Goal: Task Accomplishment & Management: Complete application form

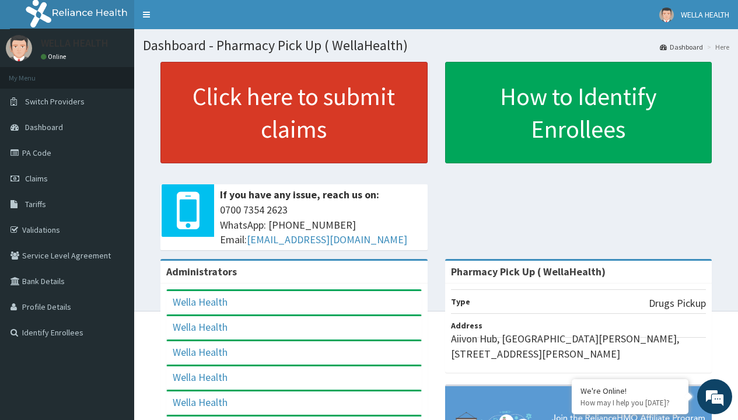
click at [293, 113] on link "Click here to submit claims" at bounding box center [293, 113] width 267 height 102
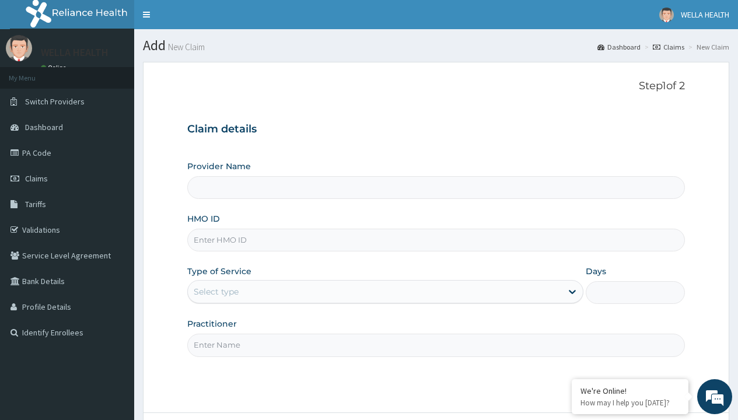
type input "Pharmacy Pick Up ( WellaHealth)"
type input "CHL/11721/A"
type input "WellaHealth"
click at [216, 292] on div "Select type" at bounding box center [216, 292] width 45 height 12
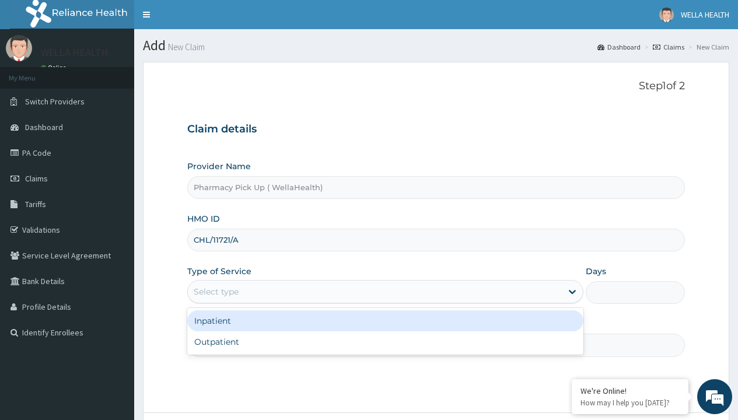
click at [385, 342] on div "Outpatient" at bounding box center [385, 341] width 396 height 21
type input "1"
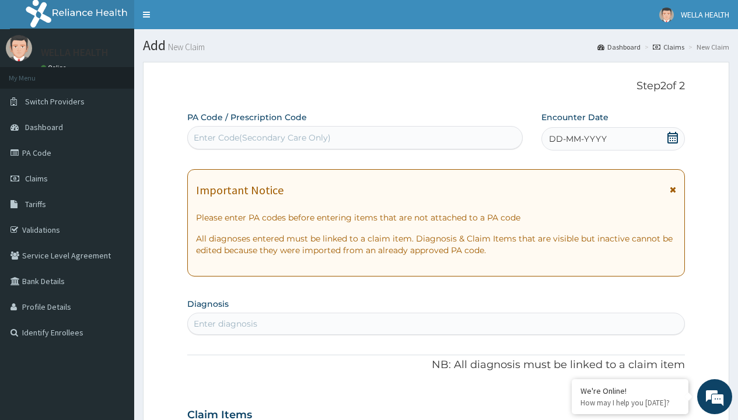
scroll to position [97, 0]
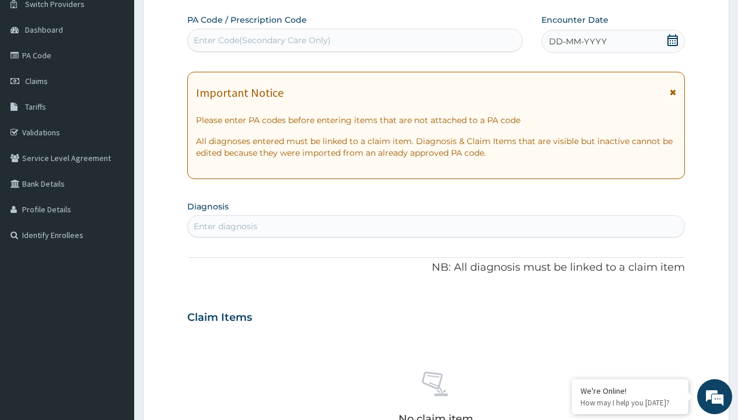
click at [577, 41] on span "DD-MM-YYYY" at bounding box center [578, 42] width 58 height 12
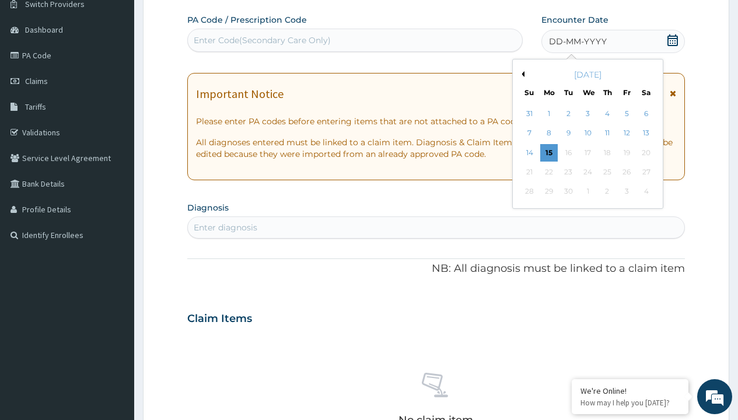
click at [521, 74] on button "Previous Month" at bounding box center [522, 74] width 6 height 6
click at [548, 152] on div "11" at bounding box center [549, 153] width 18 height 18
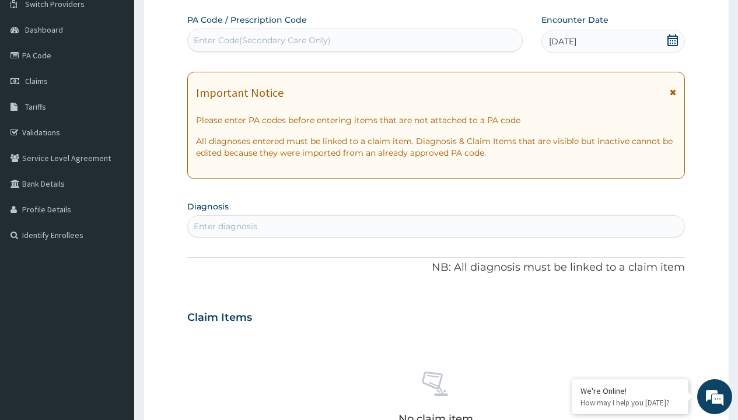
click at [225, 226] on div "Enter diagnosis" at bounding box center [226, 227] width 64 height 12
type input "prescription collected"
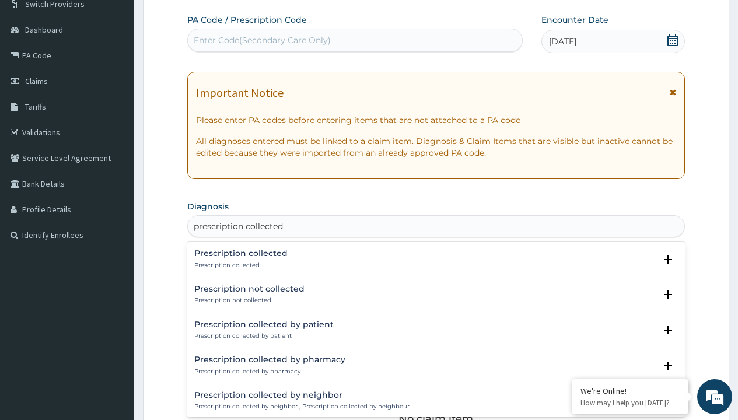
click at [239, 265] on p "Prescription collected" at bounding box center [240, 265] width 93 height 8
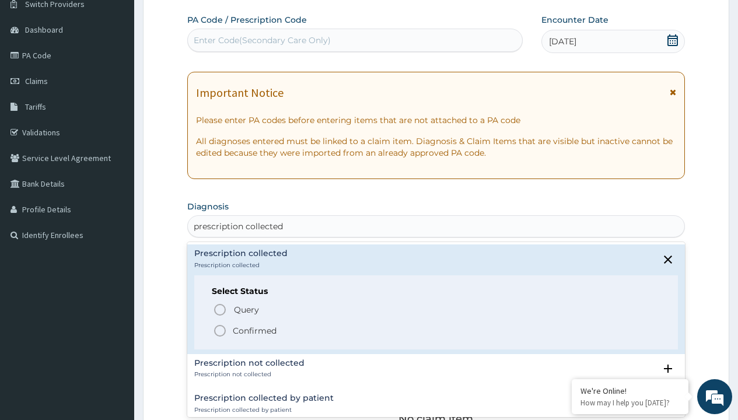
click at [254, 330] on p "Confirmed" at bounding box center [255, 331] width 44 height 12
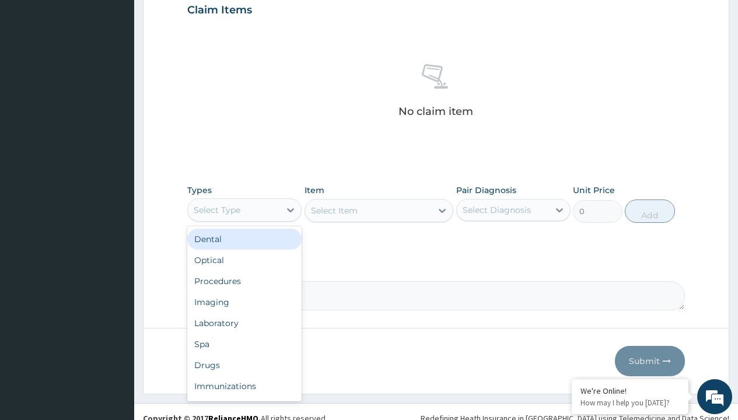
type input "procedures"
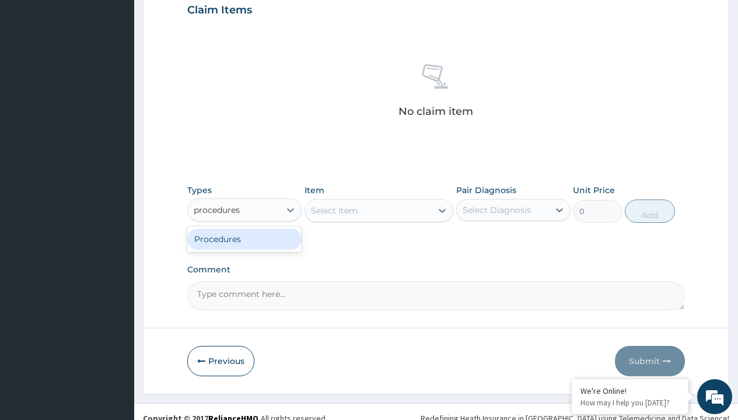
scroll to position [0, 0]
click at [244, 239] on div "Procedures" at bounding box center [244, 239] width 114 height 21
click at [334, 210] on div "Select Item" at bounding box center [334, 211] width 47 height 12
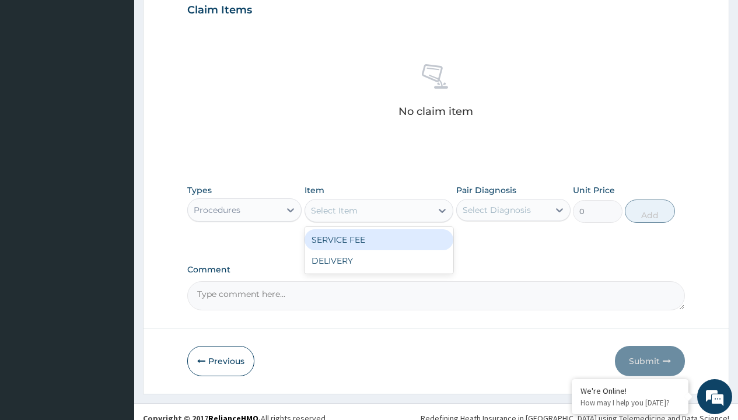
type input "service fee"
click at [379, 239] on div "SERVICE FEE" at bounding box center [379, 239] width 149 height 21
type input "100"
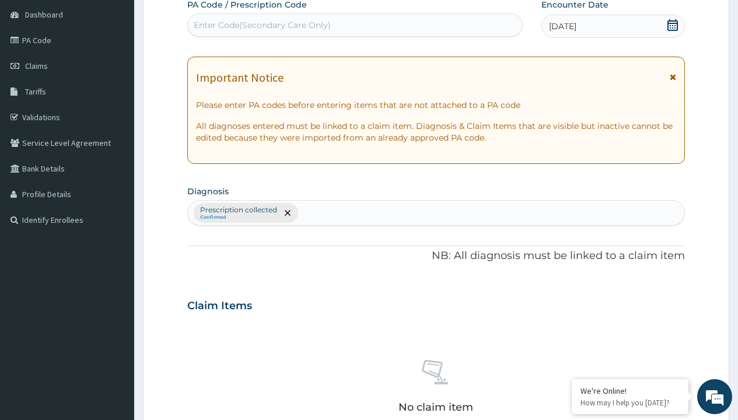
type input "prescription collected"
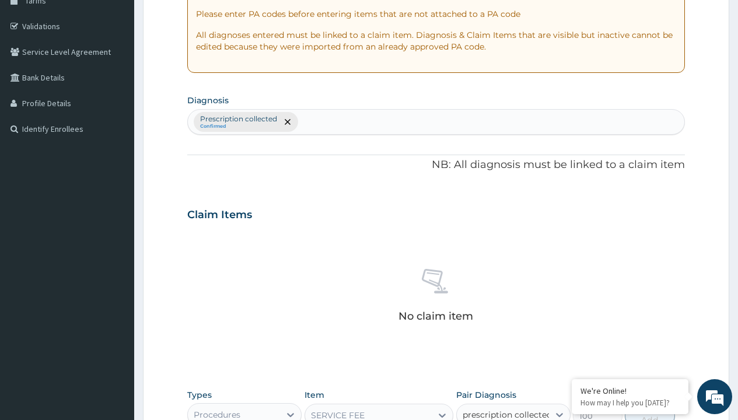
checkbox input "true"
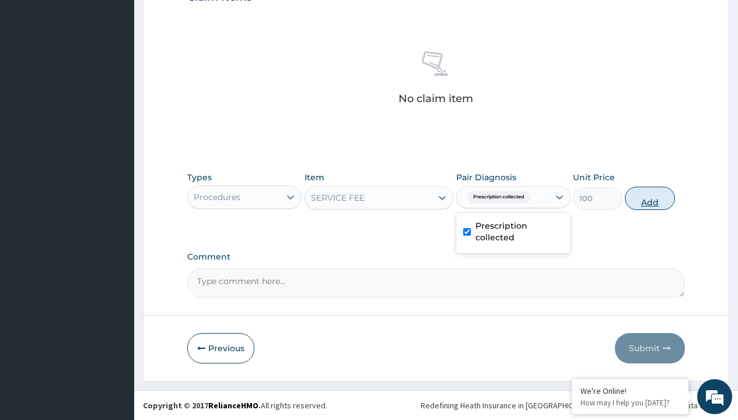
click at [650, 198] on button "Add" at bounding box center [650, 198] width 50 height 23
type input "0"
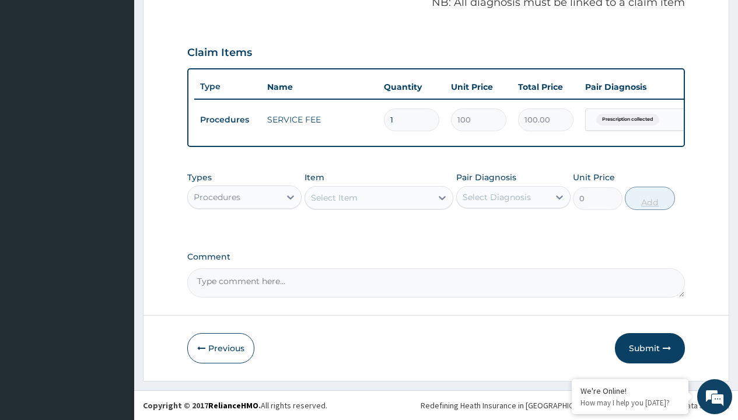
scroll to position [375, 0]
click at [217, 197] on div "Procedures" at bounding box center [217, 197] width 47 height 12
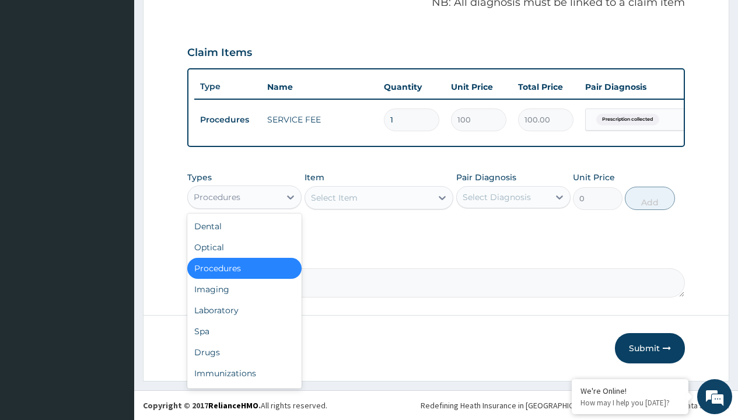
type input "drugs"
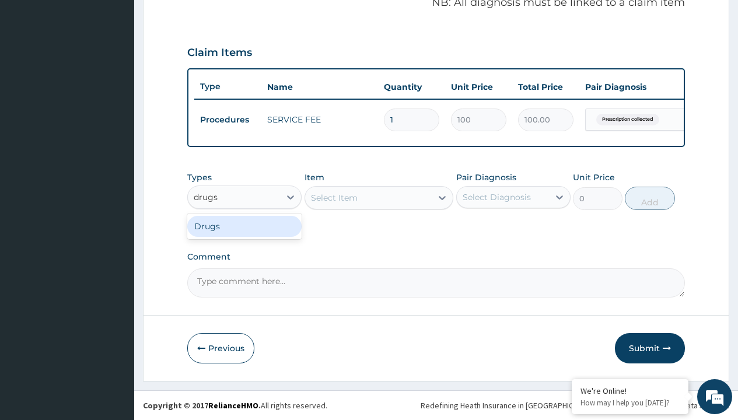
scroll to position [0, 0]
click at [244, 226] on div "Drugs" at bounding box center [244, 226] width 114 height 21
click at [334, 197] on div "Select Item" at bounding box center [379, 197] width 149 height 23
type input "nitrofurantoin tablet/sach"
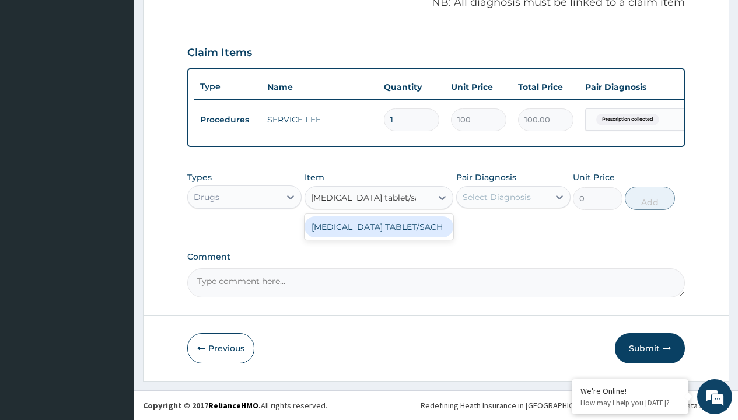
click at [379, 232] on div "NITROFURANTOIN TABLET/SACH" at bounding box center [379, 226] width 149 height 21
type input "400"
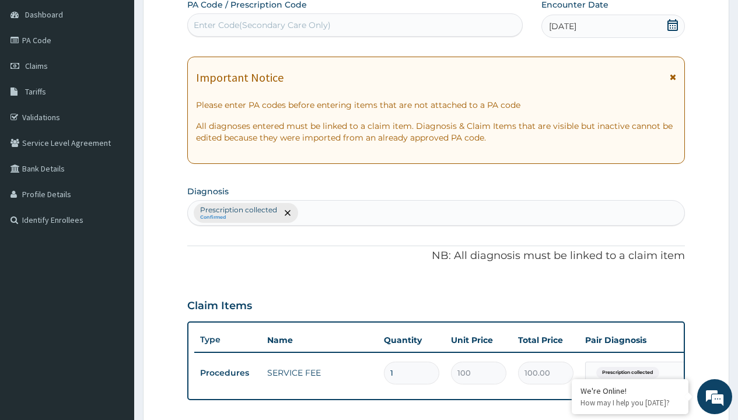
type input "prescription collected"
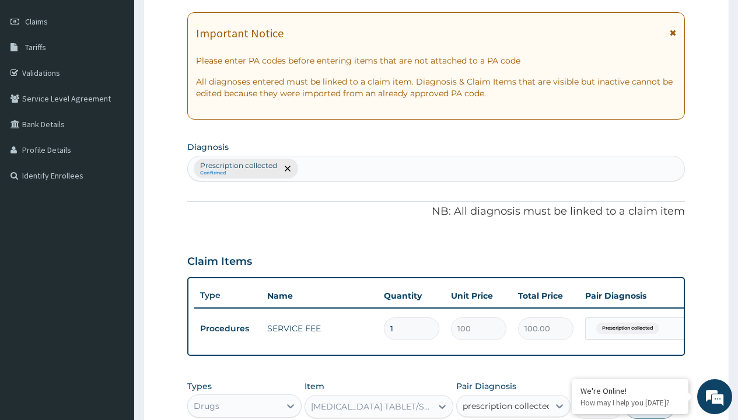
checkbox input "true"
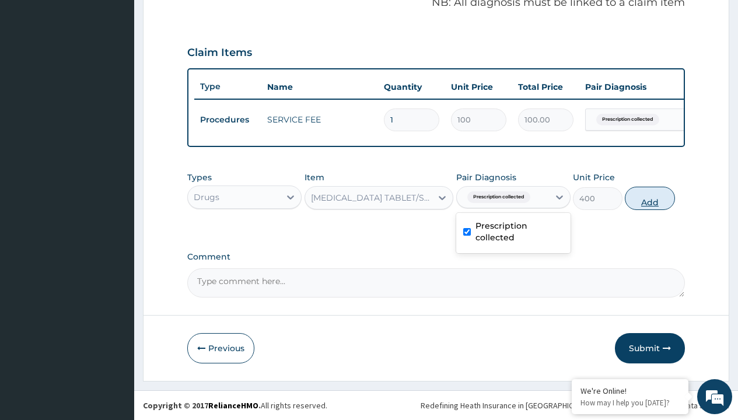
click at [650, 198] on button "Add" at bounding box center [650, 198] width 50 height 23
type input "0"
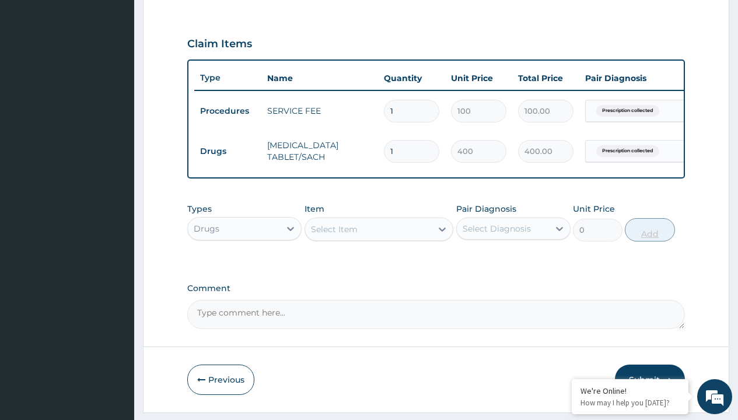
type input "10"
type input "4000.00"
type input "10"
click at [228, 151] on td "Drugs" at bounding box center [227, 152] width 67 height 22
type input "procedures"
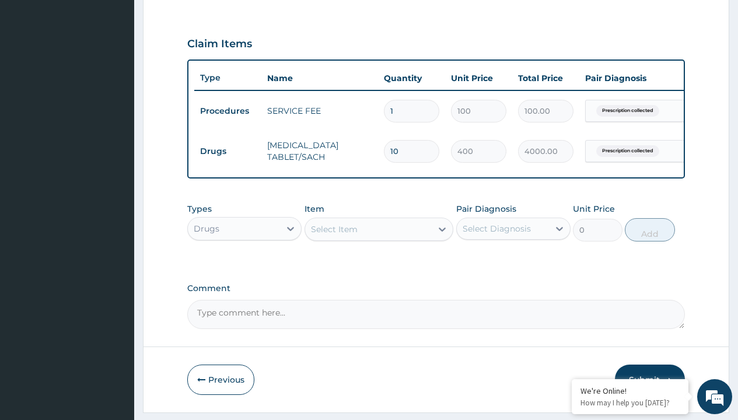
scroll to position [0, 0]
click at [244, 266] on div "Procedures" at bounding box center [244, 257] width 114 height 21
click at [334, 235] on div "Select Item" at bounding box center [334, 229] width 47 height 12
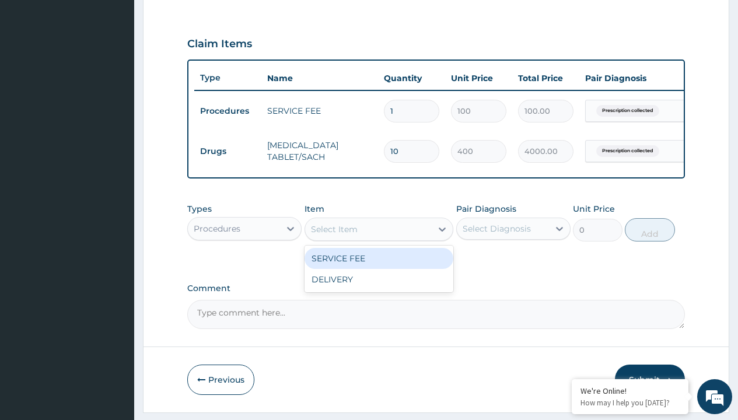
type input "delivery"
click at [379, 267] on div "DELIVERY" at bounding box center [379, 258] width 149 height 21
type input "2000"
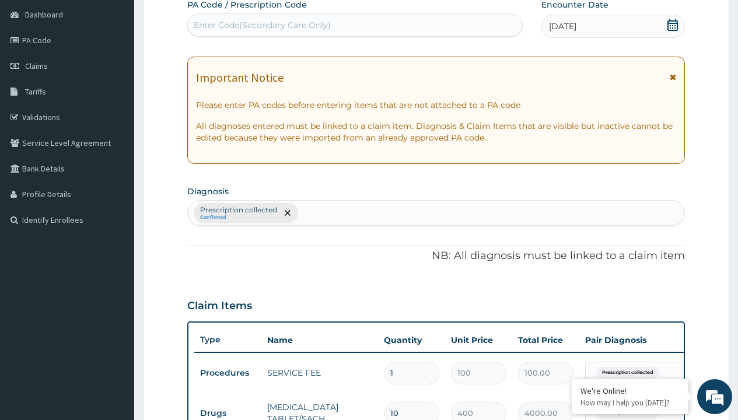
type input "prescription collected"
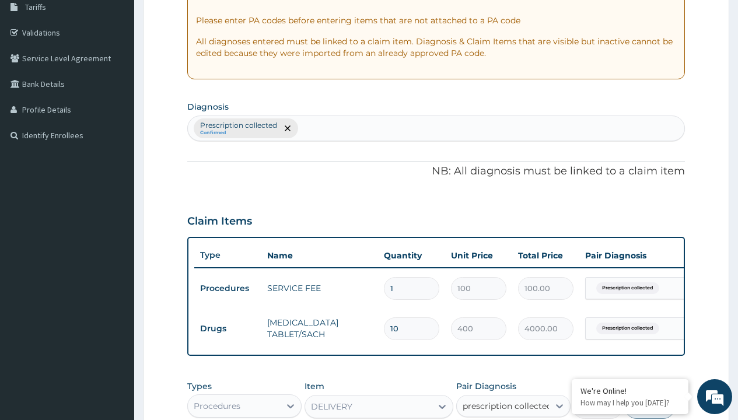
scroll to position [415, 0]
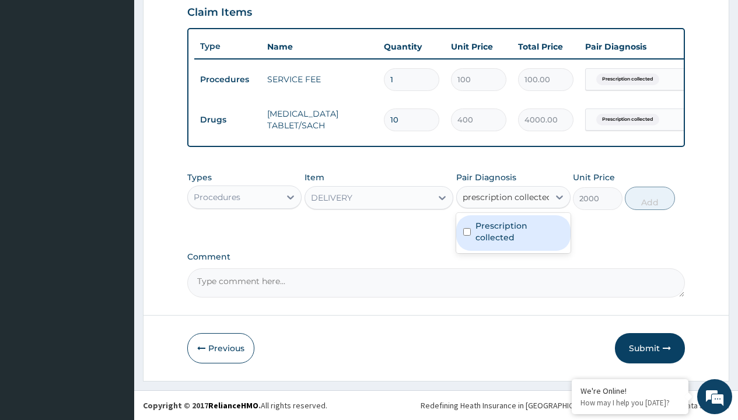
click at [513, 233] on label "Prescription collected" at bounding box center [519, 231] width 88 height 23
checkbox input "true"
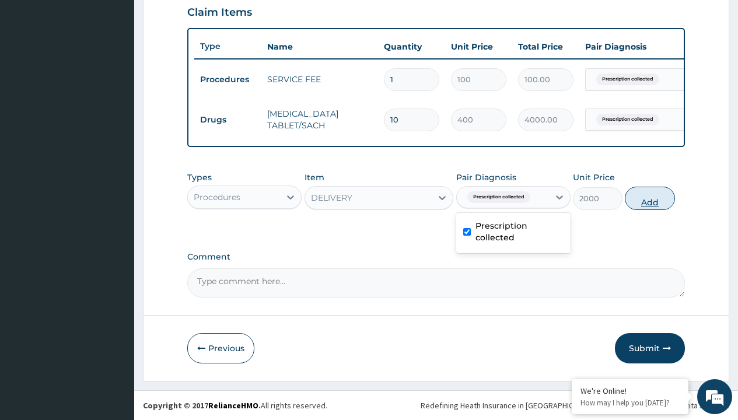
click at [650, 198] on button "Add" at bounding box center [650, 198] width 50 height 23
type input "0"
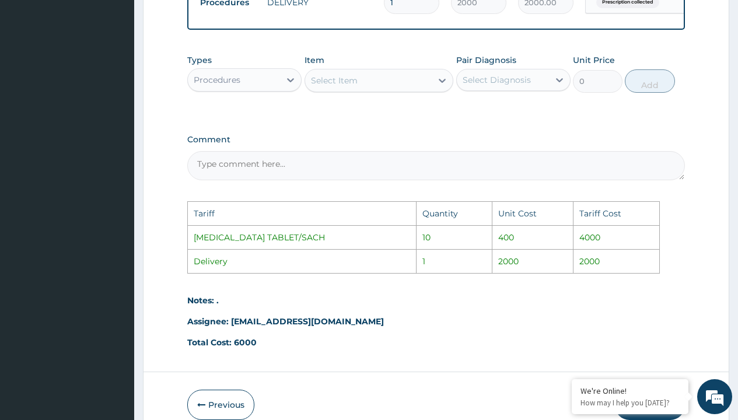
scroll to position [629, 0]
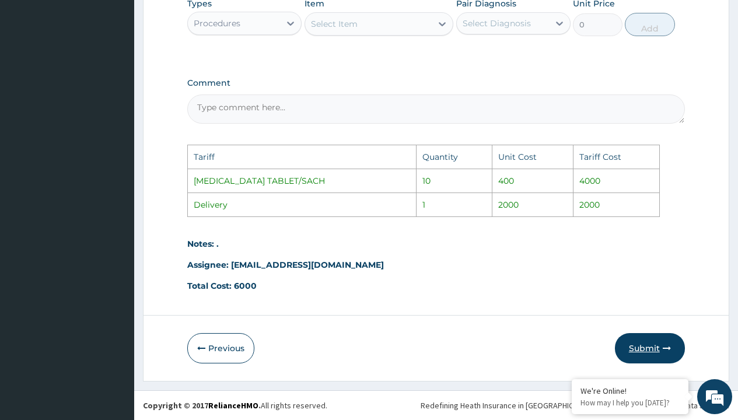
click at [642, 350] on button "Submit" at bounding box center [650, 348] width 70 height 30
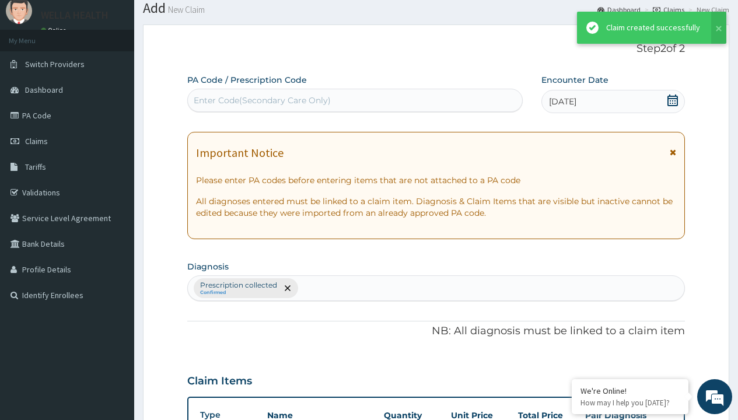
scroll to position [455, 0]
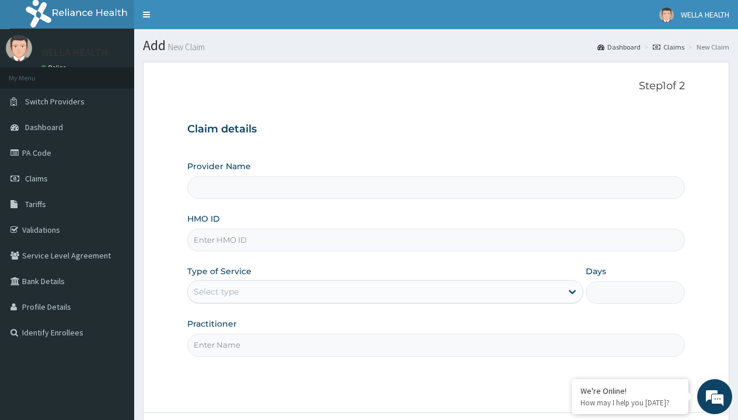
type input "CYU/10001/B"
type input "Pharmacy Pick Up ( WellaHealth)"
type input "CYU/10001/B"
type input "WellaHealth"
click at [216, 292] on div "Select type" at bounding box center [216, 292] width 45 height 12
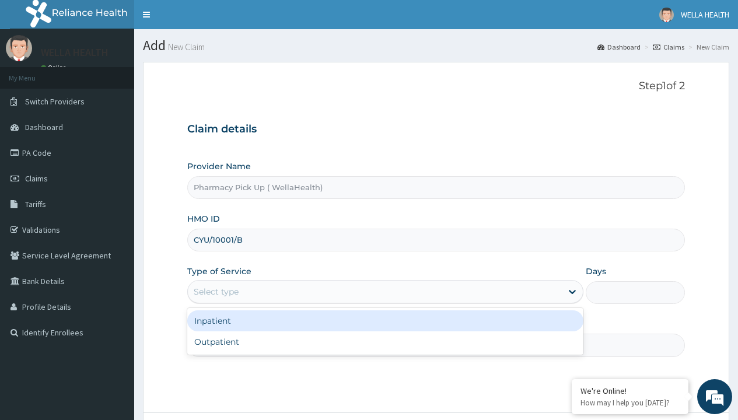
click at [385, 342] on div "Outpatient" at bounding box center [385, 341] width 396 height 21
type input "1"
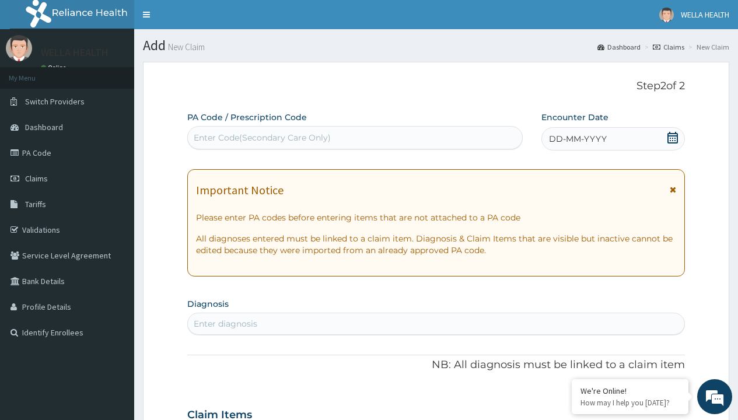
scroll to position [97, 0]
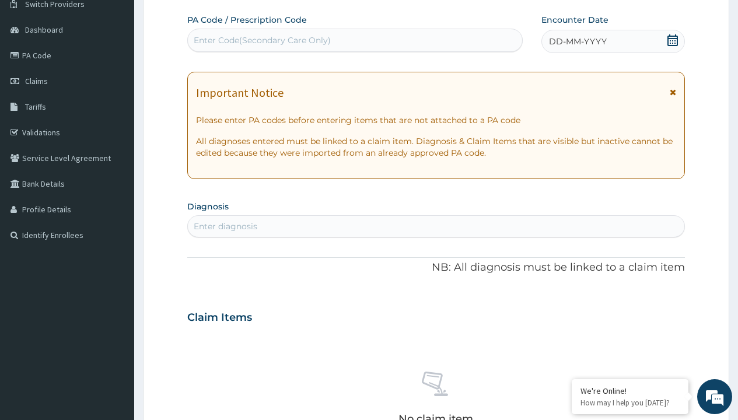
click at [577, 41] on span "DD-MM-YYYY" at bounding box center [578, 42] width 58 height 12
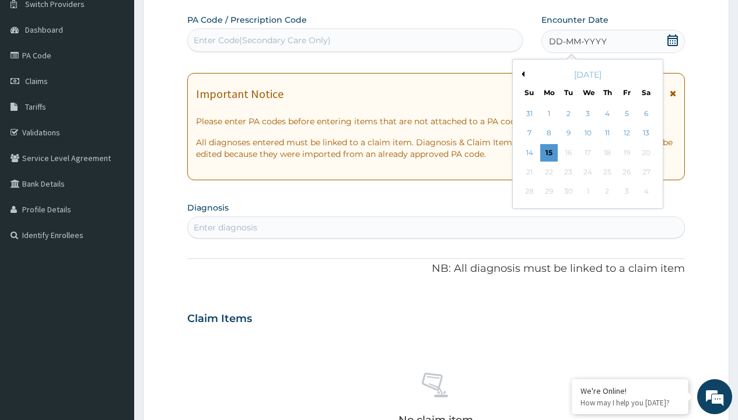
click at [521, 74] on button "Previous Month" at bounding box center [522, 74] width 6 height 6
click at [548, 152] on div "11" at bounding box center [549, 153] width 18 height 18
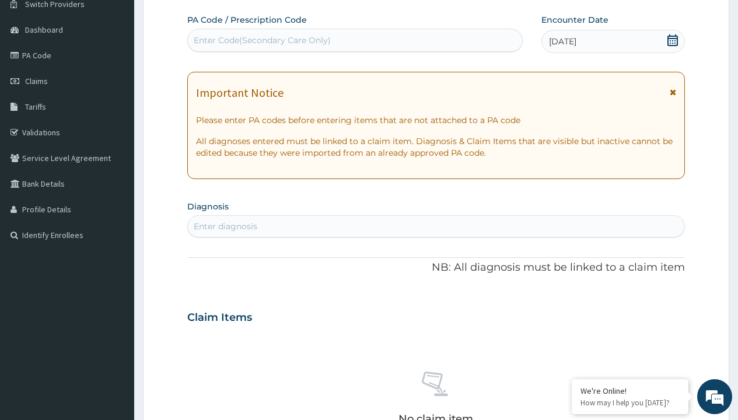
click at [225, 226] on div "Enter diagnosis" at bounding box center [226, 227] width 64 height 12
type input "prescription collected"
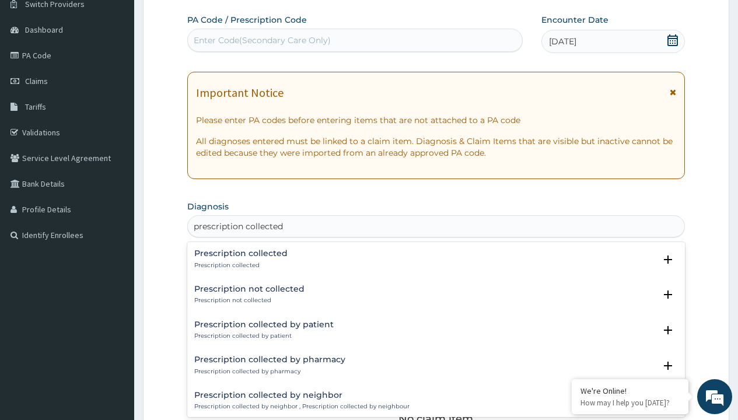
click at [239, 265] on p "Prescription collected" at bounding box center [240, 265] width 93 height 8
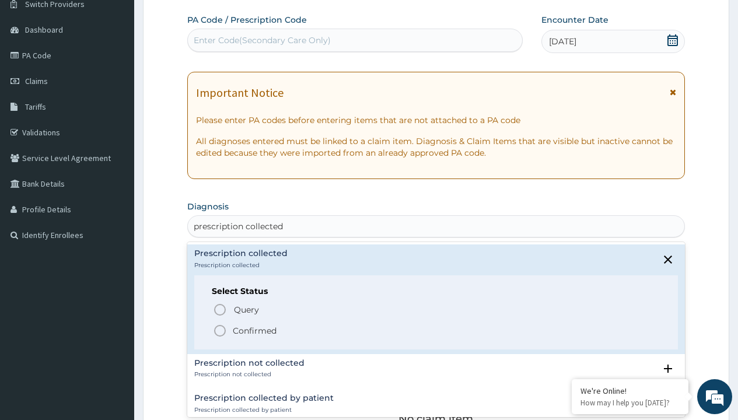
click at [254, 330] on p "Confirmed" at bounding box center [255, 331] width 44 height 12
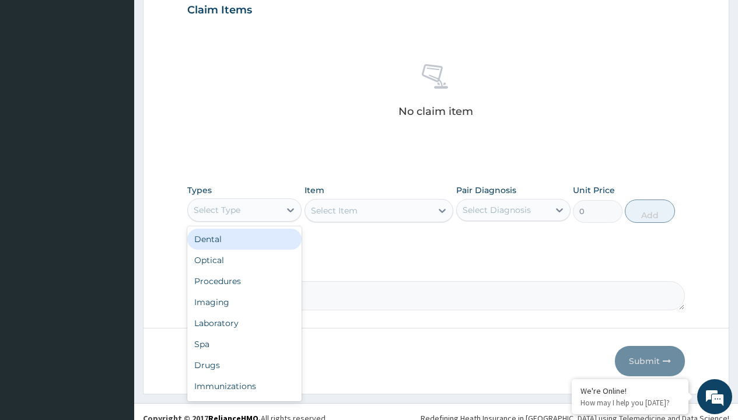
type input "procedures"
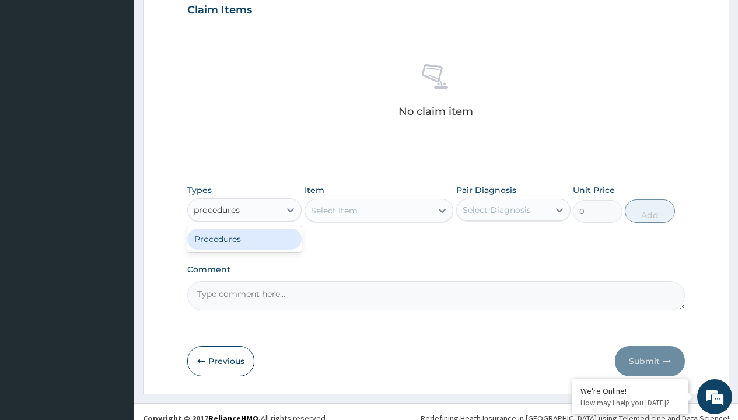
scroll to position [0, 0]
click at [244, 239] on div "Procedures" at bounding box center [244, 239] width 114 height 21
click at [334, 210] on div "Select Item" at bounding box center [379, 210] width 149 height 23
click at [217, 209] on div "Procedures" at bounding box center [217, 210] width 47 height 12
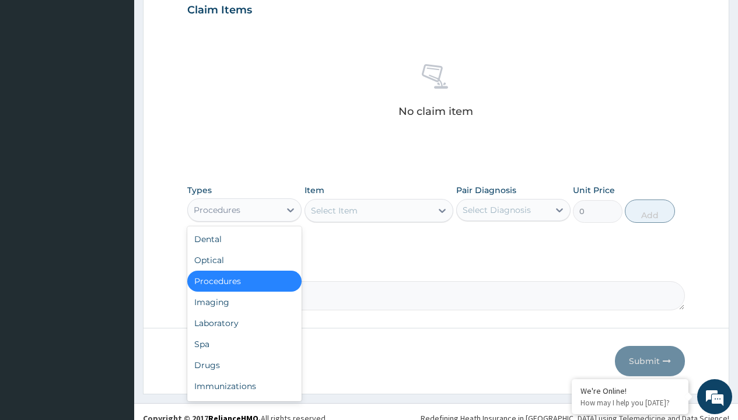
type input "procedures"
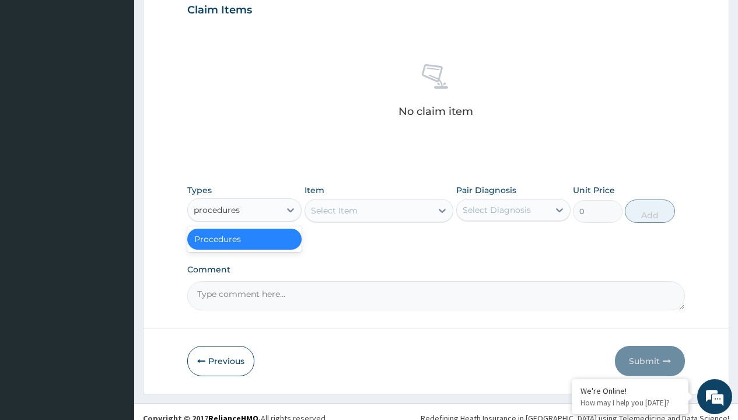
click at [244, 239] on div "Procedures" at bounding box center [244, 239] width 114 height 21
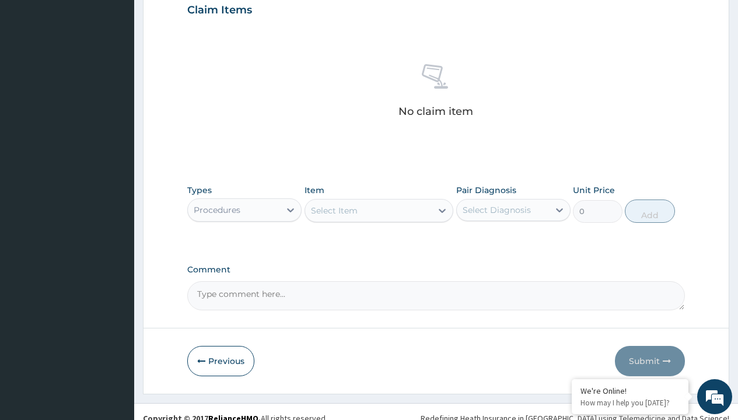
click at [334, 210] on div "Select Item" at bounding box center [334, 211] width 47 height 12
type input "service fee"
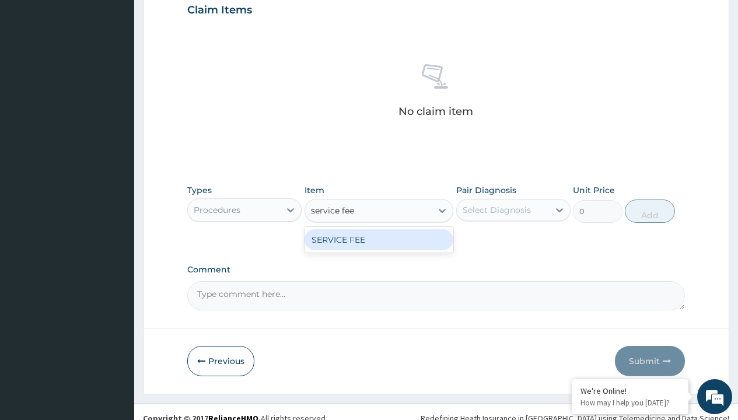
click at [379, 239] on div "SERVICE FEE" at bounding box center [379, 239] width 149 height 21
type input "100"
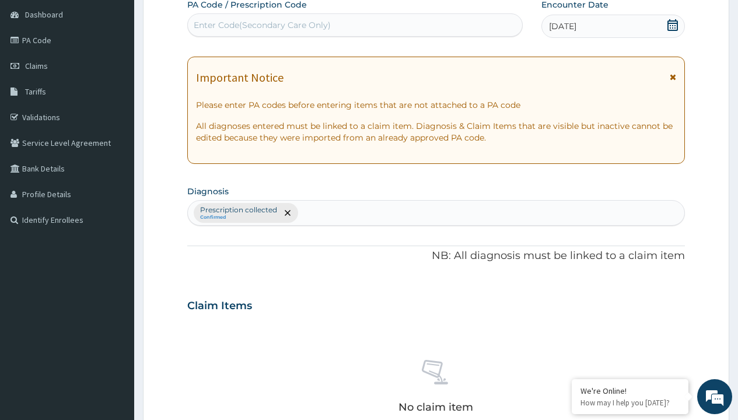
scroll to position [204, 0]
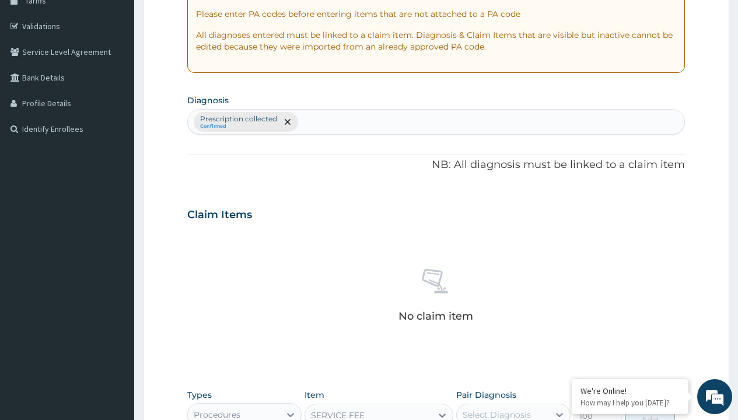
type input "prescription collected"
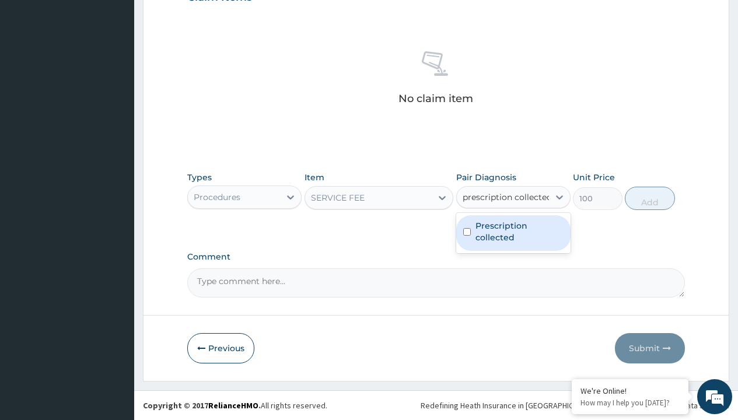
click at [513, 233] on label "Prescription collected" at bounding box center [519, 231] width 88 height 23
checkbox input "true"
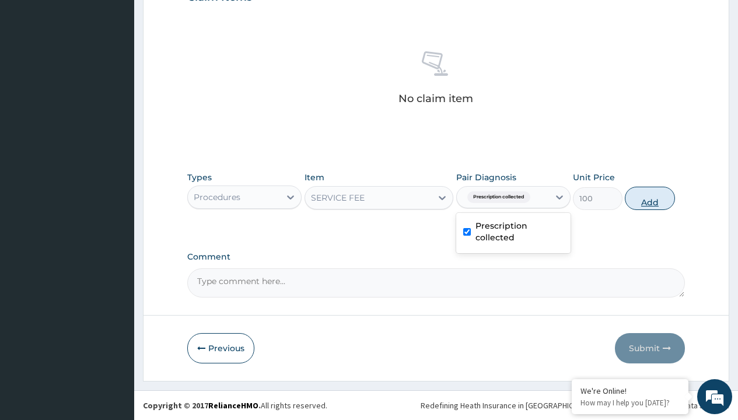
click at [650, 198] on button "Add" at bounding box center [650, 198] width 50 height 23
type input "0"
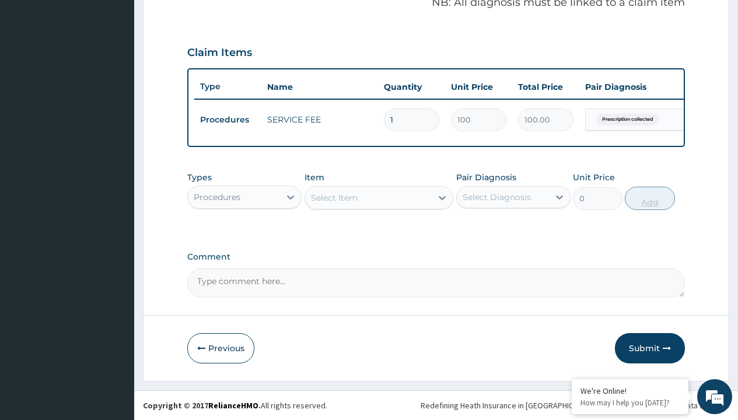
scroll to position [375, 0]
click at [217, 197] on div "Procedures" at bounding box center [217, 197] width 47 height 12
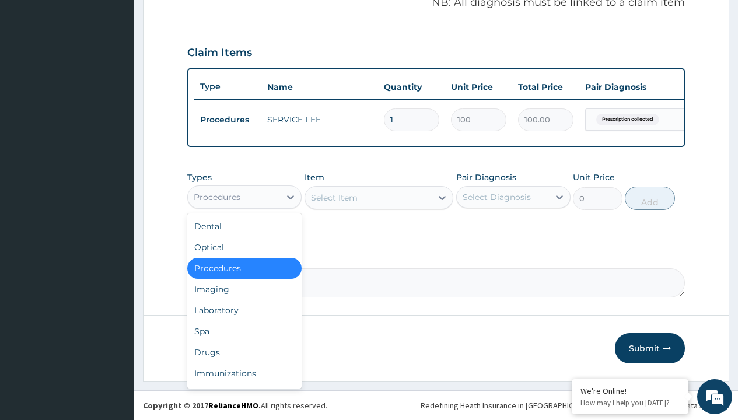
type input "drugs"
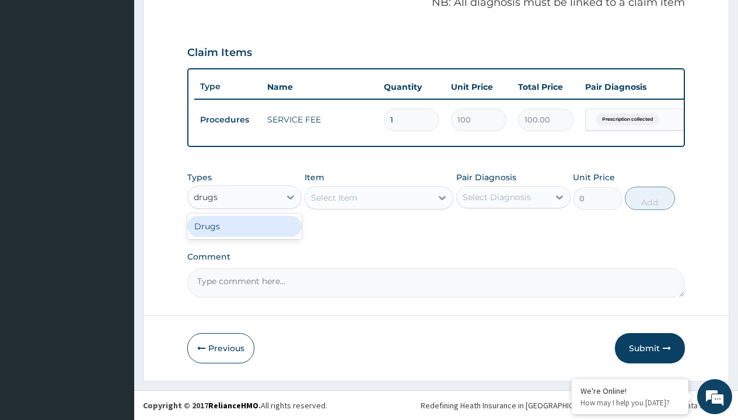
click at [244, 226] on div "Drugs" at bounding box center [244, 226] width 114 height 21
click at [334, 197] on div "Select Item" at bounding box center [379, 197] width 149 height 23
type input "progesterone(gestone) ampoule x 10"
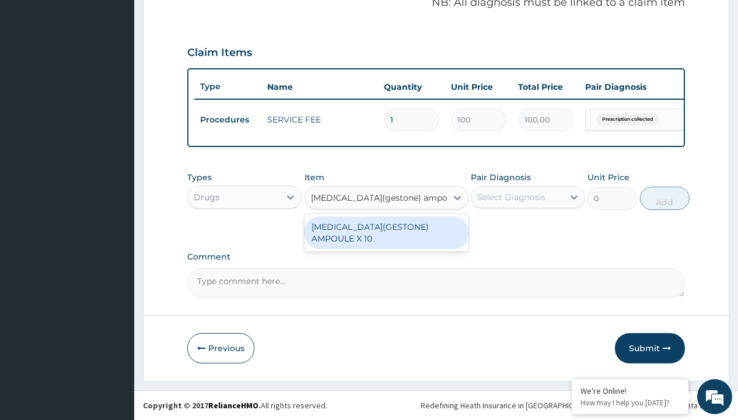
click at [386, 232] on div "PROGESTERONE(GESTONE) AMPOULE X 10" at bounding box center [387, 232] width 164 height 33
type input "2990"
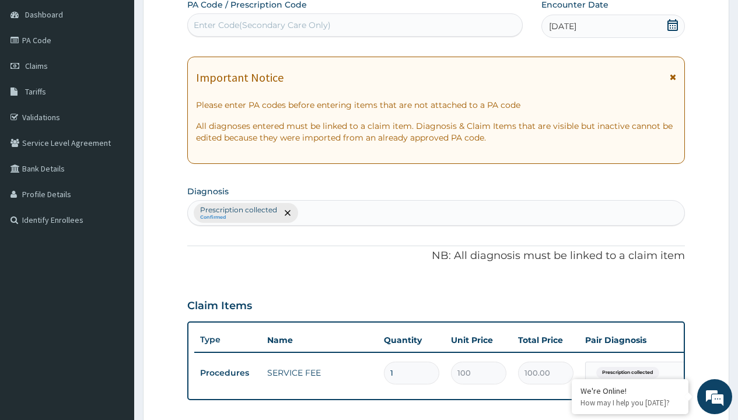
type input "prescription collected"
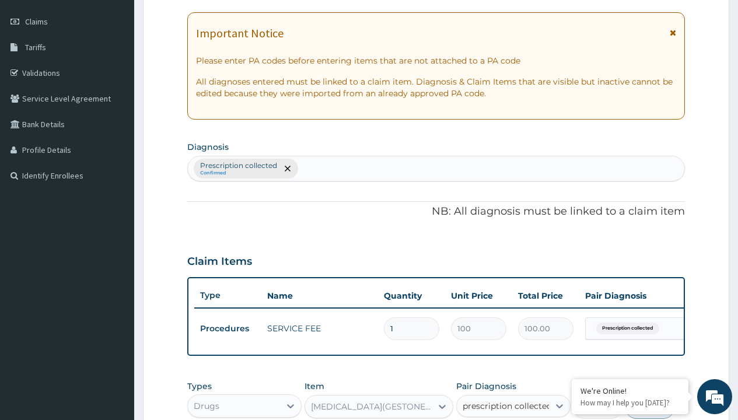
checkbox input "true"
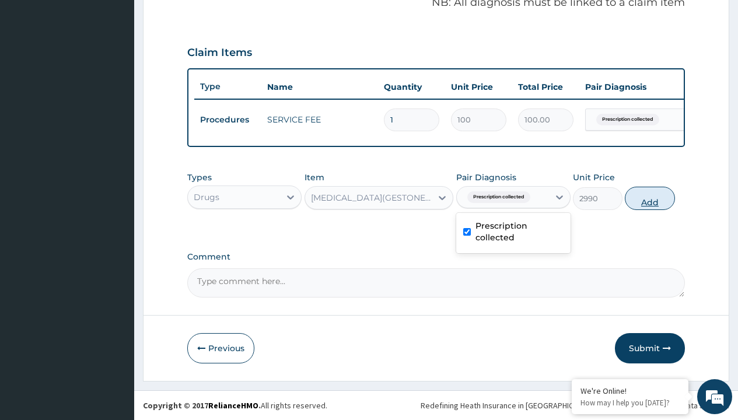
click at [650, 198] on button "Add" at bounding box center [650, 198] width 50 height 23
type input "0"
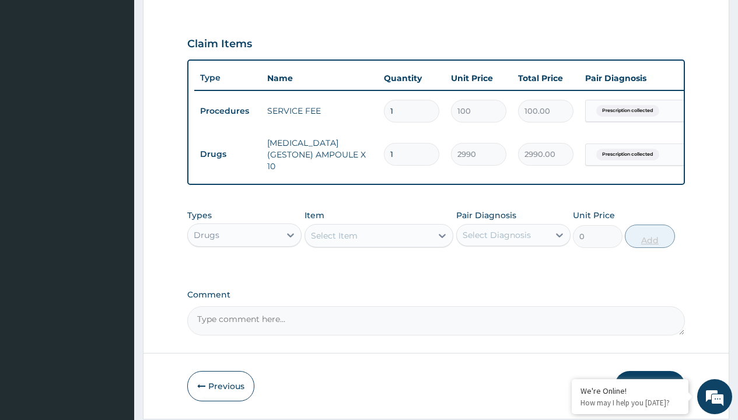
type input "8"
type input "23920.00"
type input "8"
click at [228, 151] on td "Drugs" at bounding box center [227, 155] width 67 height 22
type input "procedures"
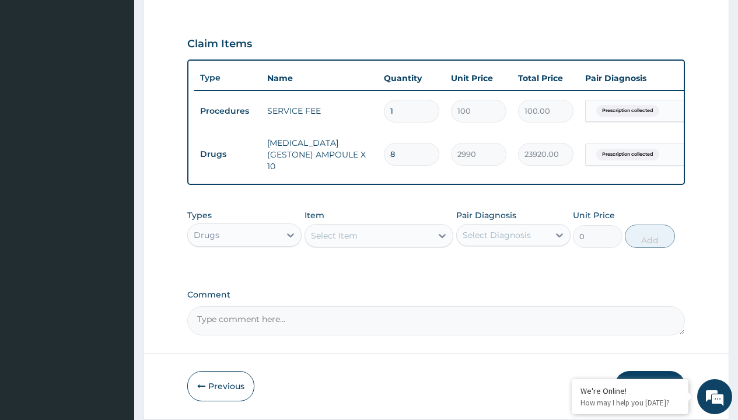
scroll to position [0, 0]
click at [244, 266] on div "Procedures" at bounding box center [244, 264] width 114 height 21
click at [334, 237] on div "Select Item" at bounding box center [334, 236] width 47 height 12
type input "delivery"
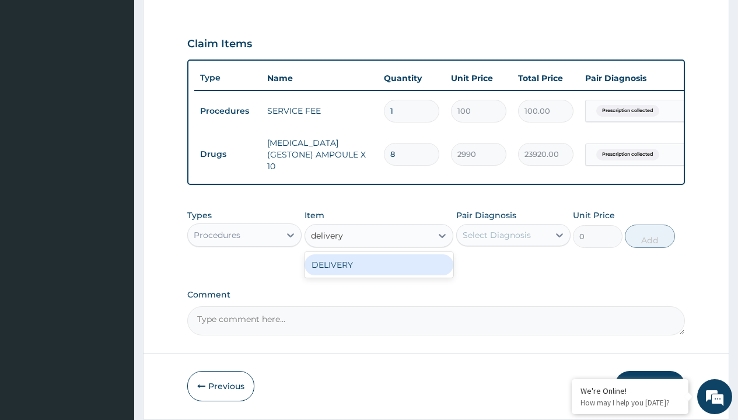
click at [379, 267] on div "DELIVERY" at bounding box center [379, 264] width 149 height 21
type input "2000"
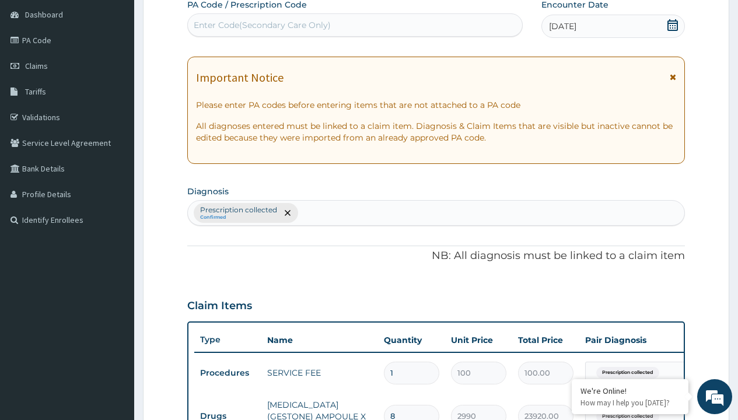
type input "prescription collected"
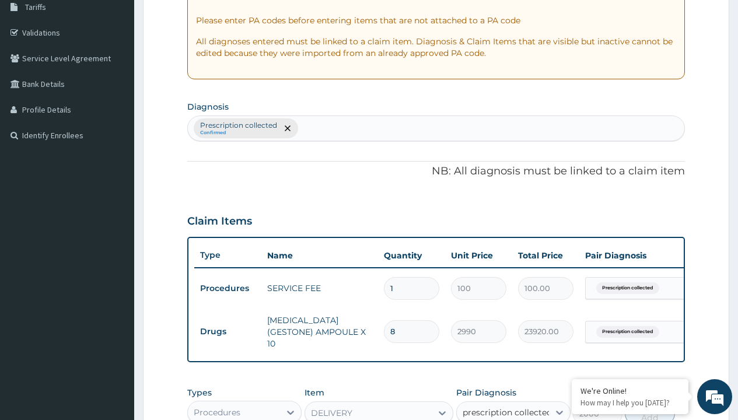
checkbox input "true"
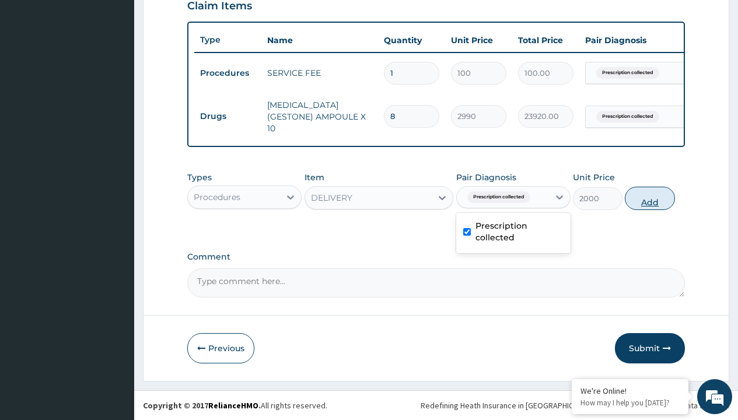
click at [650, 198] on button "Add" at bounding box center [650, 198] width 50 height 23
type input "0"
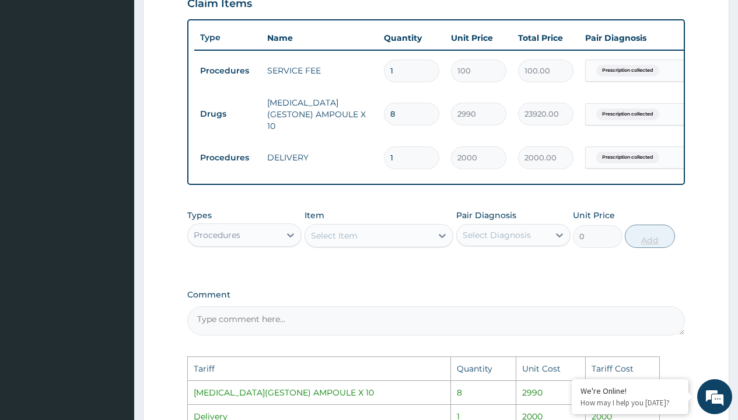
scroll to position [629, 0]
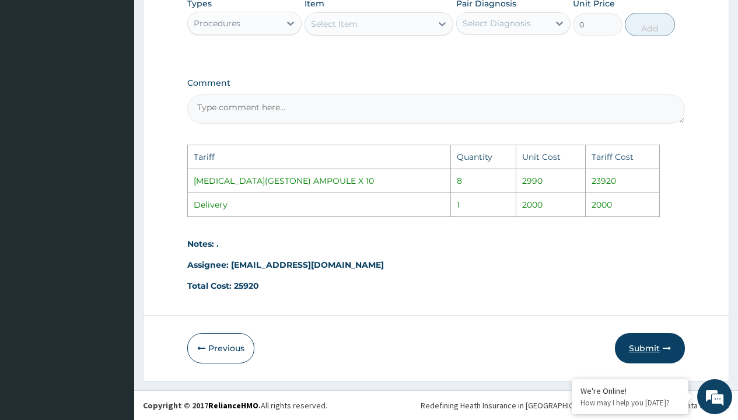
click at [648, 347] on button "Submit" at bounding box center [650, 348] width 70 height 30
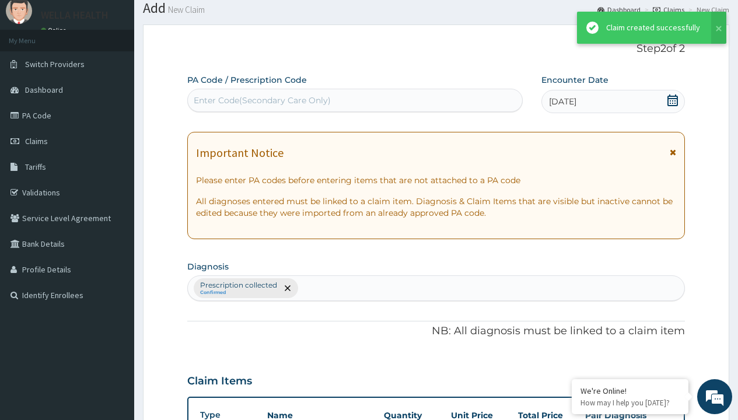
scroll to position [455, 0]
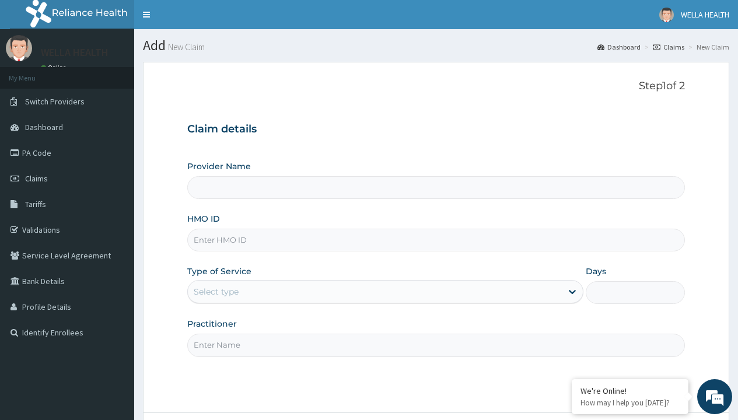
type input "Pharmacy Pick Up ( WellaHealth)"
type input "EET/10001/A"
type input "WellaHealth"
click at [216, 292] on div "Select type" at bounding box center [216, 292] width 45 height 12
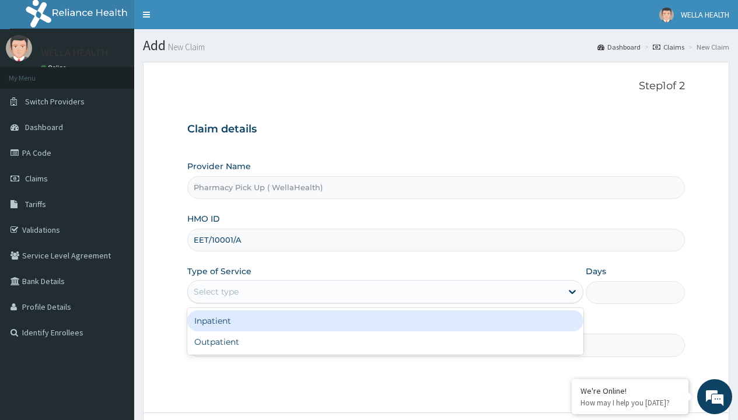
click at [385, 342] on div "Outpatient" at bounding box center [385, 341] width 396 height 21
type input "1"
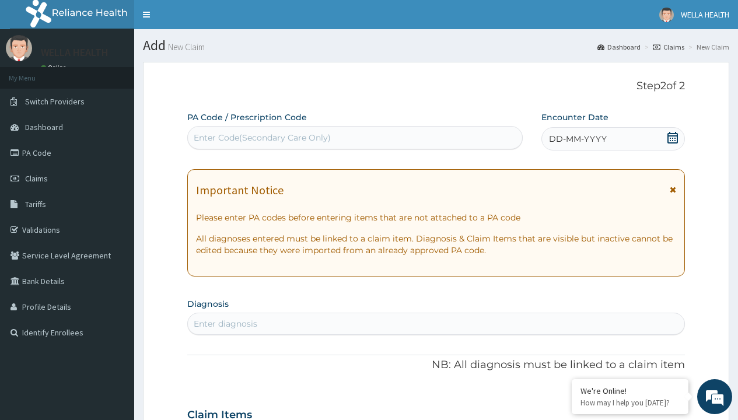
scroll to position [97, 0]
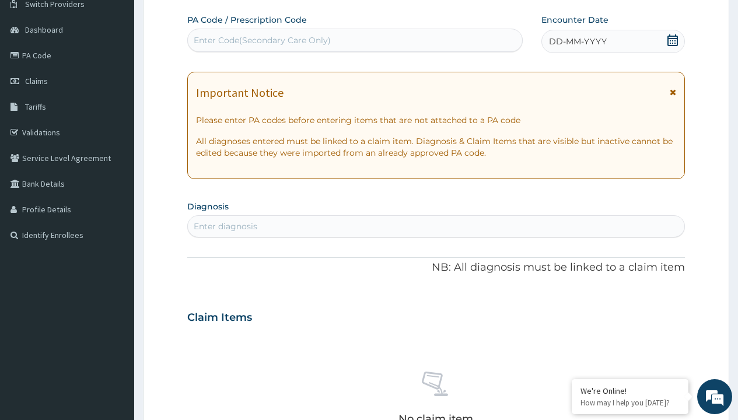
click at [577, 41] on span "DD-MM-YYYY" at bounding box center [578, 42] width 58 height 12
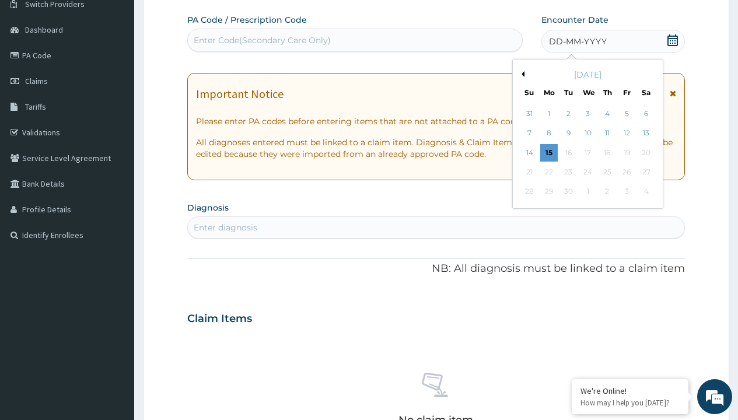
click at [521, 74] on button "Previous Month" at bounding box center [522, 74] width 6 height 6
click at [548, 152] on div "11" at bounding box center [549, 153] width 18 height 18
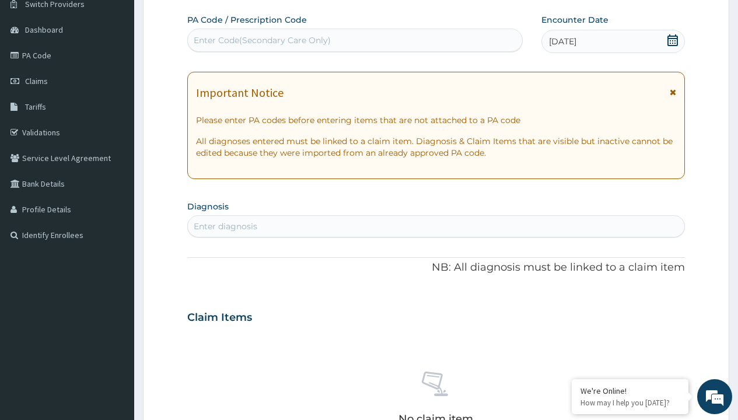
scroll to position [0, 0]
click at [225, 226] on div "Enter diagnosis" at bounding box center [226, 227] width 64 height 12
type input "prescription collected"
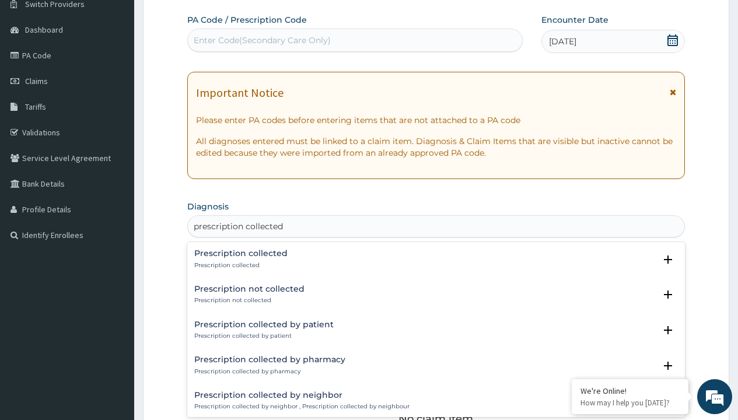
click at [239, 265] on p "Prescription collected" at bounding box center [240, 265] width 93 height 8
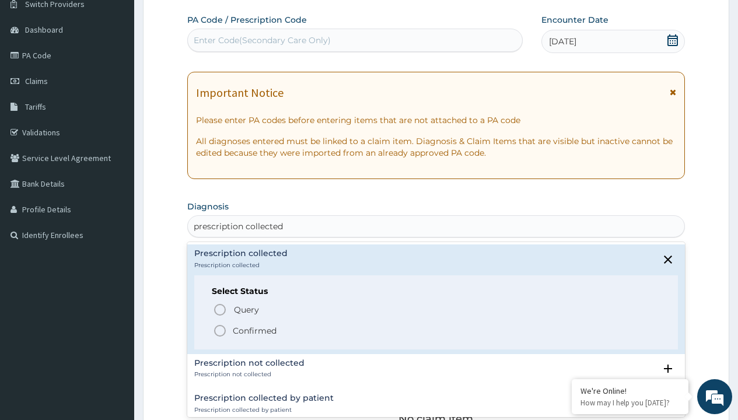
click at [254, 330] on p "Confirmed" at bounding box center [255, 331] width 44 height 12
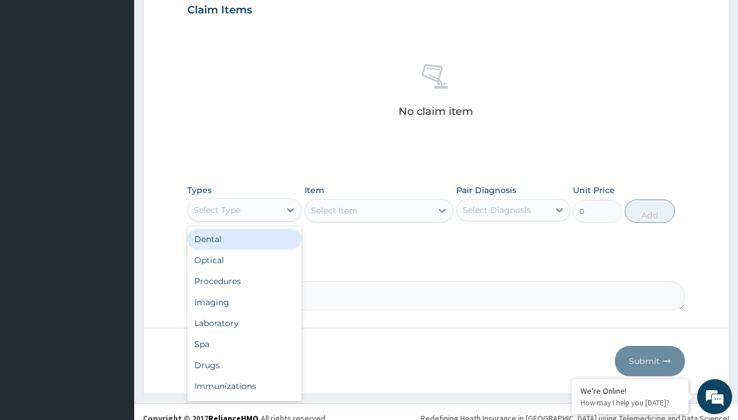
type input "procedures"
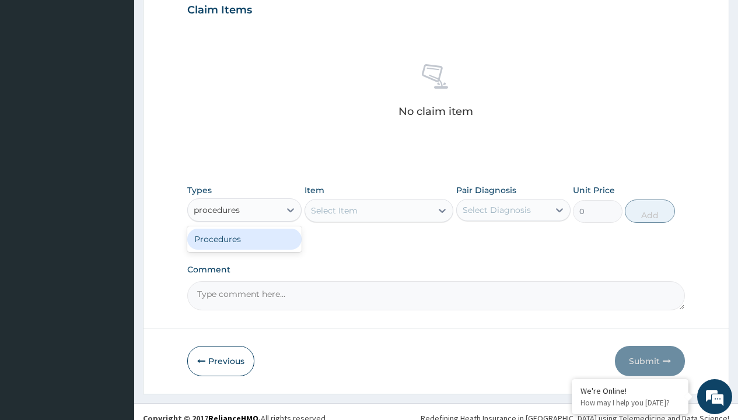
scroll to position [0, 0]
click at [244, 239] on div "Procedures" at bounding box center [244, 239] width 114 height 21
click at [334, 210] on div "Select Item" at bounding box center [379, 210] width 149 height 23
type input "service fee"
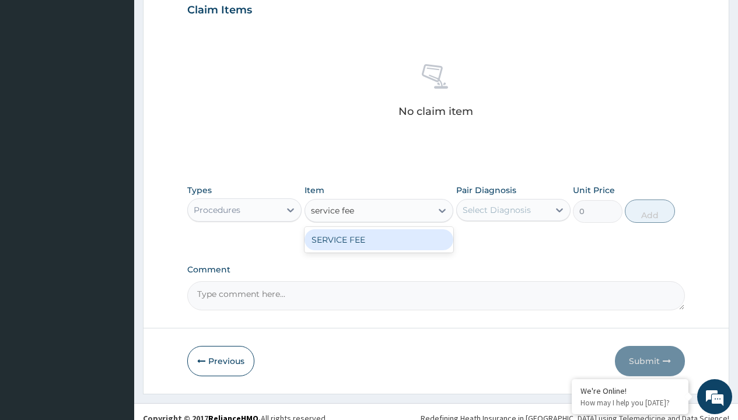
click at [379, 239] on div "SERVICE FEE" at bounding box center [379, 239] width 149 height 21
type input "100"
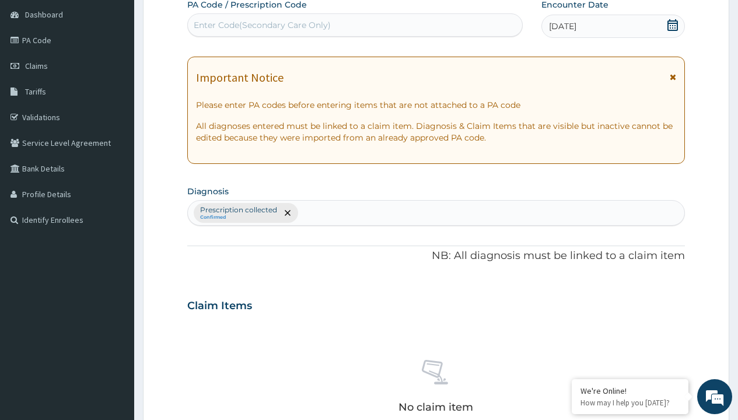
type input "prescription collected"
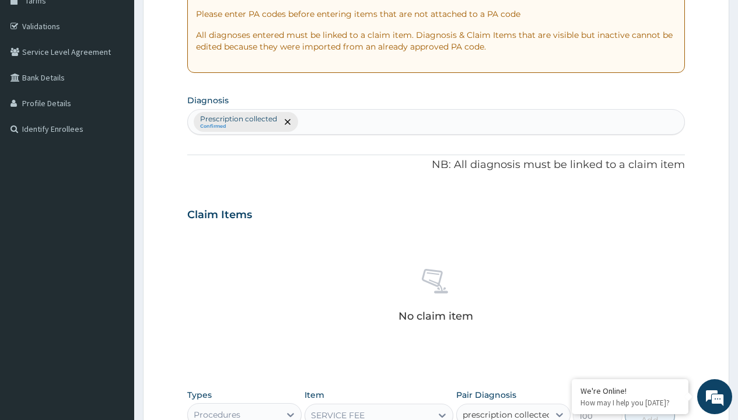
scroll to position [421, 0]
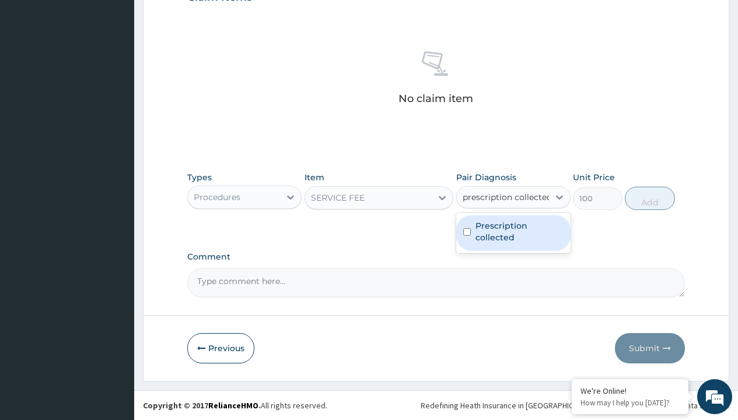
click at [513, 233] on label "Prescription collected" at bounding box center [519, 231] width 88 height 23
checkbox input "true"
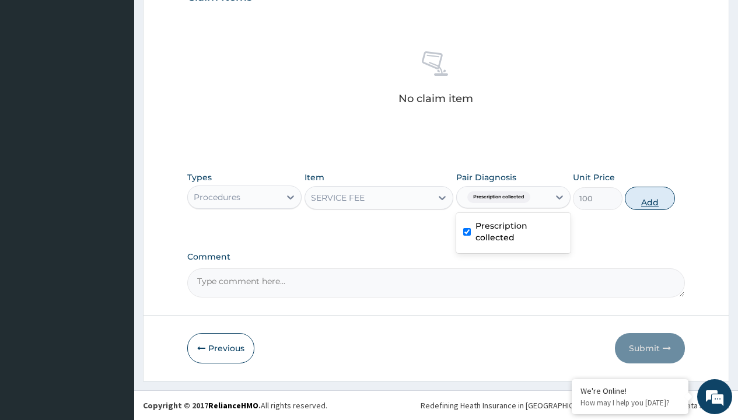
click at [650, 198] on button "Add" at bounding box center [650, 198] width 50 height 23
type input "0"
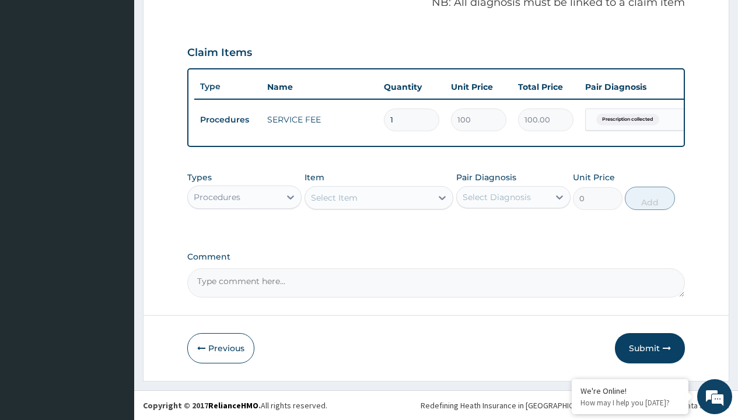
click at [217, 197] on div "Procedures" at bounding box center [217, 197] width 47 height 12
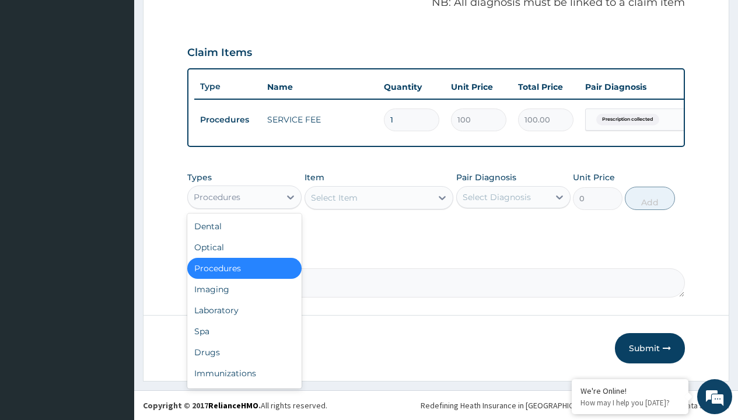
type input "drugs"
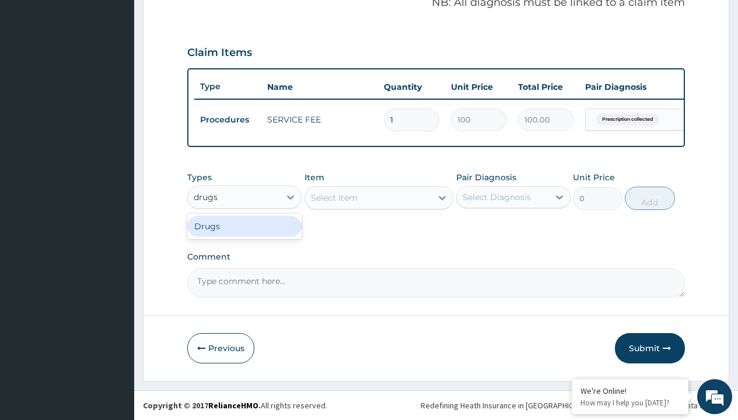
scroll to position [0, 0]
click at [244, 226] on div "Drugs" at bounding box center [244, 226] width 114 height 21
click at [334, 197] on div "Select Item" at bounding box center [379, 197] width 149 height 23
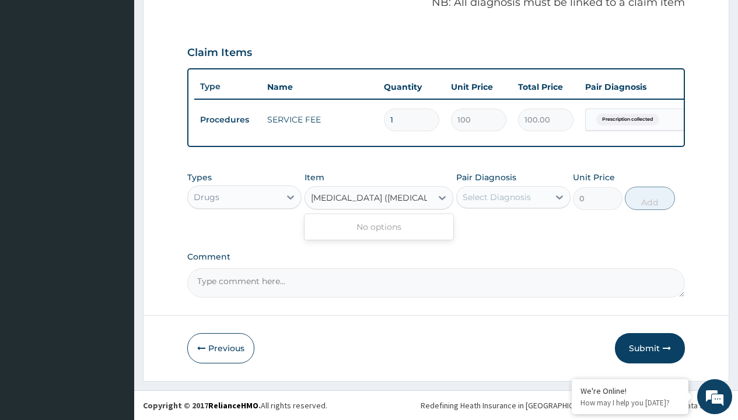
type input "dabigatran (pradaxa) 150mg"
click at [206, 197] on div "Drugs" at bounding box center [207, 197] width 26 height 12
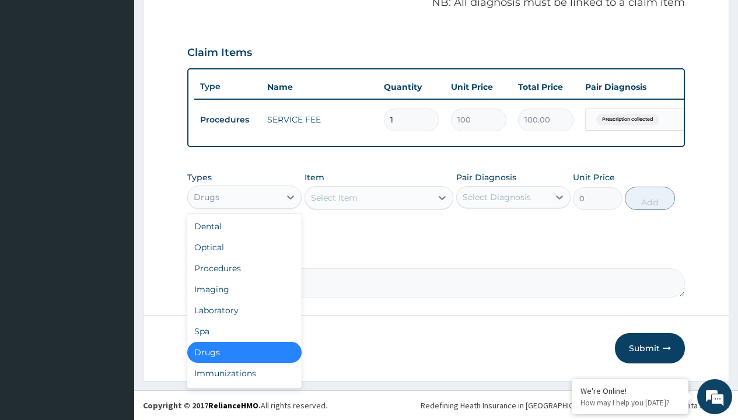
type input "drugs"
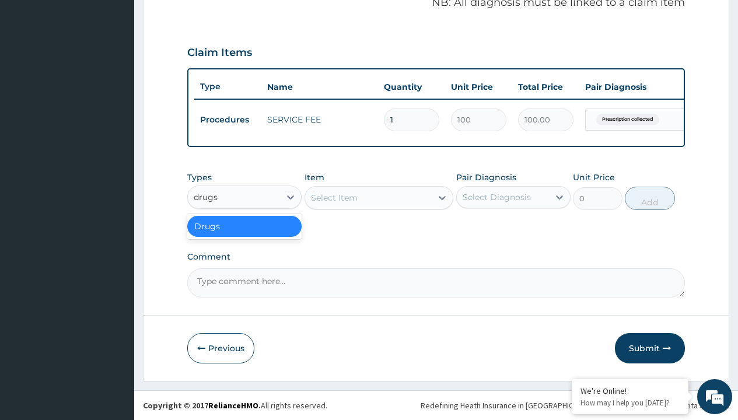
click at [244, 226] on div "Drugs" at bounding box center [244, 226] width 114 height 21
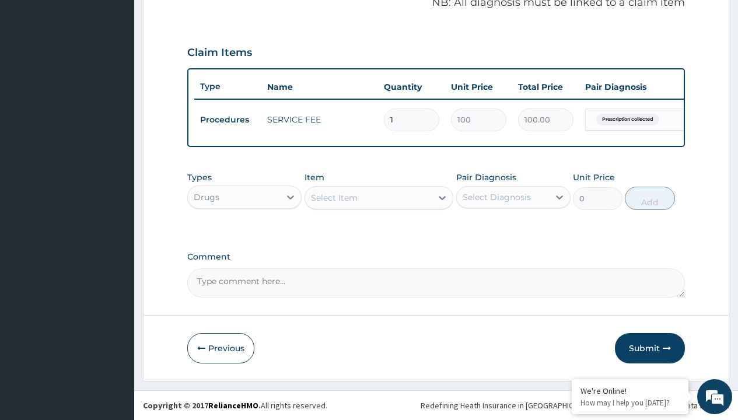
click at [334, 197] on div "Select Item" at bounding box center [334, 198] width 47 height 12
type input "dabigatran (pradaxa) 150mg"
click at [206, 197] on div "Drugs" at bounding box center [207, 197] width 26 height 12
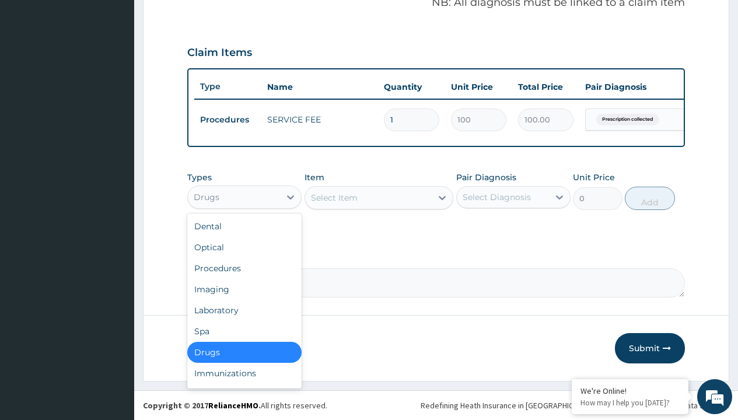
type input "drugs"
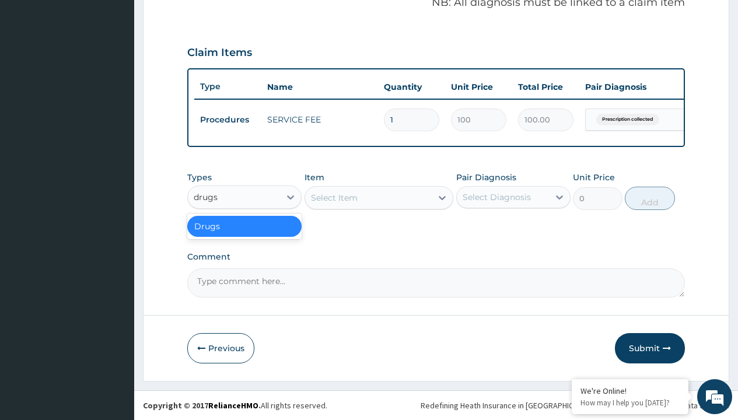
click at [244, 226] on div "Drugs" at bounding box center [244, 226] width 114 height 21
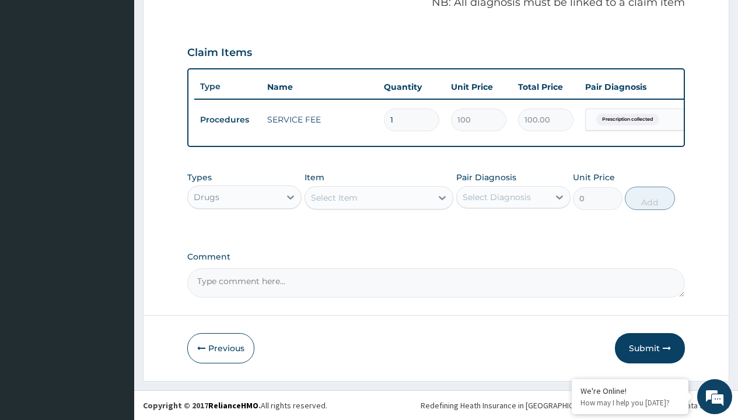
click at [334, 197] on div "Select Item" at bounding box center [334, 198] width 47 height 12
type input "dabigatran (pradaxa) 150mg"
click at [206, 197] on div "Drugs" at bounding box center [207, 197] width 26 height 12
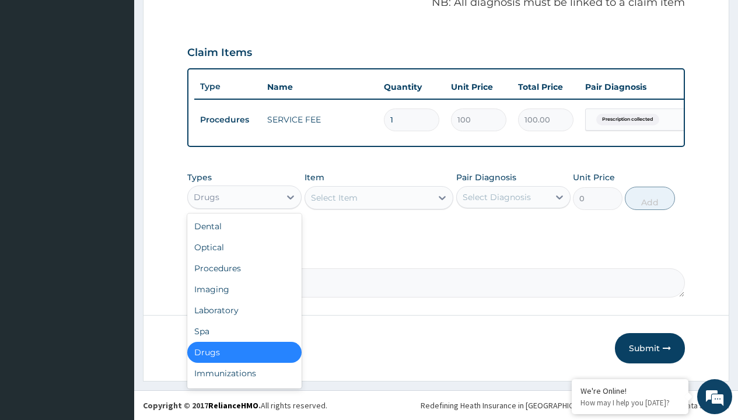
type input "drugs"
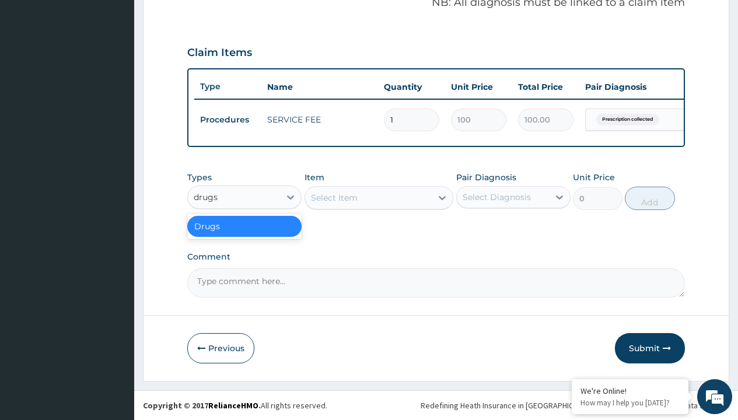
click at [244, 226] on div "Drugs" at bounding box center [244, 226] width 114 height 21
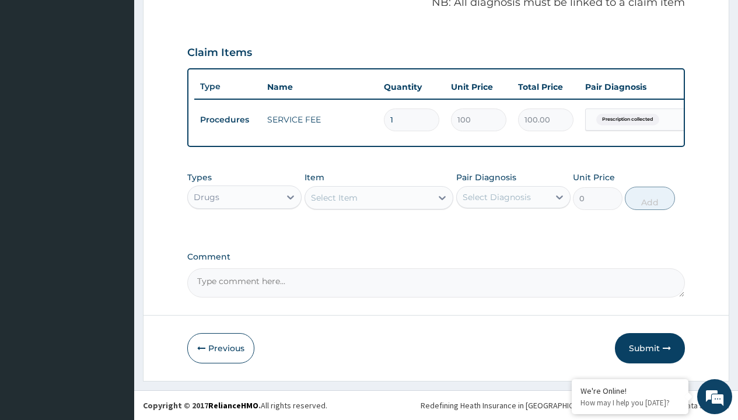
click at [334, 197] on div "Select Item" at bounding box center [334, 198] width 47 height 12
type input "dabigatran (pradaxa) 150mg"
click at [206, 197] on div "Drugs" at bounding box center [207, 197] width 26 height 12
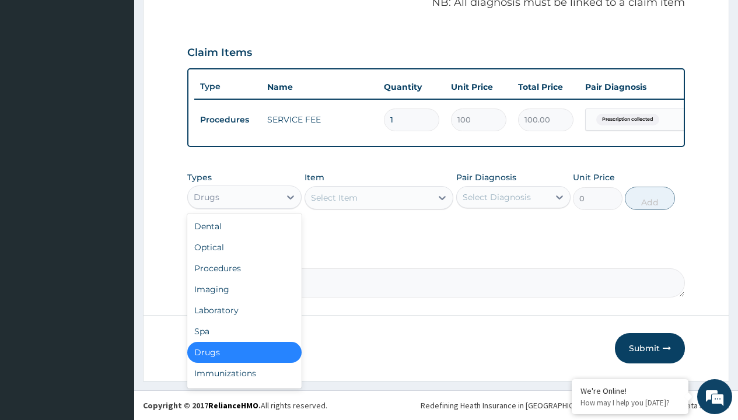
type input "drugs"
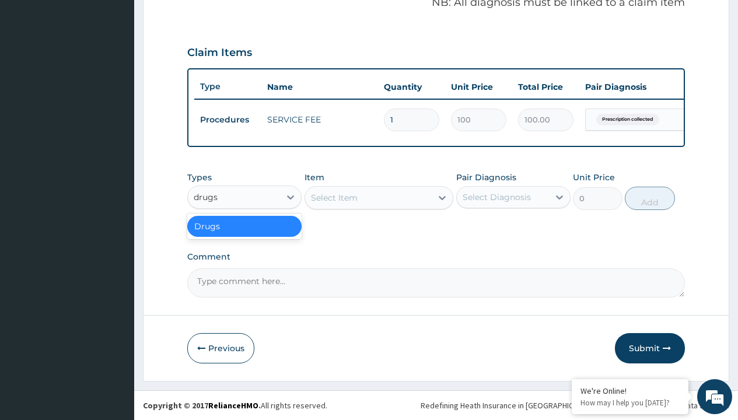
click at [244, 226] on div "Drugs" at bounding box center [244, 226] width 114 height 21
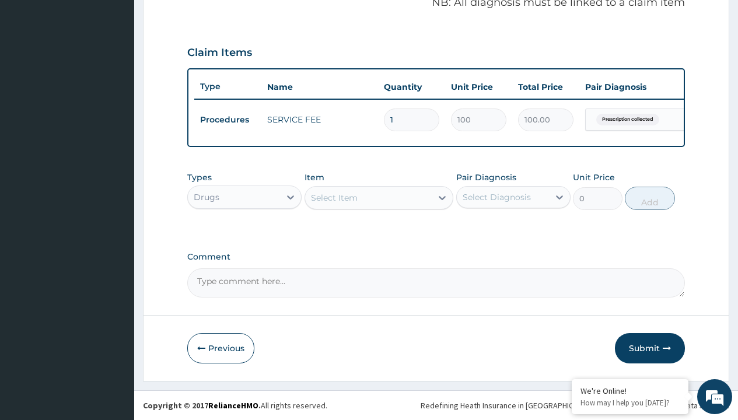
click at [334, 197] on div "Select Item" at bounding box center [334, 198] width 47 height 12
type input "dabigatran (pradaxa) 150mg"
click at [206, 197] on div "Drugs" at bounding box center [207, 197] width 26 height 12
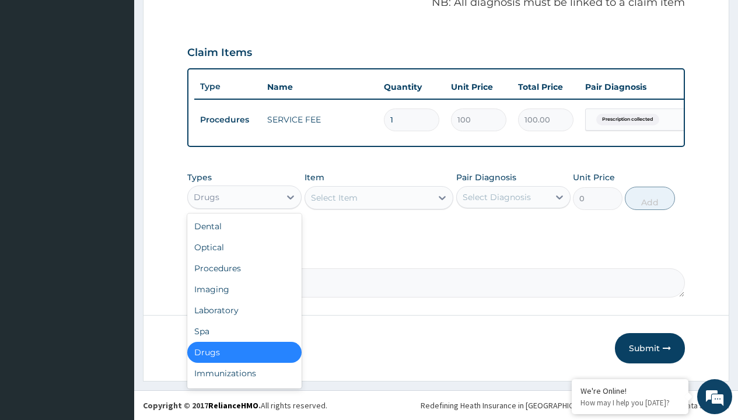
type input "procedures"
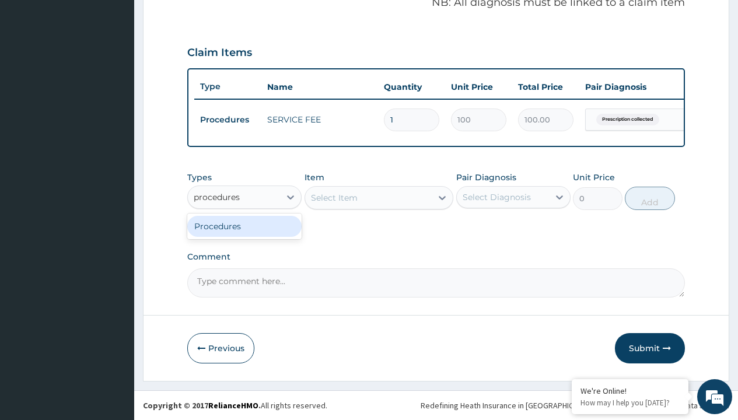
click at [244, 226] on div "Procedures" at bounding box center [244, 226] width 114 height 21
click at [334, 197] on div "Select Item" at bounding box center [334, 198] width 47 height 12
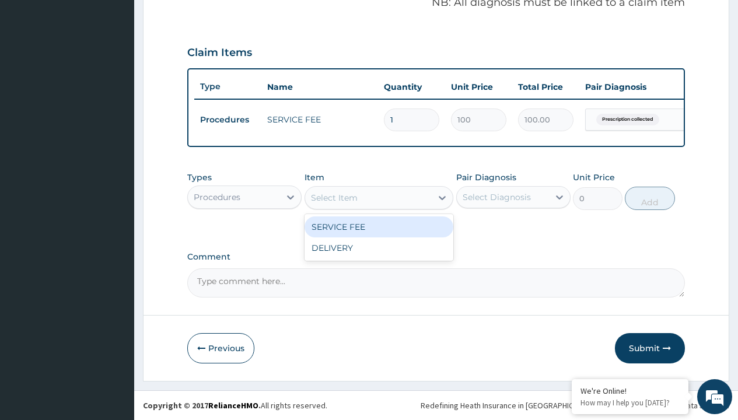
type input "delivery"
click at [379, 226] on div "DELIVERY" at bounding box center [379, 226] width 149 height 21
type input "2000"
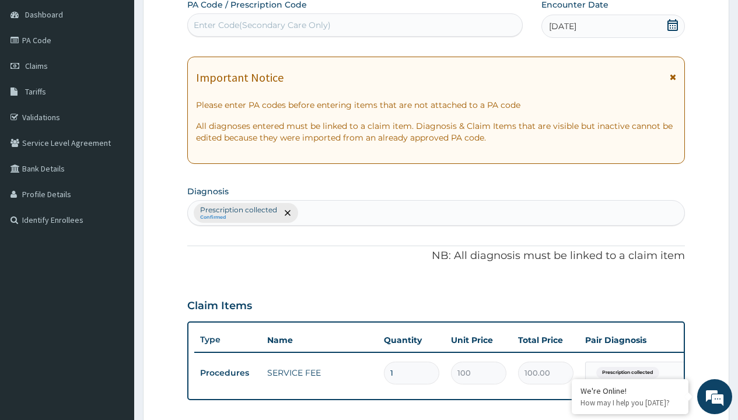
scroll to position [157, 0]
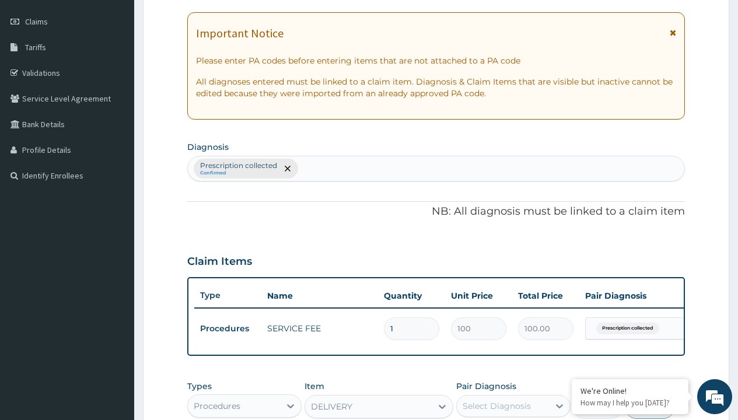
type input "prescription collected"
checkbox input "true"
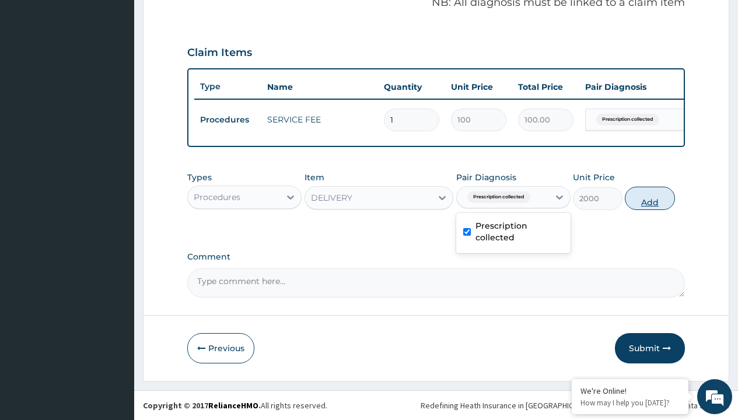
click at [650, 198] on button "Add" at bounding box center [650, 198] width 50 height 23
type input "0"
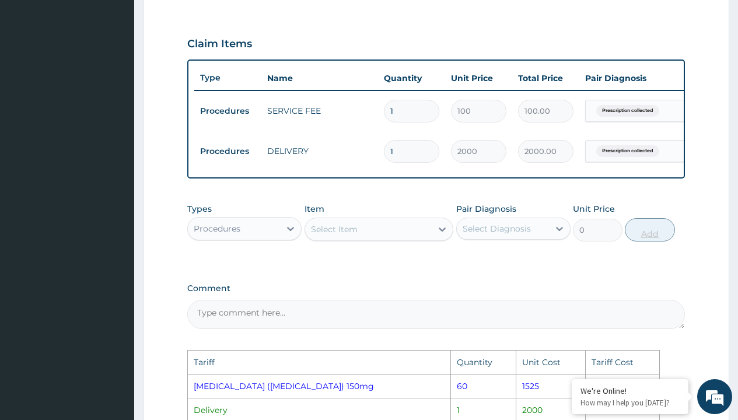
scroll to position [589, 0]
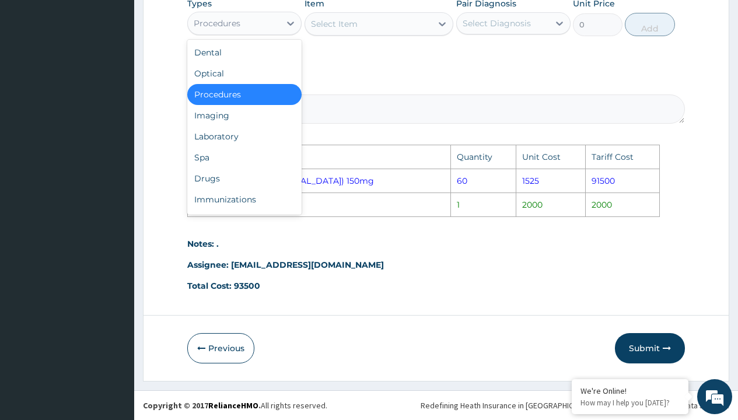
click at [205, 26] on div "Procedures" at bounding box center [217, 24] width 47 height 12
click at [228, 180] on div "Drugs" at bounding box center [244, 178] width 114 height 21
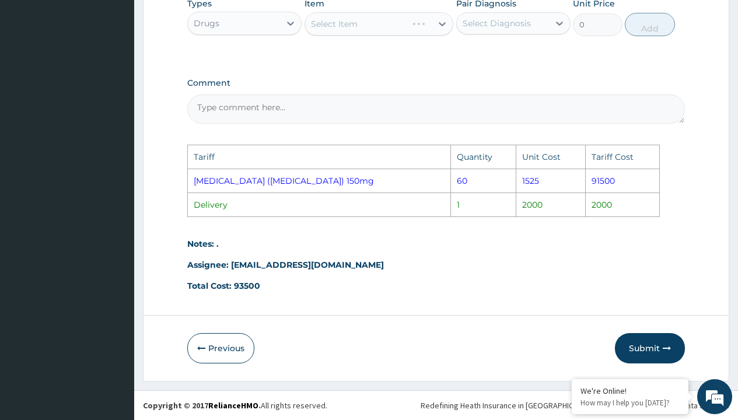
click at [347, 17] on div "Select Item" at bounding box center [379, 23] width 149 height 23
click at [348, 26] on div "Select Item" at bounding box center [379, 23] width 149 height 23
click at [352, 20] on div "Select Item" at bounding box center [334, 24] width 47 height 12
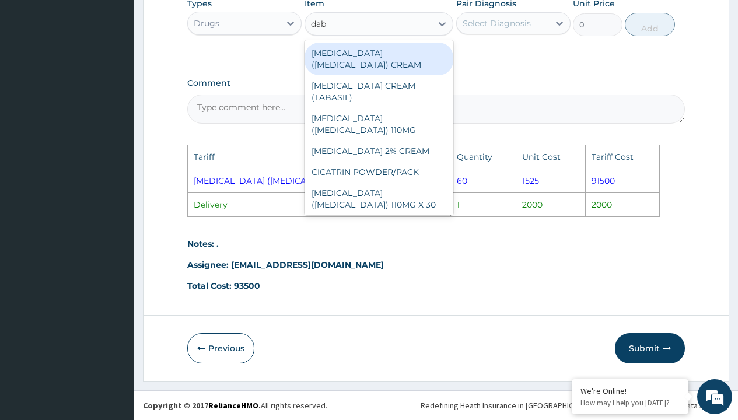
type input "dabi"
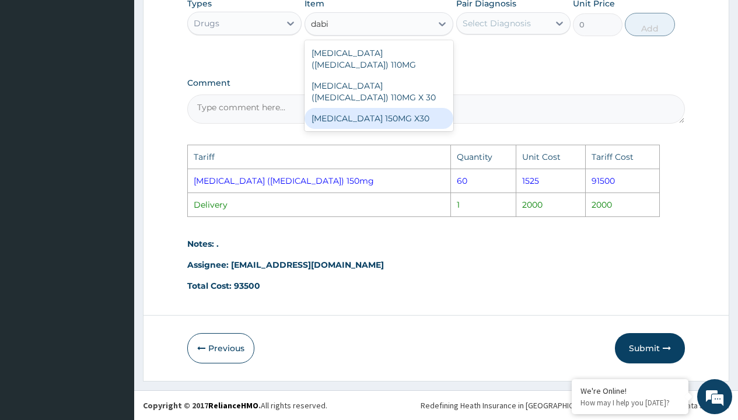
click at [361, 108] on div "[MEDICAL_DATA] 150MG X30" at bounding box center [379, 118] width 149 height 21
type input "800"
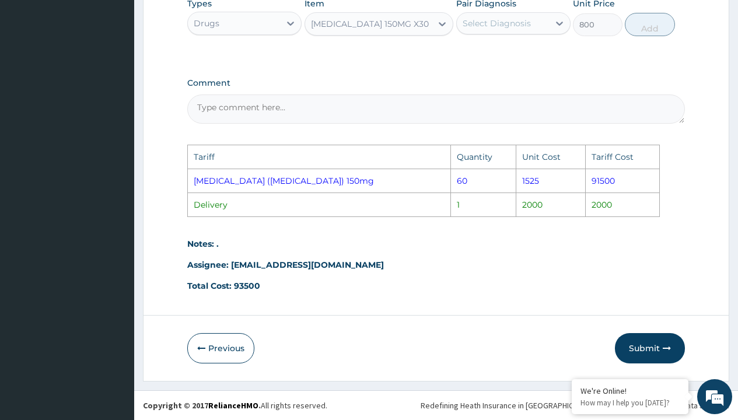
click at [375, 25] on div "[MEDICAL_DATA] 150MG X30" at bounding box center [370, 24] width 118 height 12
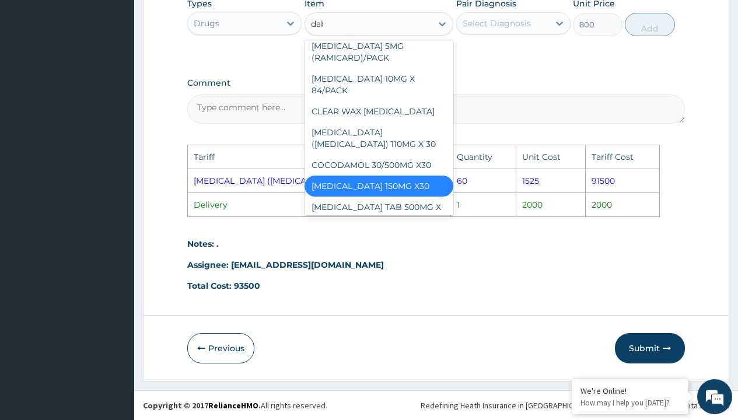
scroll to position [23, 0]
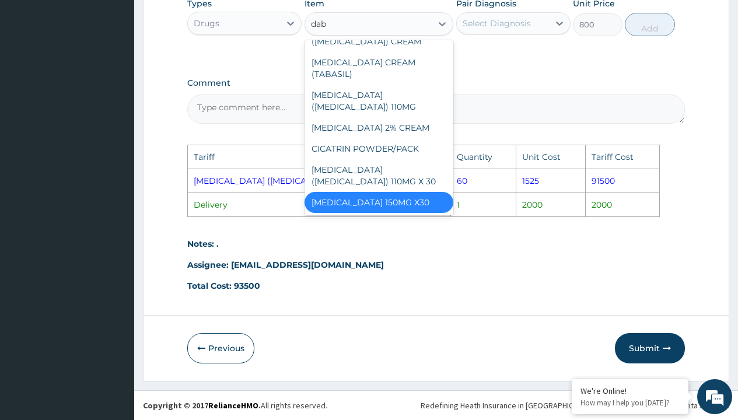
type input "dabi"
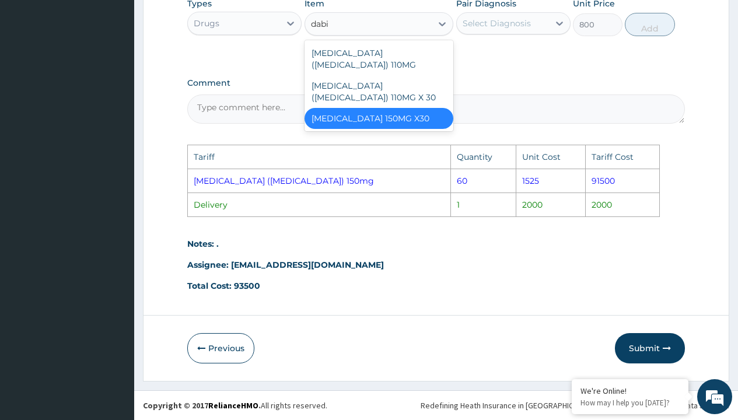
scroll to position [0, 0]
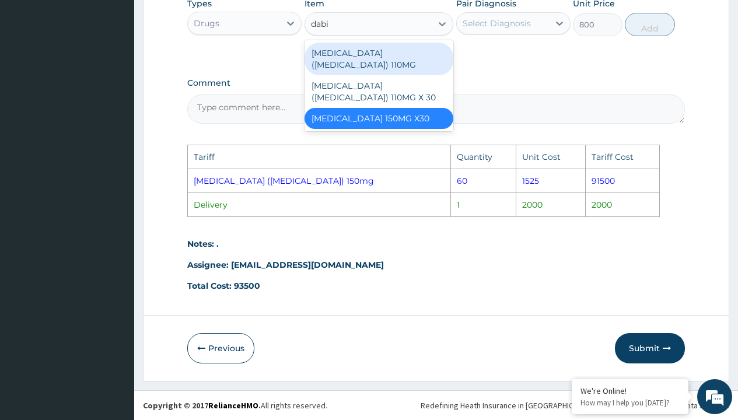
click at [379, 51] on div "[MEDICAL_DATA] ([MEDICAL_DATA]) 110MG" at bounding box center [379, 59] width 149 height 33
type input "1063.300048828125"
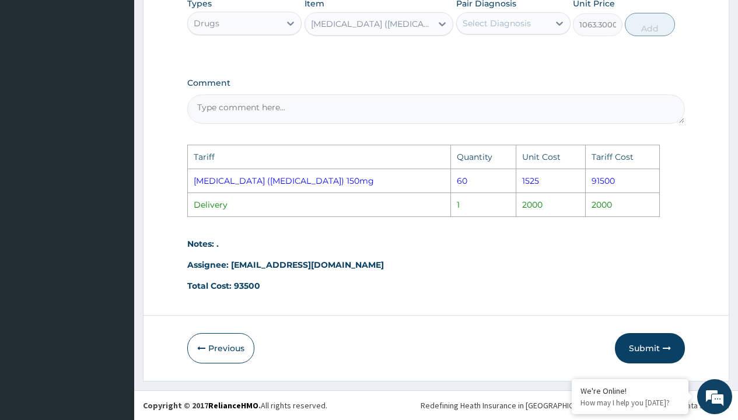
click at [379, 29] on div "[MEDICAL_DATA] ([MEDICAL_DATA]) 110MG" at bounding box center [372, 24] width 123 height 12
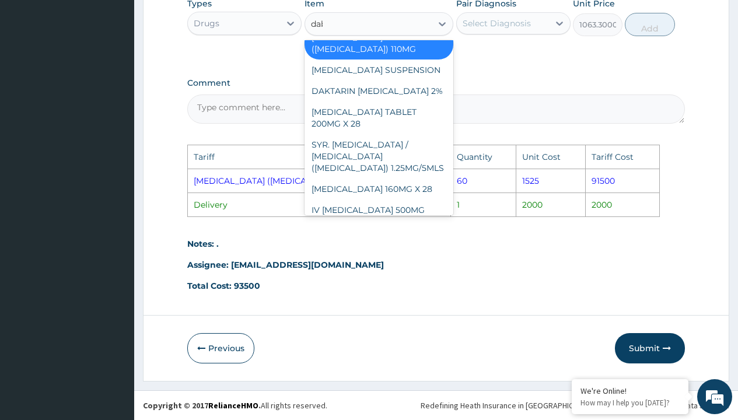
scroll to position [23, 0]
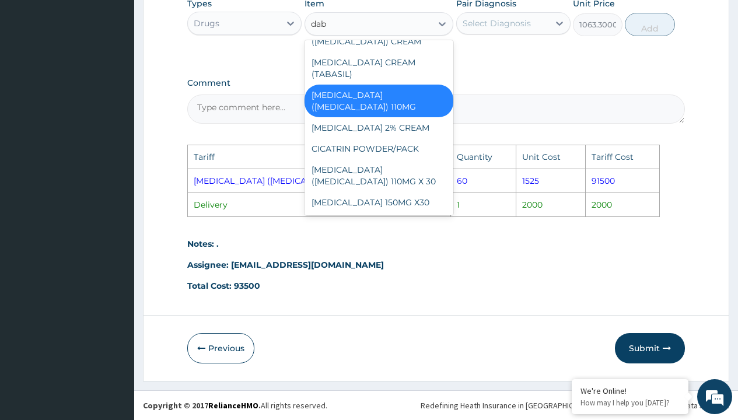
type input "dabi"
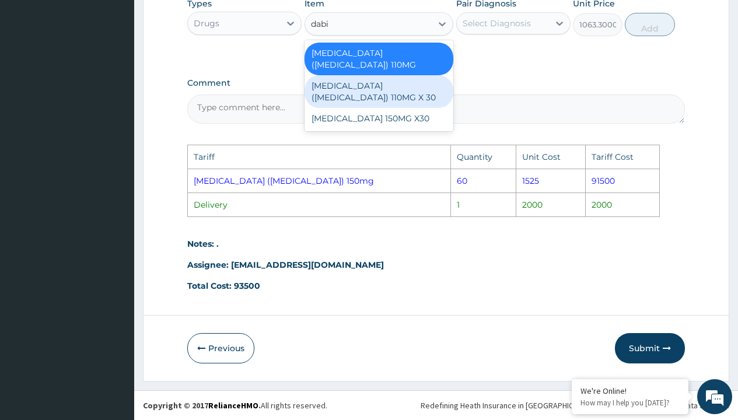
click at [381, 75] on div "[MEDICAL_DATA] ([MEDICAL_DATA]) 110MG X 30" at bounding box center [379, 91] width 149 height 33
type input "1365.199951171875"
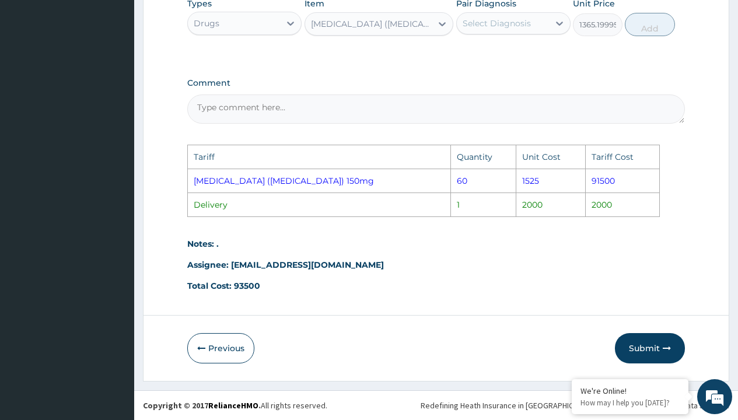
click at [390, 20] on div "[MEDICAL_DATA] ([MEDICAL_DATA]) 110MG X 30" at bounding box center [372, 24] width 123 height 12
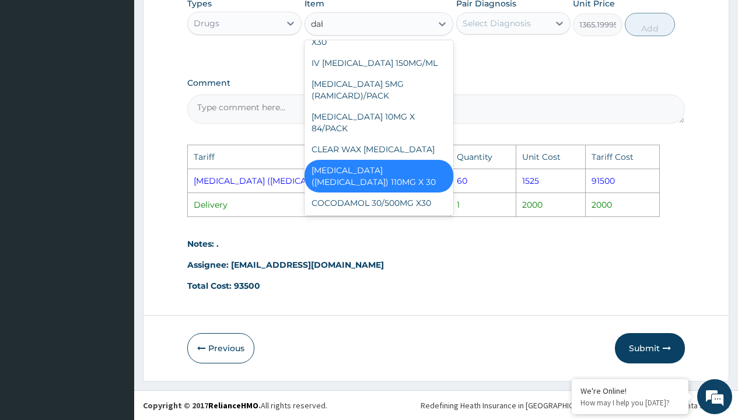
scroll to position [11, 0]
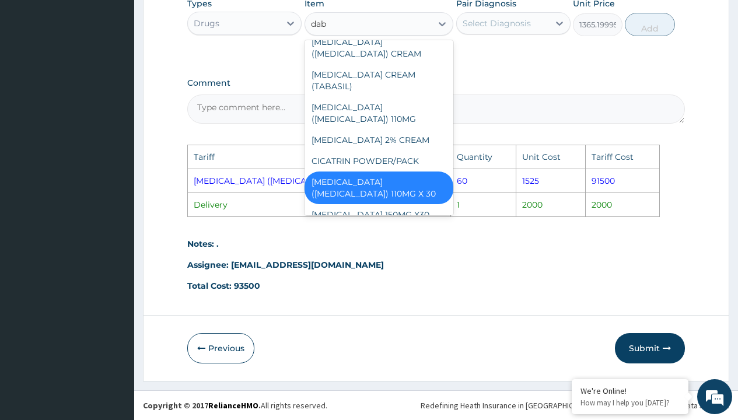
type input "dabi"
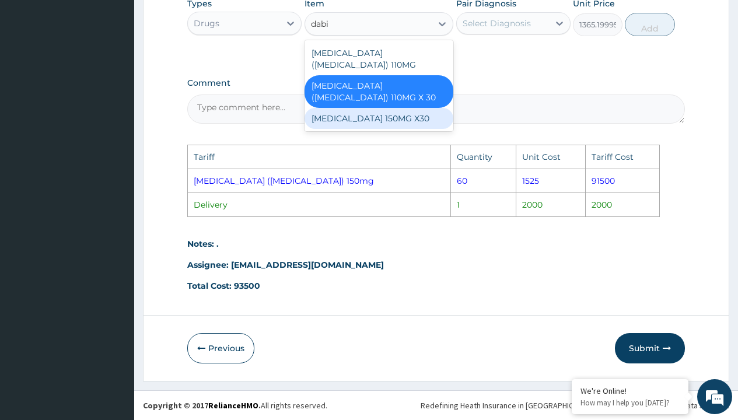
click at [403, 108] on div "[MEDICAL_DATA] 150MG X30" at bounding box center [379, 118] width 149 height 21
type input "800"
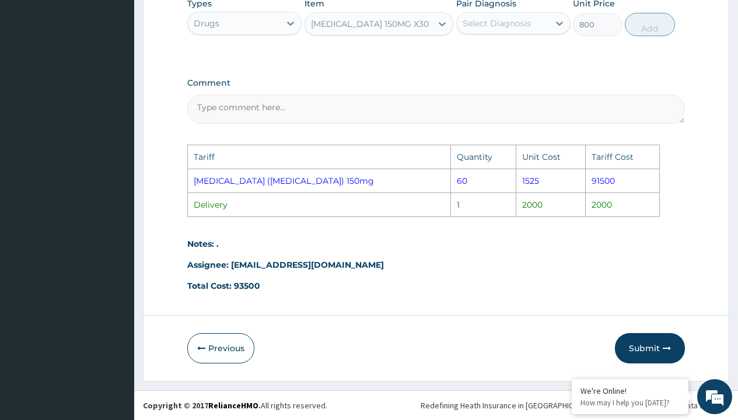
click at [503, 22] on div "Select Diagnosis" at bounding box center [497, 24] width 68 height 12
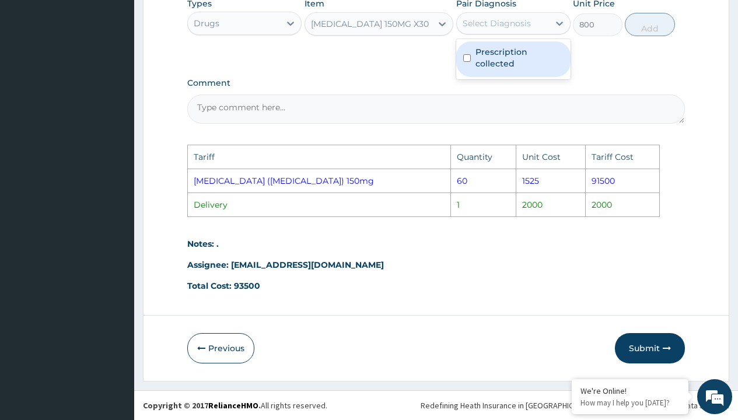
click at [517, 57] on label "Prescription collected" at bounding box center [519, 57] width 88 height 23
checkbox input "true"
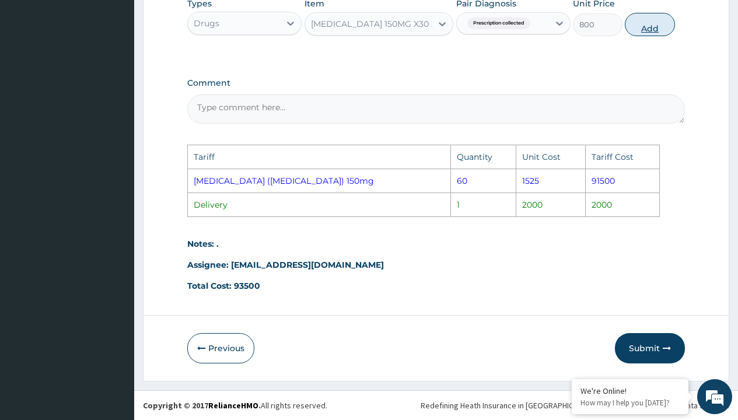
click at [655, 22] on button "Add" at bounding box center [650, 24] width 50 height 23
type input "0"
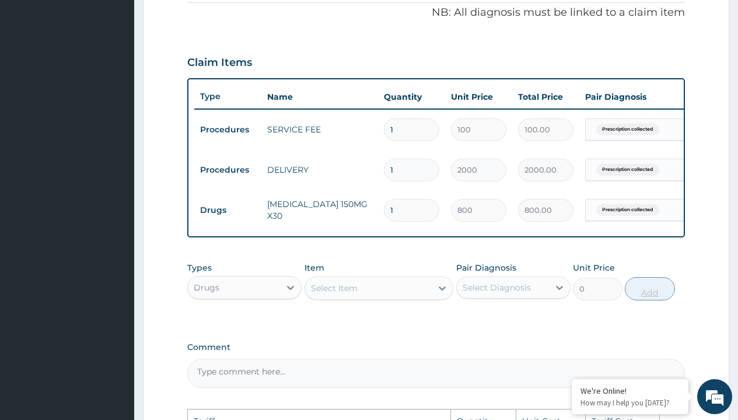
type input "12"
type input "9600.00"
type input "120"
type input "96000.00"
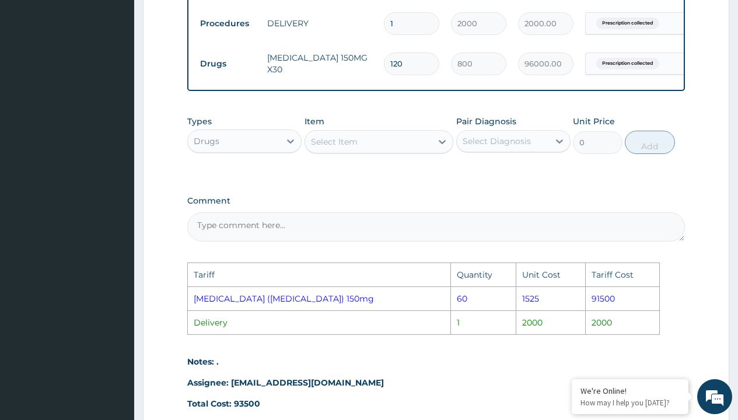
scroll to position [503, 0]
type input "12"
type input "9600.00"
type input "1"
type input "800.00"
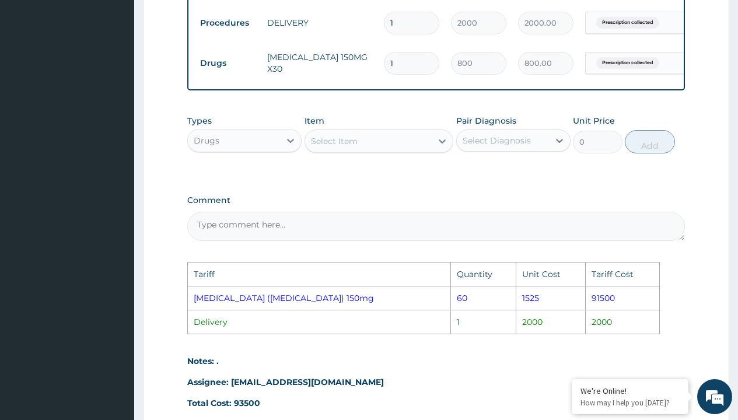
type input "11"
type input "8800.00"
type input "115"
type input "92000.00"
type input "11"
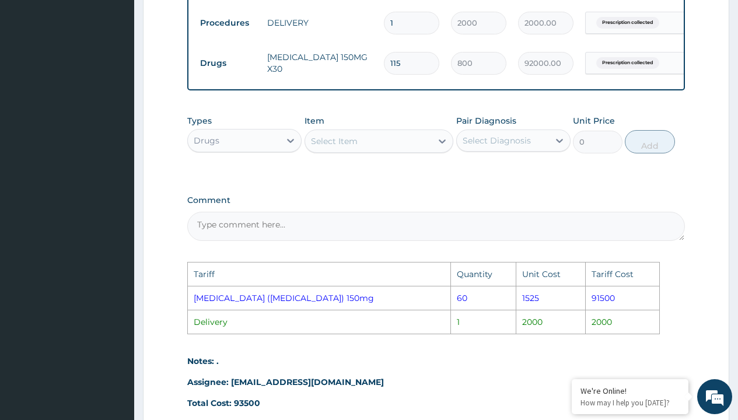
type input "8800.00"
type input "113"
type input "90400.00"
type input "11"
type input "8800.00"
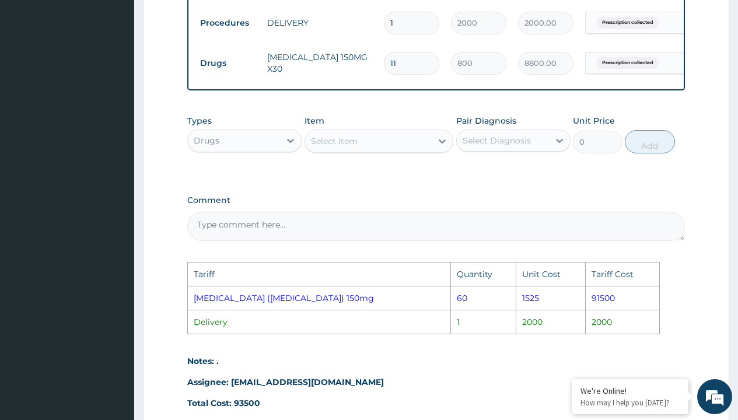
type input "114"
type input "91200.00"
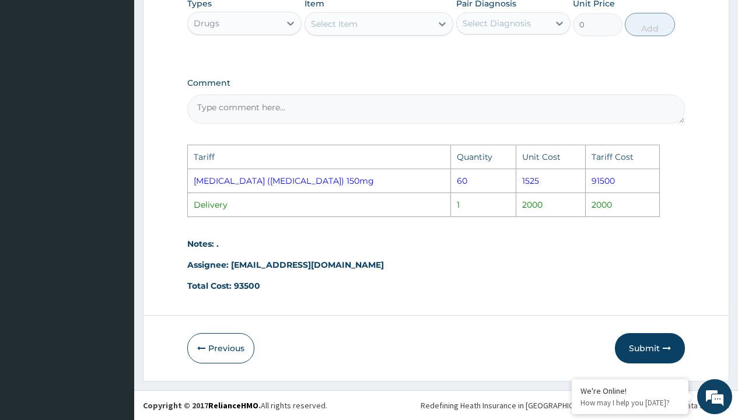
scroll to position [629, 0]
type input "114"
click at [642, 349] on button "Submit" at bounding box center [650, 348] width 70 height 30
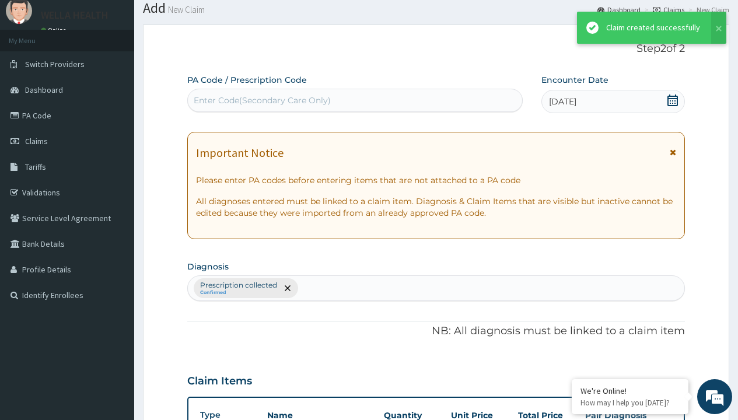
scroll to position [455, 0]
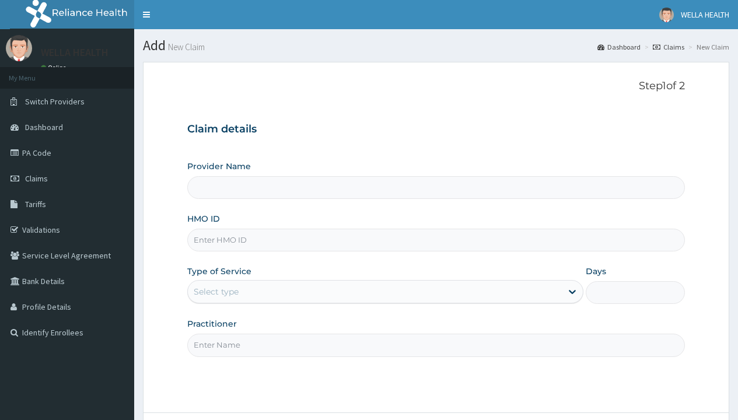
type input "ENP/10857/A"
type input "Pharmacy Pick Up ( WellaHealth)"
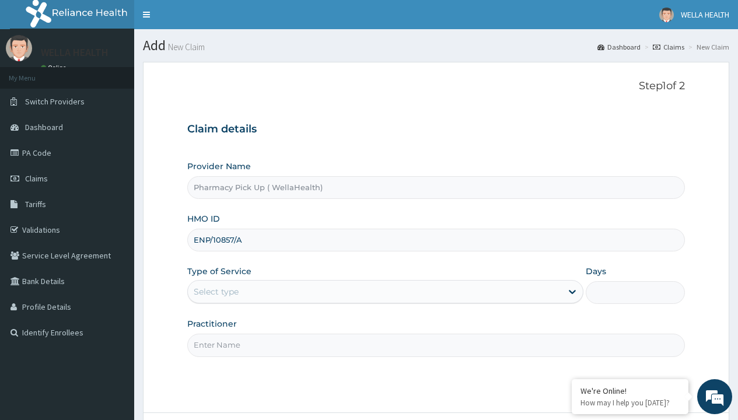
type input "ENP/10857/A"
type input "WellaHealth"
click at [216, 292] on div "Select type" at bounding box center [216, 292] width 45 height 12
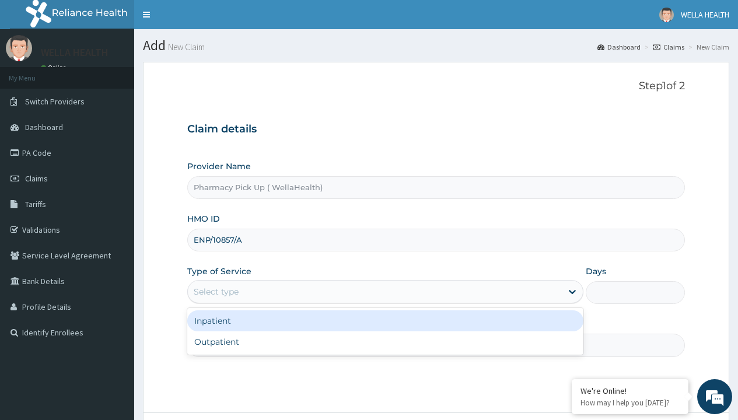
click at [385, 342] on div "Outpatient" at bounding box center [385, 341] width 396 height 21
type input "1"
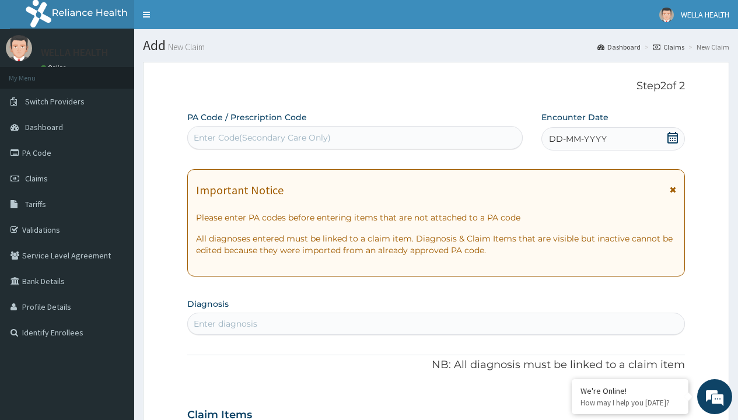
scroll to position [97, 0]
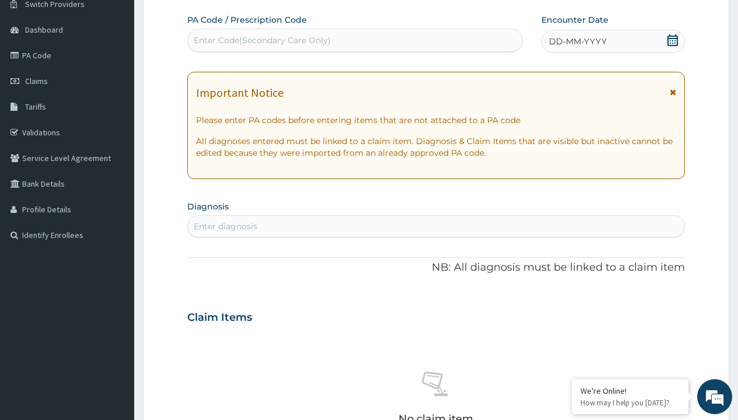
click at [577, 41] on span "DD-MM-YYYY" at bounding box center [578, 42] width 58 height 12
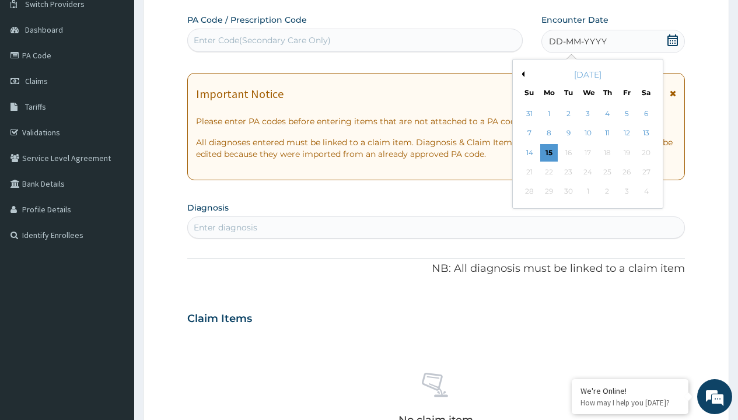
click at [521, 74] on button "Previous Month" at bounding box center [522, 74] width 6 height 6
click at [548, 152] on div "11" at bounding box center [549, 153] width 18 height 18
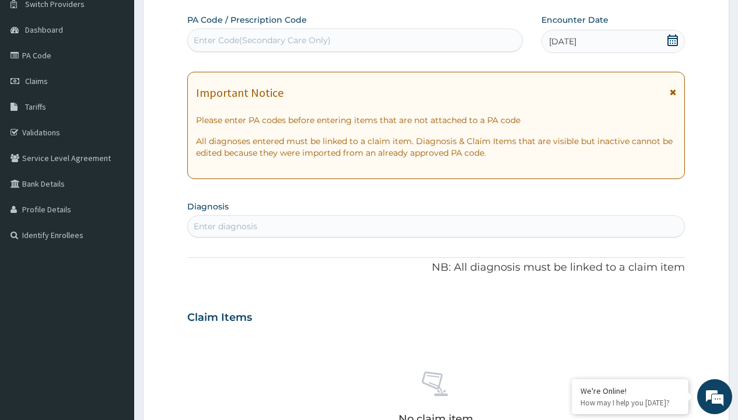
click at [225, 226] on div "Enter diagnosis" at bounding box center [226, 227] width 64 height 12
type input "prescription collected"
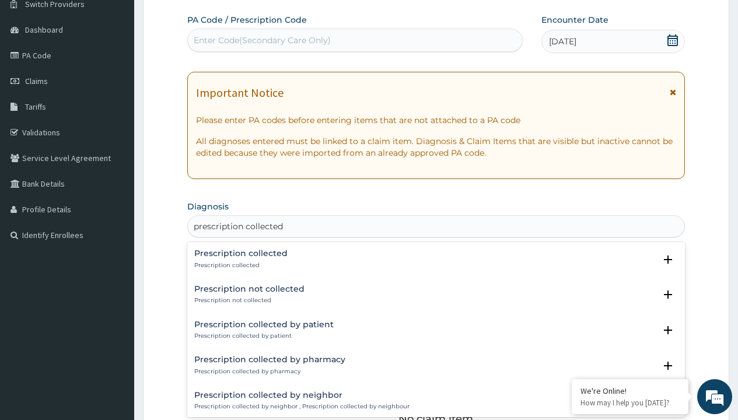
click at [239, 265] on p "Prescription collected" at bounding box center [240, 265] width 93 height 8
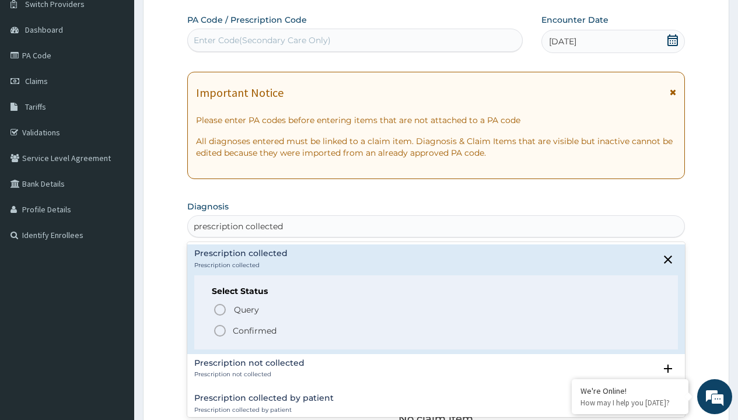
click at [254, 330] on p "Confirmed" at bounding box center [255, 331] width 44 height 12
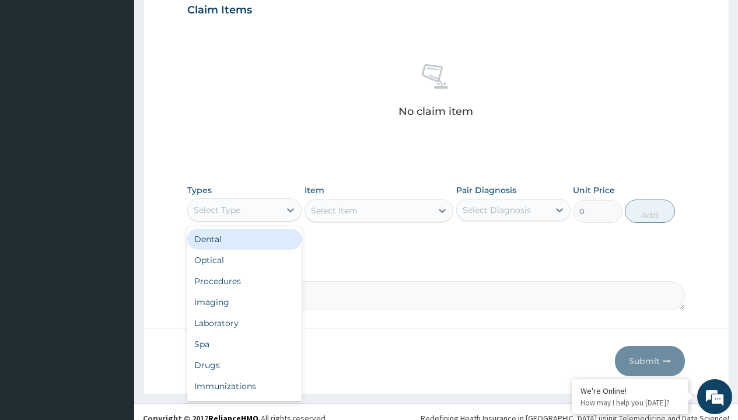
type input "procedures"
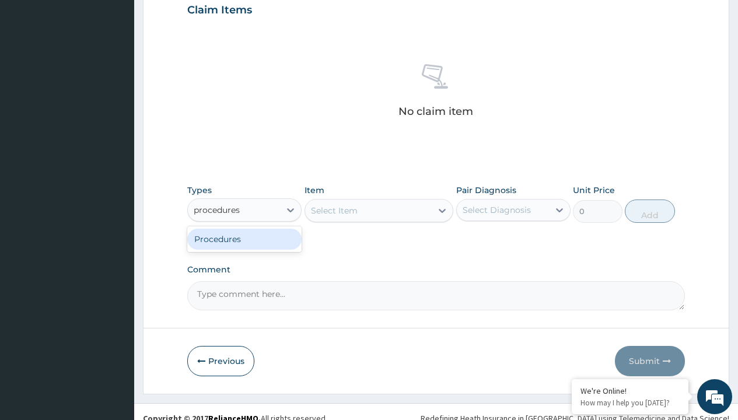
click at [244, 239] on div "Procedures" at bounding box center [244, 239] width 114 height 21
click at [334, 210] on div "Select Item" at bounding box center [379, 210] width 149 height 23
click at [217, 209] on div "Procedures" at bounding box center [217, 210] width 47 height 12
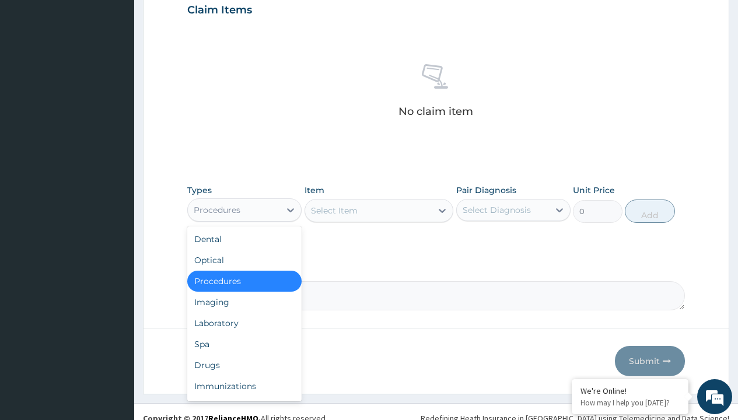
type input "procedures"
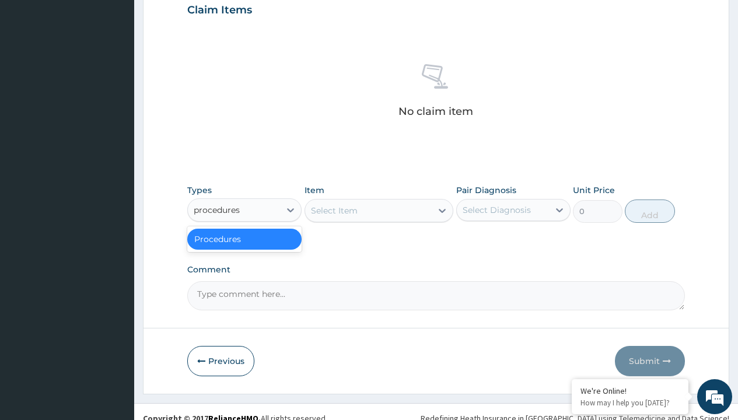
click at [244, 239] on div "Procedures" at bounding box center [244, 239] width 114 height 21
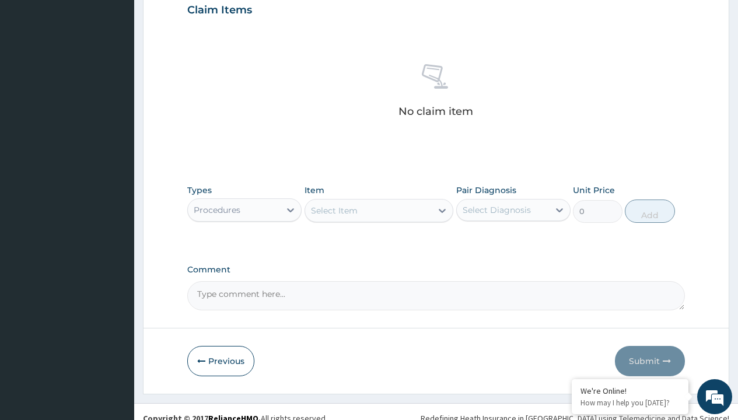
click at [334, 210] on div "Select Item" at bounding box center [334, 211] width 47 height 12
type input "service fee"
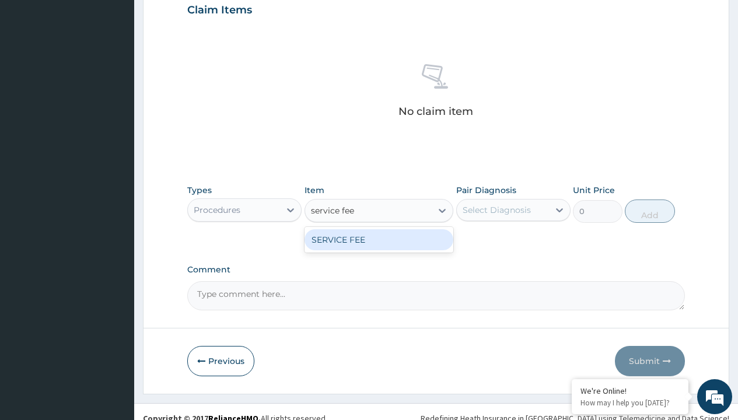
click at [379, 239] on div "SERVICE FEE" at bounding box center [379, 239] width 149 height 21
type input "100"
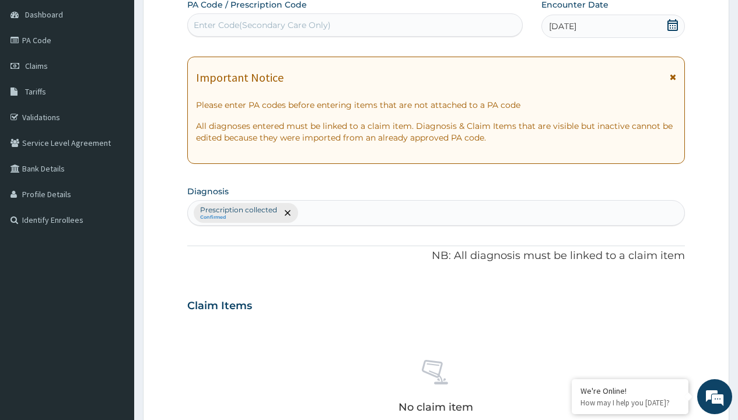
scroll to position [204, 0]
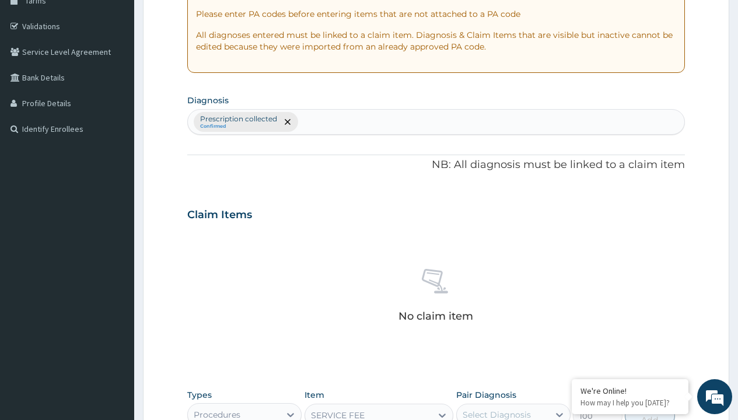
type input "prescription collected"
checkbox input "true"
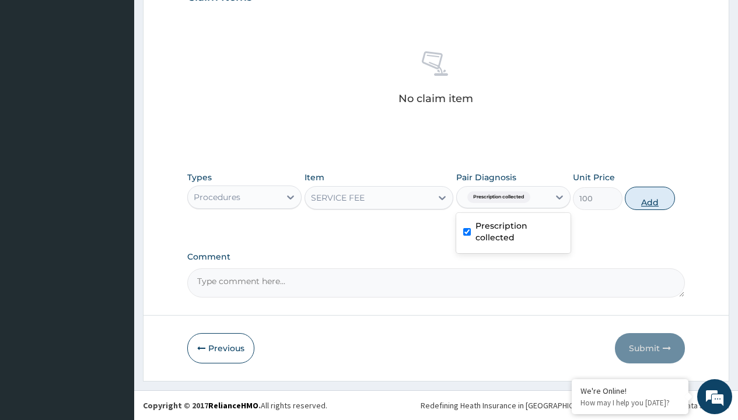
click at [650, 198] on button "Add" at bounding box center [650, 198] width 50 height 23
type input "0"
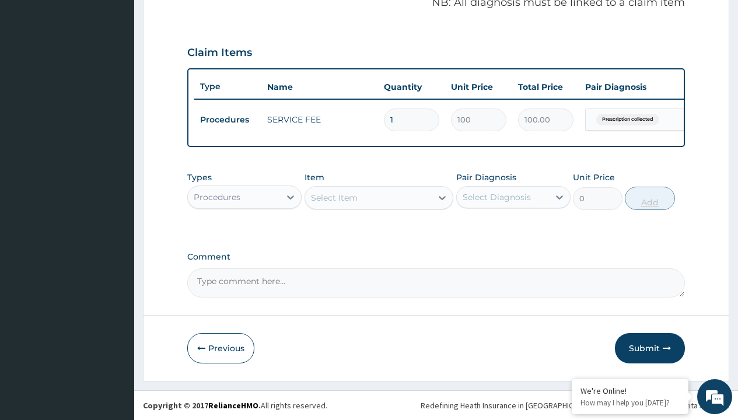
scroll to position [375, 0]
click at [217, 197] on div "Procedures" at bounding box center [217, 197] width 47 height 12
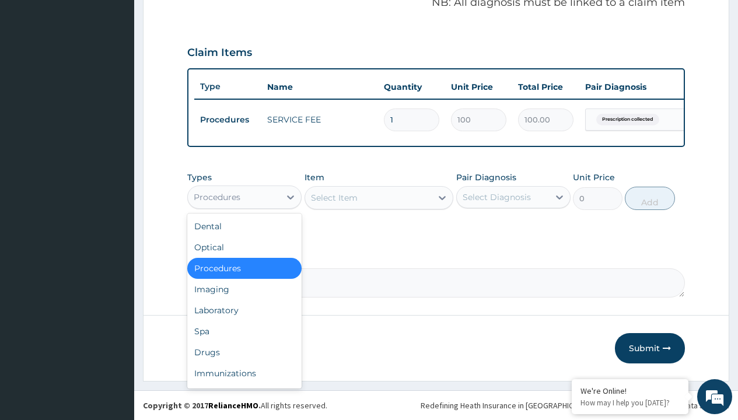
type input "drugs"
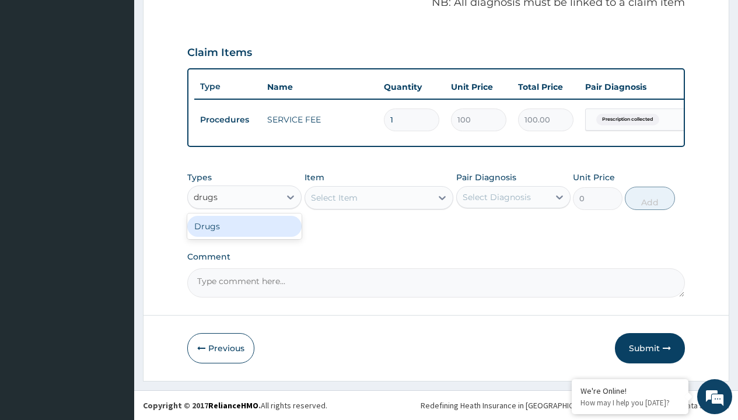
click at [244, 226] on div "Drugs" at bounding box center [244, 226] width 114 height 21
click at [334, 197] on div "Select Item" at bounding box center [379, 197] width 149 height 23
type input "xylometazoline 0.1% nasal spray"
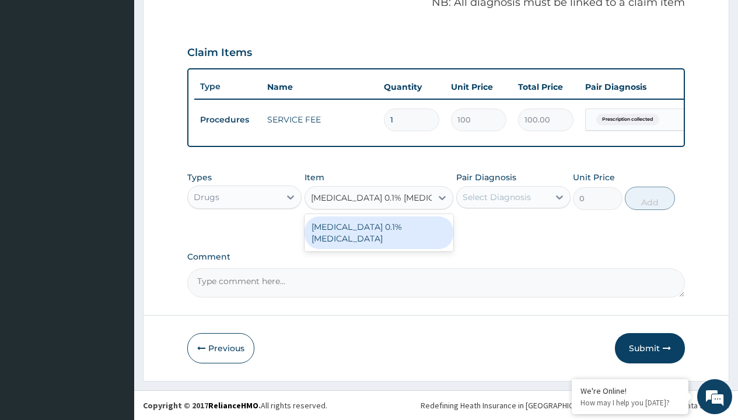
click at [379, 232] on div "XYLOMETAZOLINE 0.1% NASAL SPRAY" at bounding box center [379, 232] width 149 height 33
type input "3852"
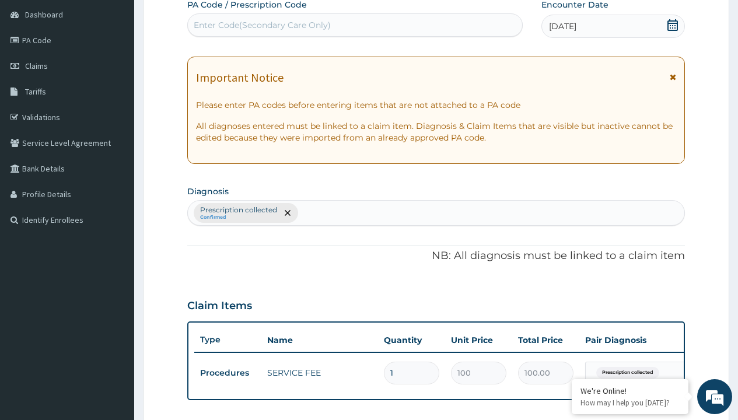
type input "prescription collected"
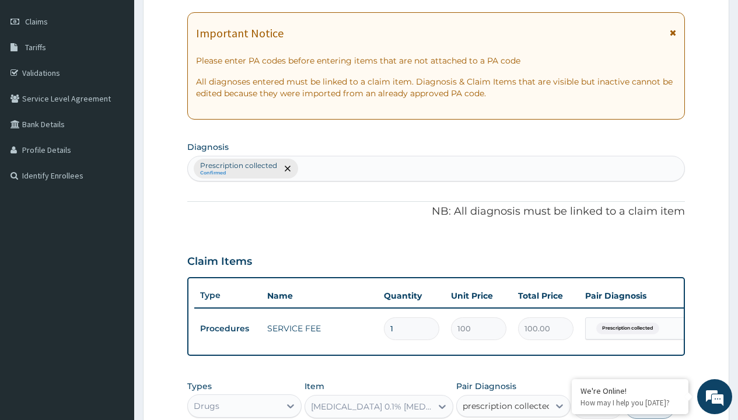
checkbox input "true"
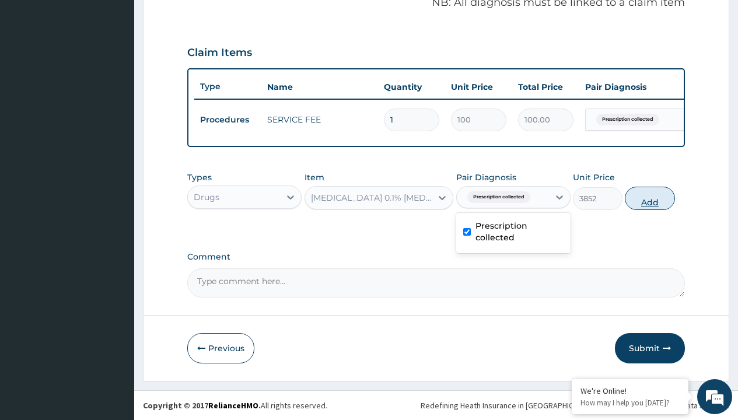
click at [650, 198] on button "Add" at bounding box center [650, 198] width 50 height 23
type input "0"
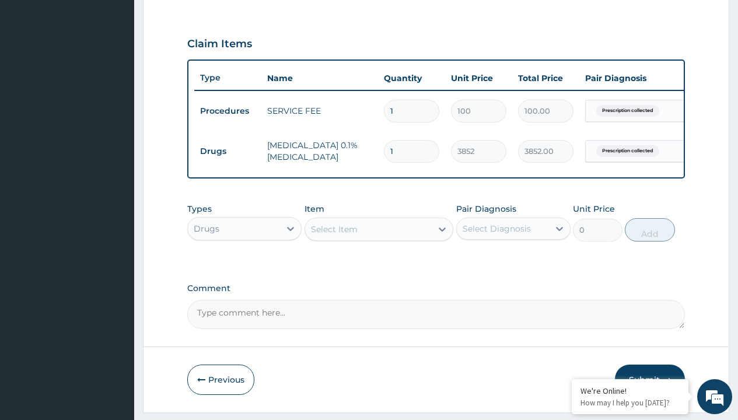
click at [228, 151] on td "Drugs" at bounding box center [227, 152] width 67 height 22
type input "procedures"
click at [244, 266] on div "Procedures" at bounding box center [244, 257] width 114 height 21
click at [334, 235] on div "Select Item" at bounding box center [334, 229] width 47 height 12
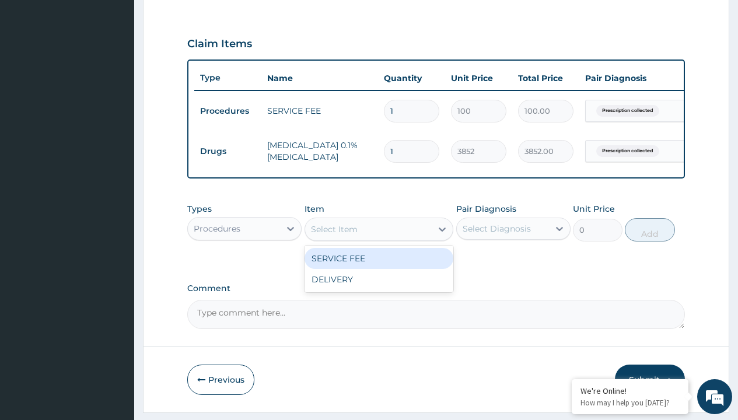
type input "delivery"
click at [379, 267] on div "DELIVERY" at bounding box center [379, 258] width 149 height 21
type input "2000"
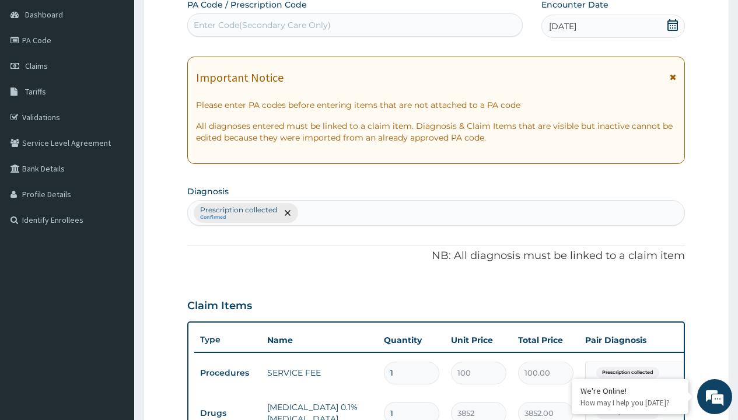
type input "prescription collected"
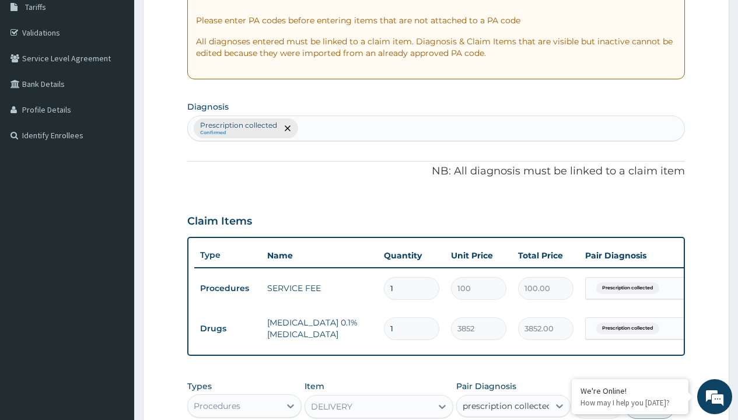
checkbox input "true"
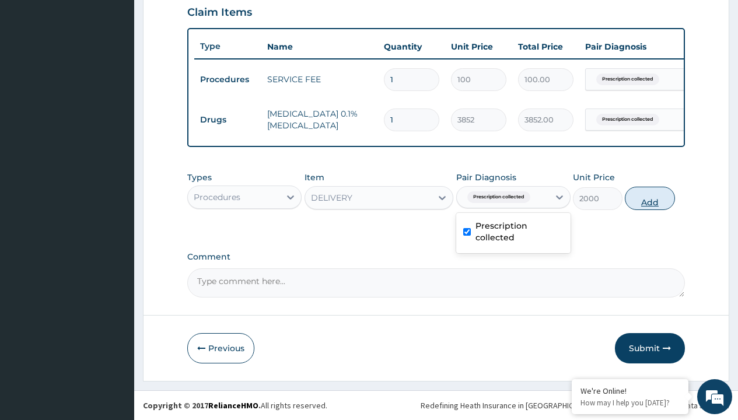
click at [650, 198] on button "Add" at bounding box center [650, 198] width 50 height 23
type input "0"
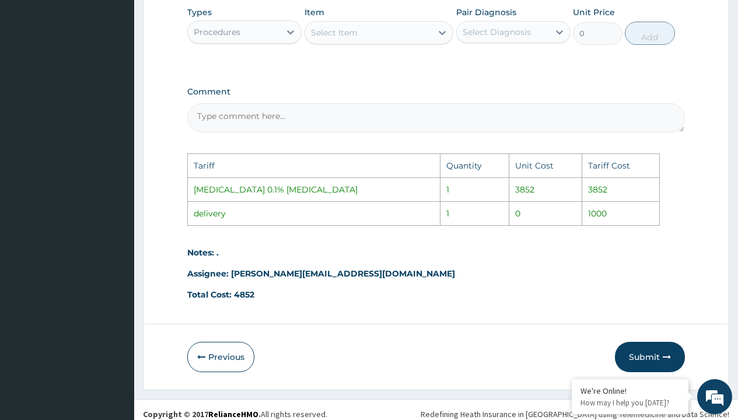
scroll to position [629, 0]
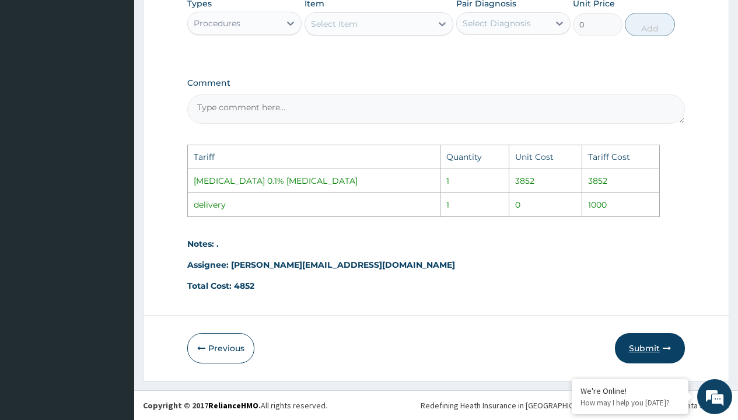
click at [639, 341] on button "Submit" at bounding box center [650, 348] width 70 height 30
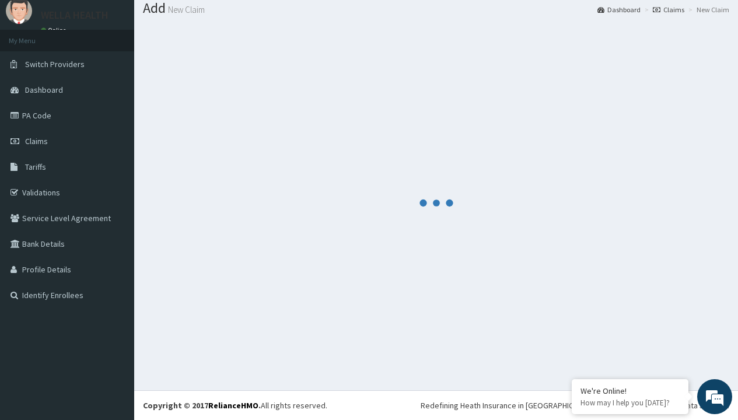
scroll to position [455, 0]
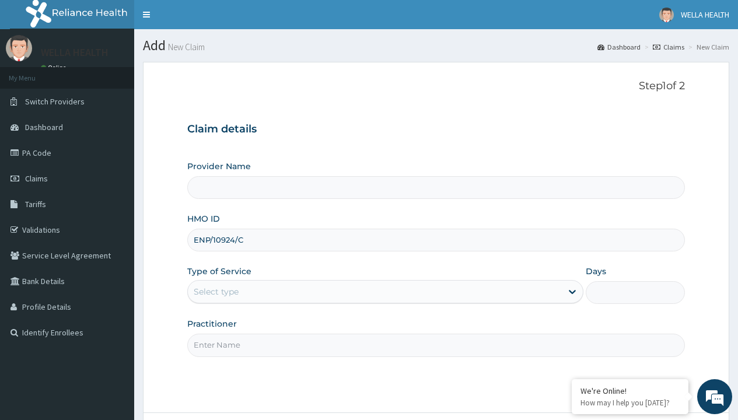
type input "ENP/10924/C"
type input "WellaHealth"
type input "Pharmacy Pick Up ( WellaHealth)"
type input "WellaHealth"
click at [216, 292] on div "Select type" at bounding box center [216, 292] width 45 height 12
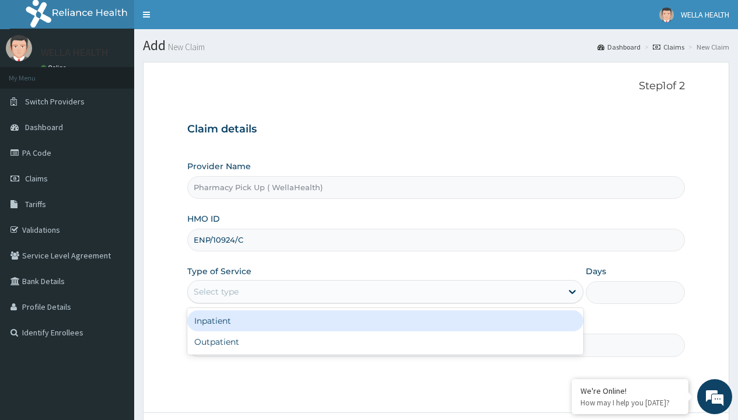
click at [385, 342] on div "Outpatient" at bounding box center [385, 341] width 396 height 21
type input "1"
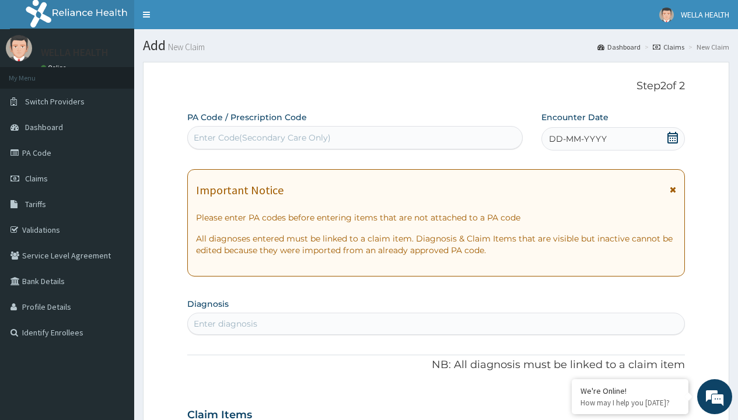
scroll to position [97, 0]
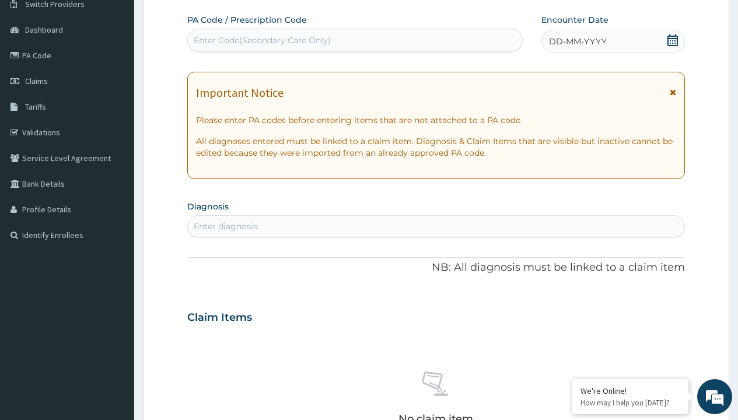
click at [577, 41] on span "DD-MM-YYYY" at bounding box center [578, 42] width 58 height 12
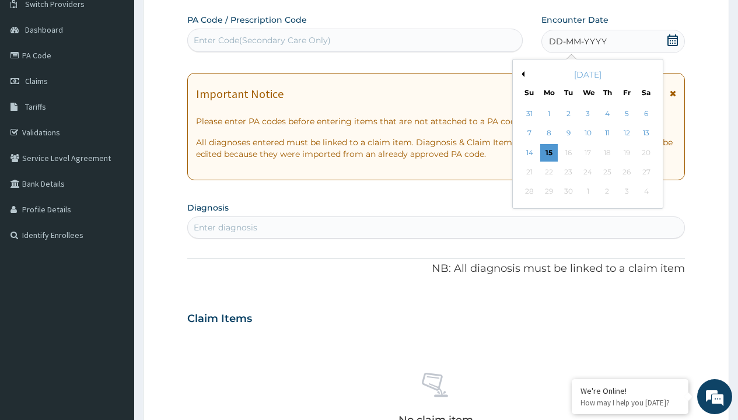
click at [521, 74] on button "Previous Month" at bounding box center [522, 74] width 6 height 6
click at [548, 152] on div "11" at bounding box center [549, 153] width 18 height 18
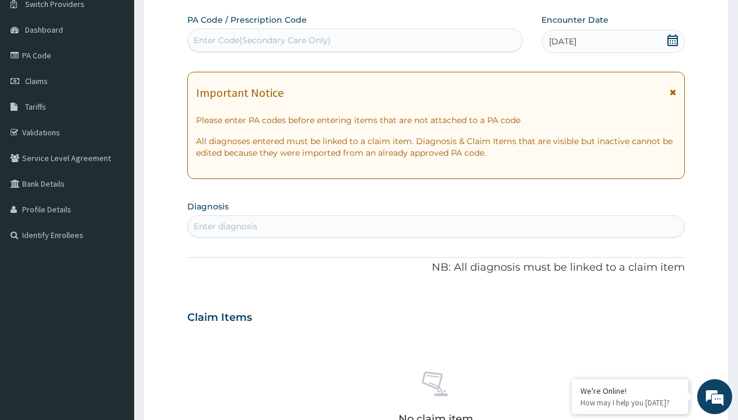
click at [261, 40] on div "Enter Code(Secondary Care Only)" at bounding box center [262, 40] width 137 height 12
type input "PRX/B081596F"
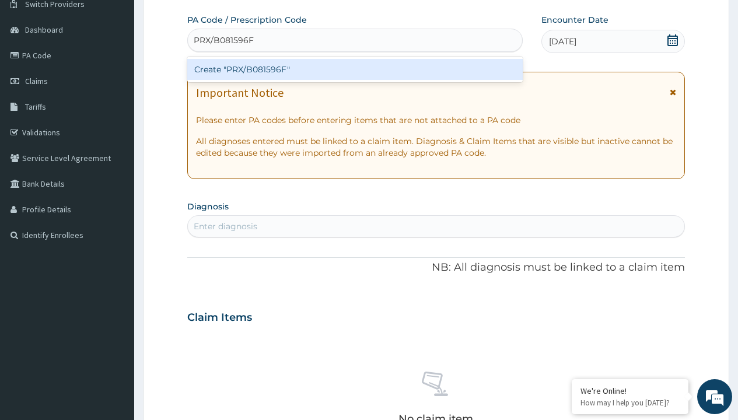
scroll to position [0, 0]
click at [355, 69] on div "Create "PRX/B081596F"" at bounding box center [354, 69] width 335 height 21
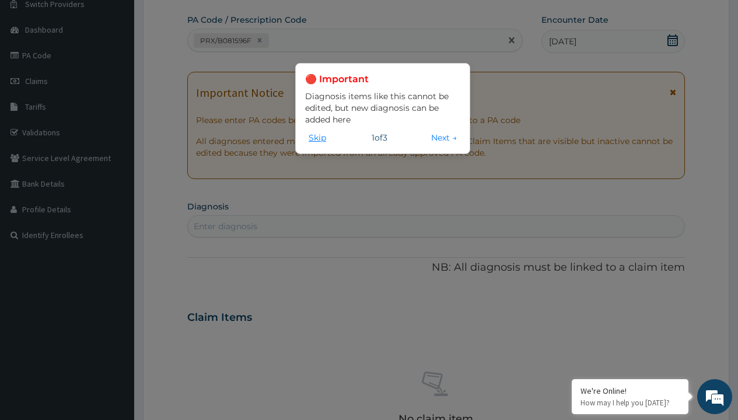
click at [317, 137] on button "Skip" at bounding box center [317, 137] width 25 height 13
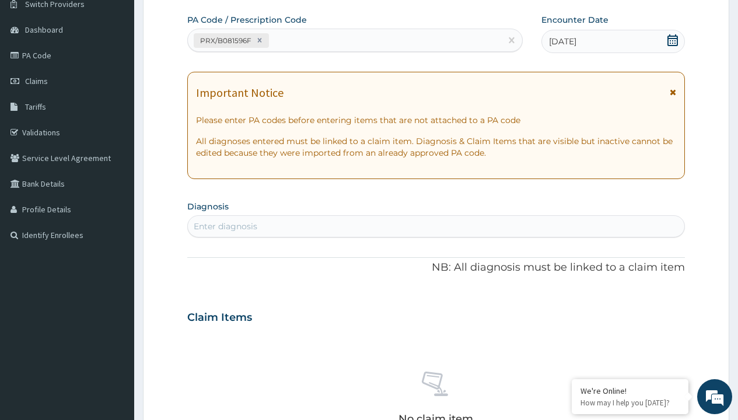
click at [225, 226] on div "Enter diagnosis" at bounding box center [226, 227] width 64 height 12
type input "prescription collected"
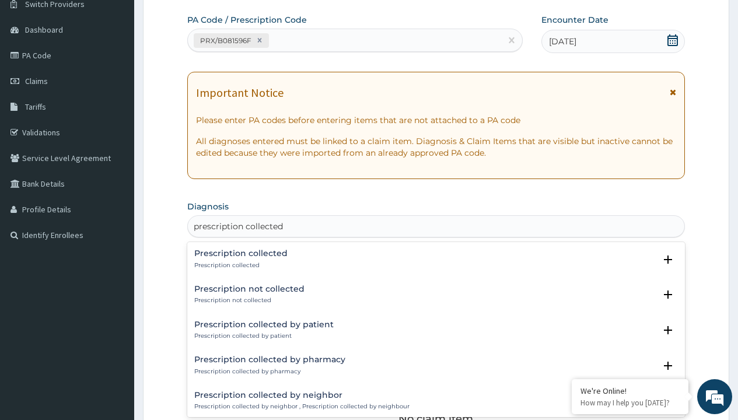
click at [239, 265] on p "Prescription collected" at bounding box center [240, 265] width 93 height 8
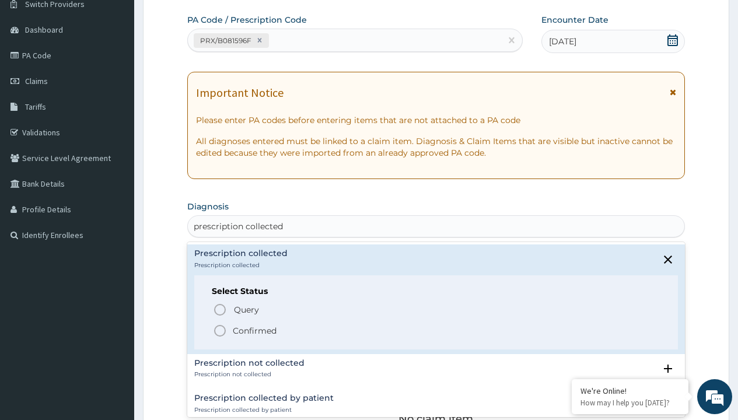
click at [254, 330] on p "Confirmed" at bounding box center [255, 331] width 44 height 12
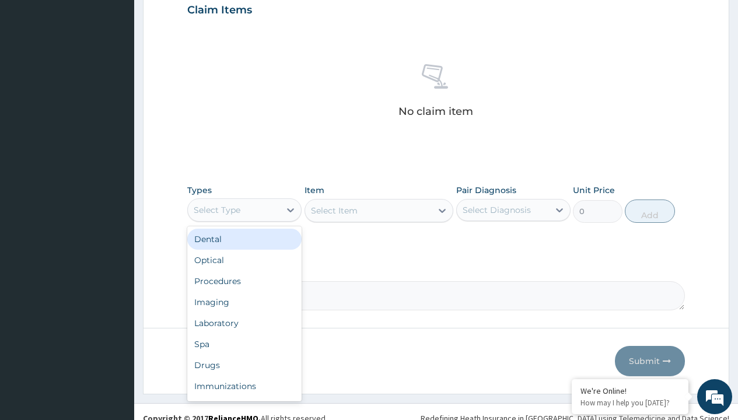
type input "procedures"
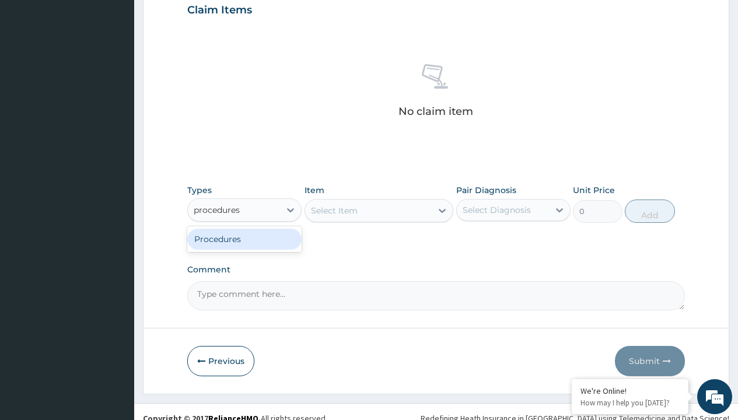
scroll to position [0, 0]
click at [244, 239] on div "Procedures" at bounding box center [244, 239] width 114 height 21
click at [334, 210] on div "Select Item" at bounding box center [379, 210] width 149 height 23
click at [217, 209] on div "Procedures" at bounding box center [217, 210] width 47 height 12
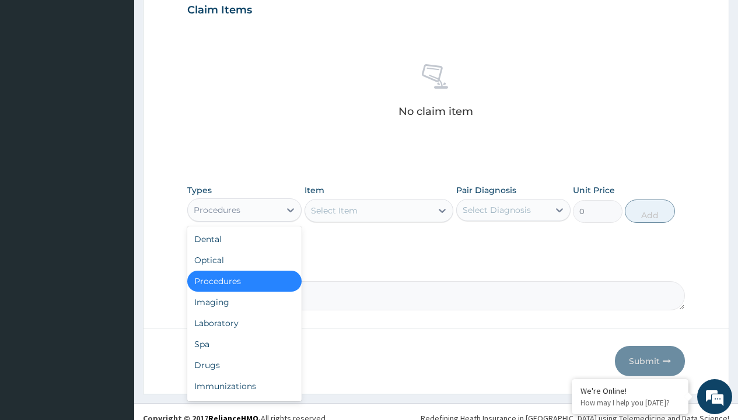
type input "procedures"
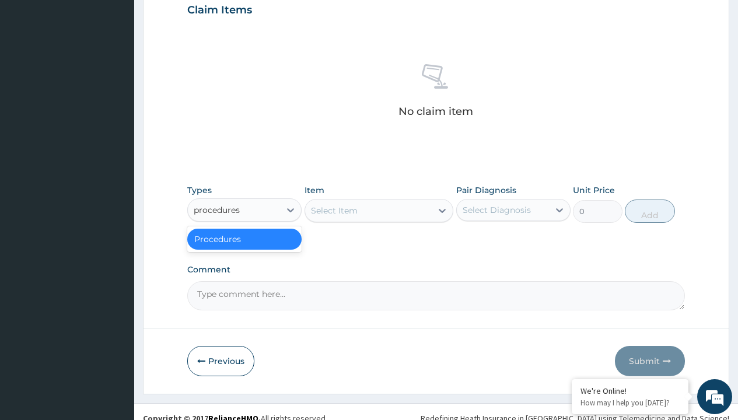
click at [244, 239] on div "Procedures" at bounding box center [244, 239] width 114 height 21
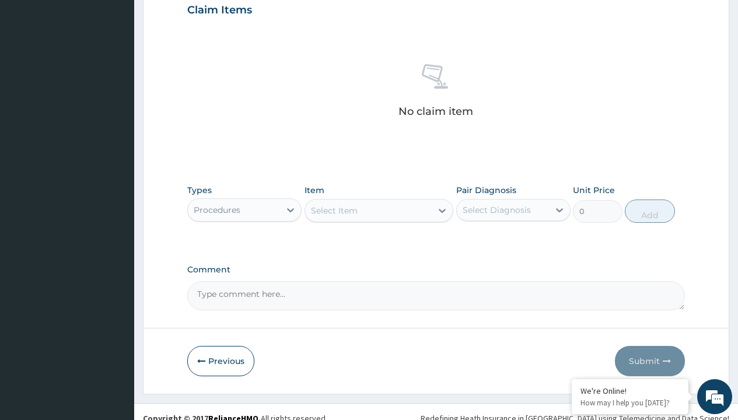
click at [334, 210] on div "Select Item" at bounding box center [334, 211] width 47 height 12
type input "service fee"
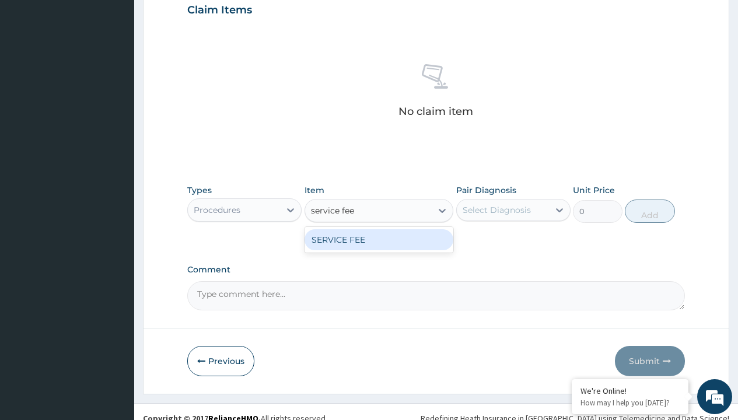
click at [379, 239] on div "SERVICE FEE" at bounding box center [379, 239] width 149 height 21
type input "100"
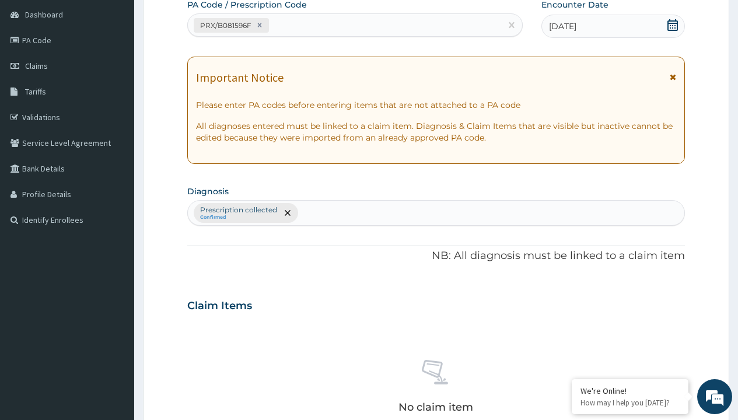
type input "prescription collected"
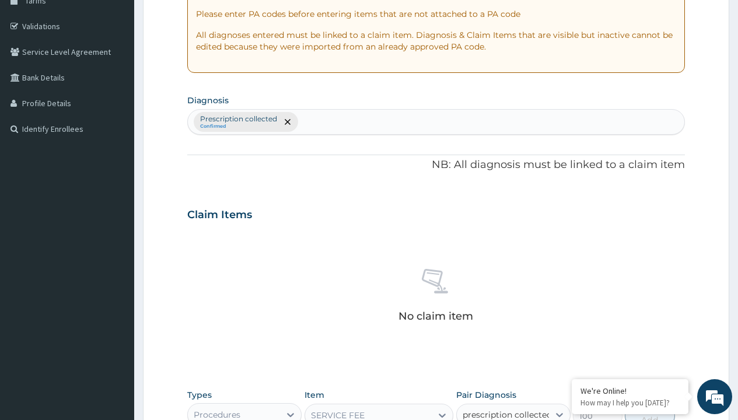
checkbox input "true"
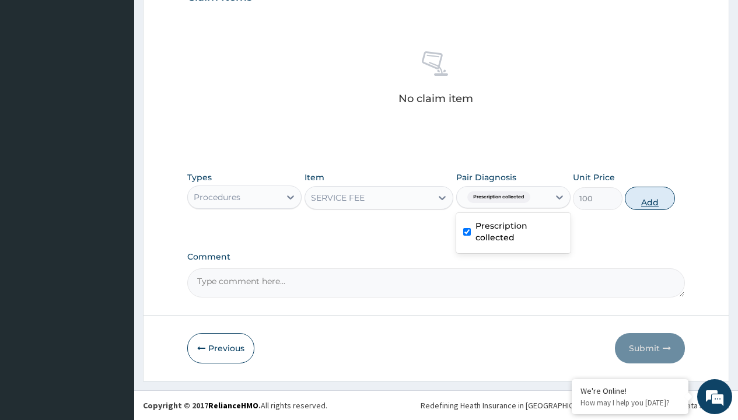
click at [650, 198] on button "Add" at bounding box center [650, 198] width 50 height 23
type input "0"
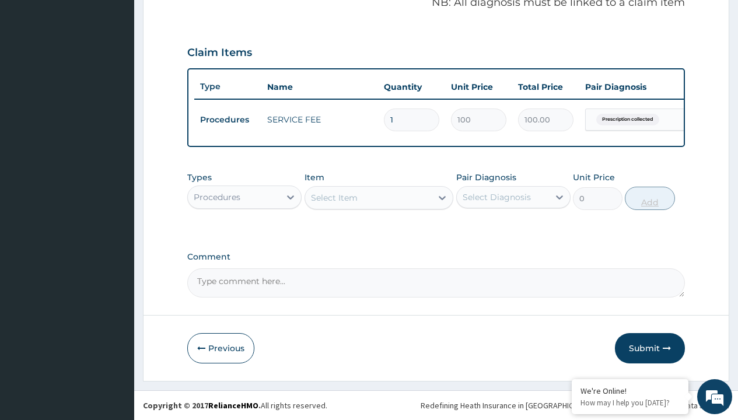
scroll to position [375, 0]
click at [217, 197] on div "Procedures" at bounding box center [217, 197] width 47 height 12
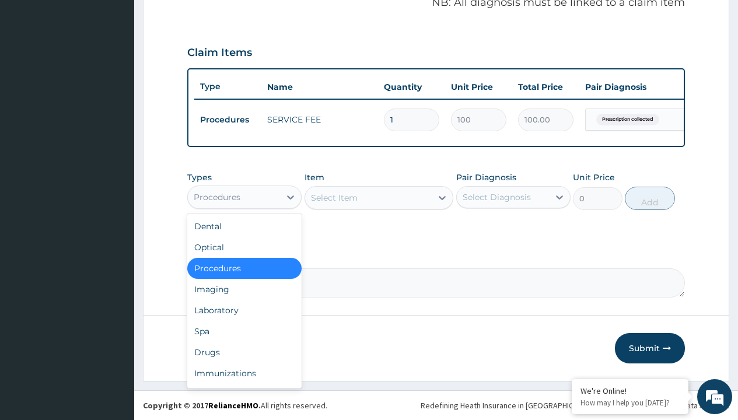
type input "drugs"
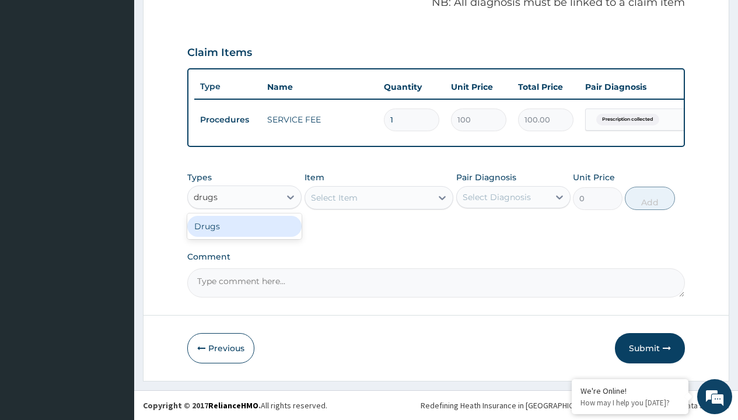
scroll to position [0, 0]
click at [244, 226] on div "Drugs" at bounding box center [244, 226] width 114 height 21
click at [334, 197] on div "Select Item" at bounding box center [379, 197] width 149 height 23
type input "co-diovan 160/12.5mg x28"
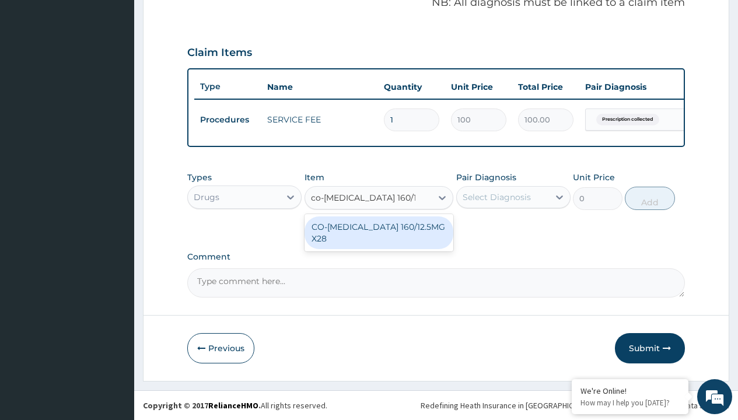
click at [379, 226] on div "CO-DIOVAN 160/12.5MG X28" at bounding box center [379, 232] width 149 height 33
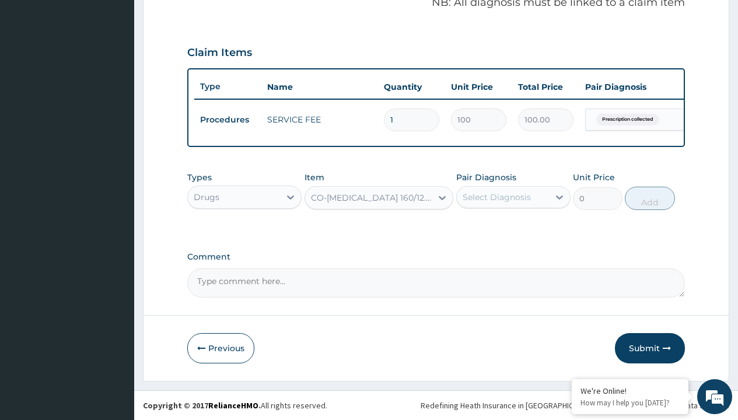
type input "1571.400024414062"
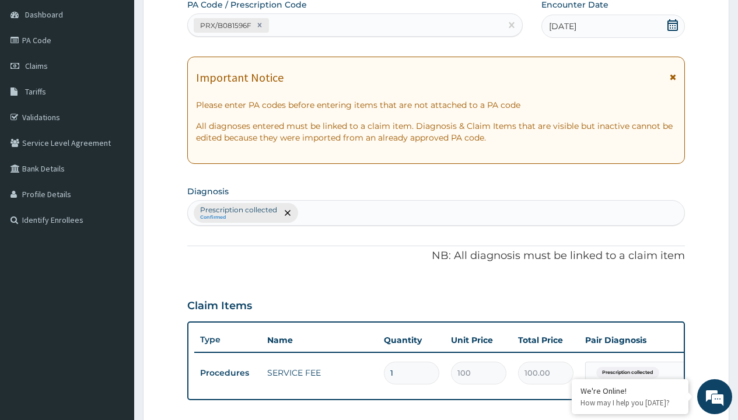
type input "prescription collected"
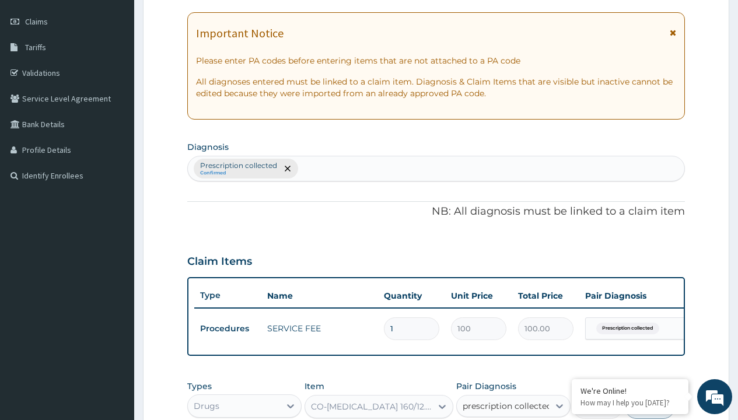
checkbox input "true"
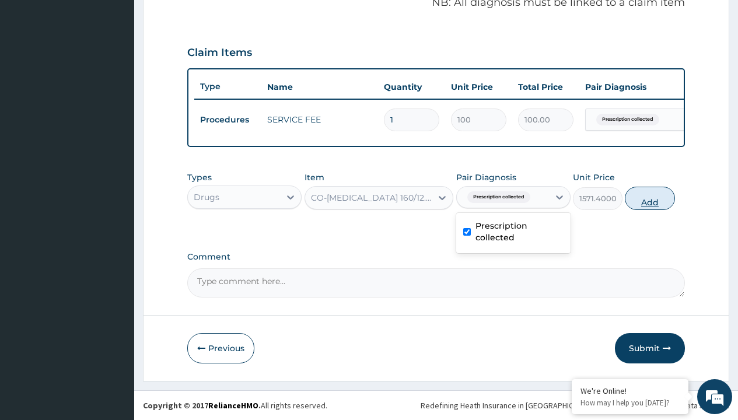
click at [650, 198] on button "Add" at bounding box center [650, 198] width 50 height 23
type input "0"
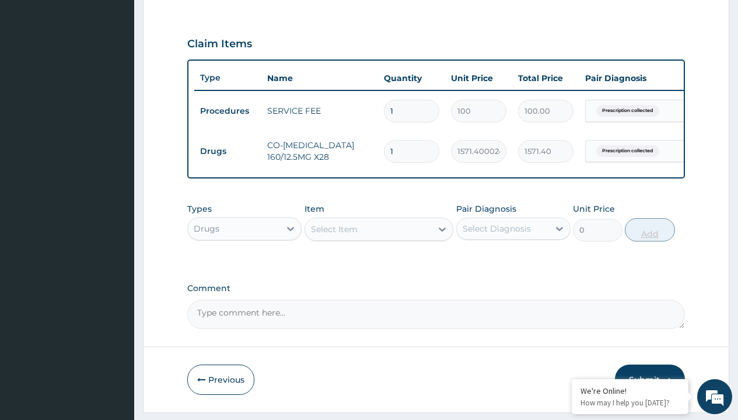
type input "56"
type input "87998.40"
type input "56"
click at [228, 151] on td "Drugs" at bounding box center [227, 152] width 67 height 22
type input "drugs"
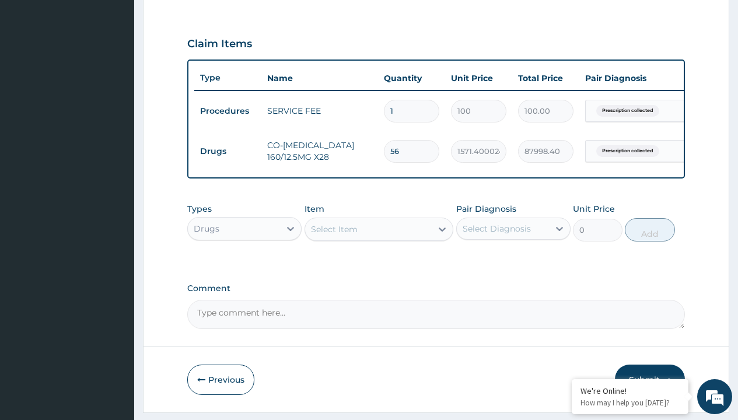
scroll to position [0, 0]
click at [244, 266] on div "Drugs" at bounding box center [244, 257] width 114 height 21
click at [334, 235] on div "Select Item" at bounding box center [334, 229] width 47 height 12
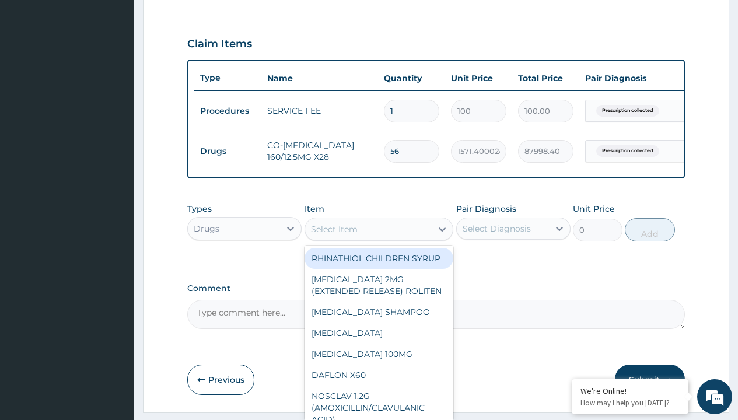
type input "carbamazepine (tegretol) 200mg x 60"
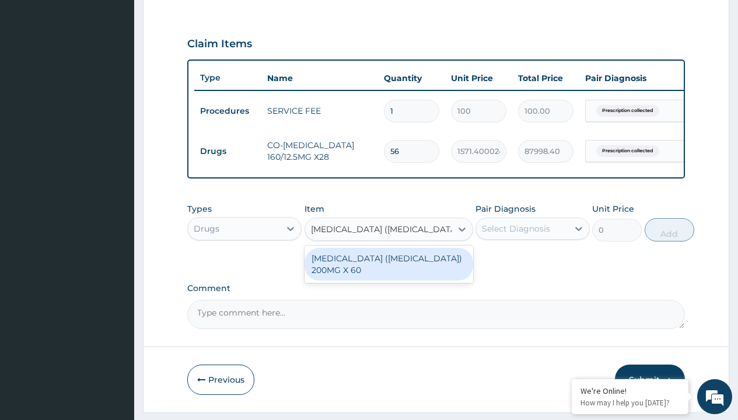
click at [389, 272] on div "CARBAMAZEPINE (TEGRETOL) 200MG X 60" at bounding box center [389, 264] width 169 height 33
type input "365"
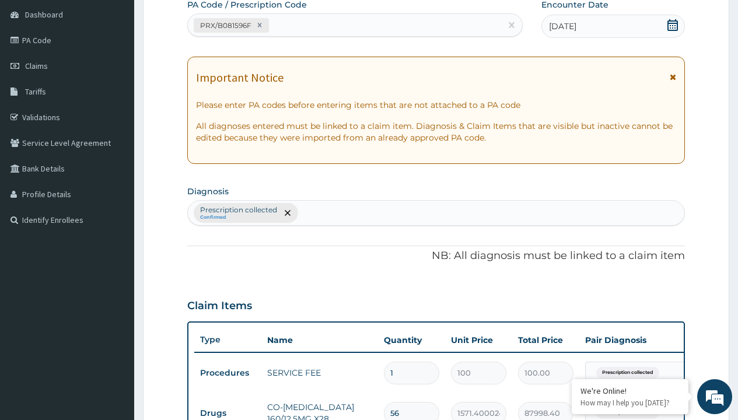
type input "prescription collected"
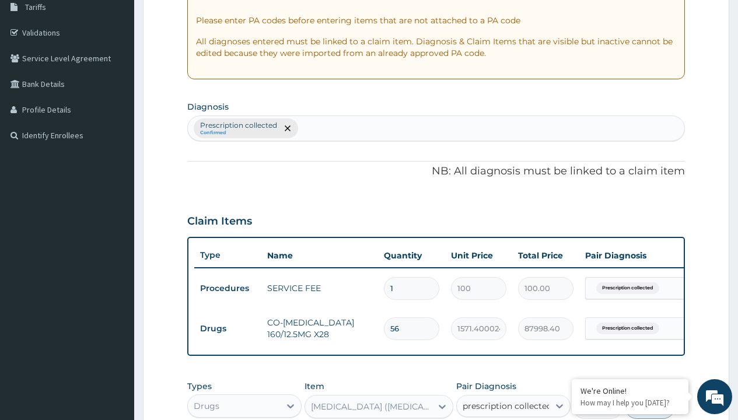
checkbox input "true"
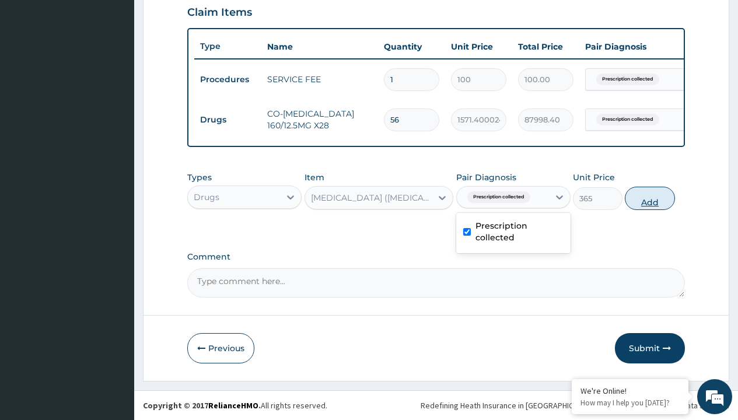
click at [650, 198] on button "Add" at bounding box center [650, 198] width 50 height 23
type input "0"
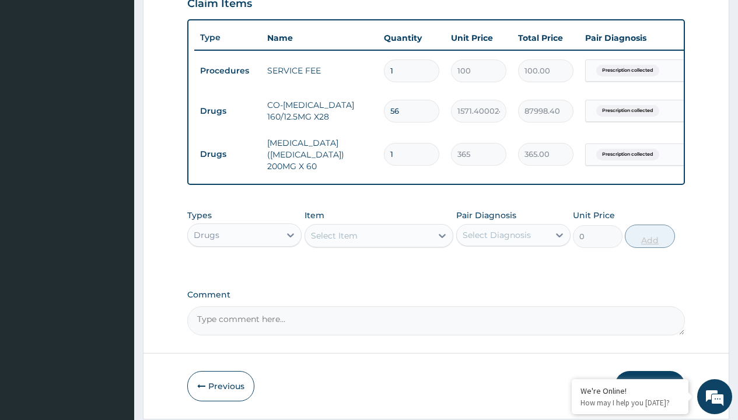
type input "90"
type input "32850.00"
type input "90"
click at [228, 111] on td "Drugs" at bounding box center [227, 111] width 67 height 22
type input "procedures"
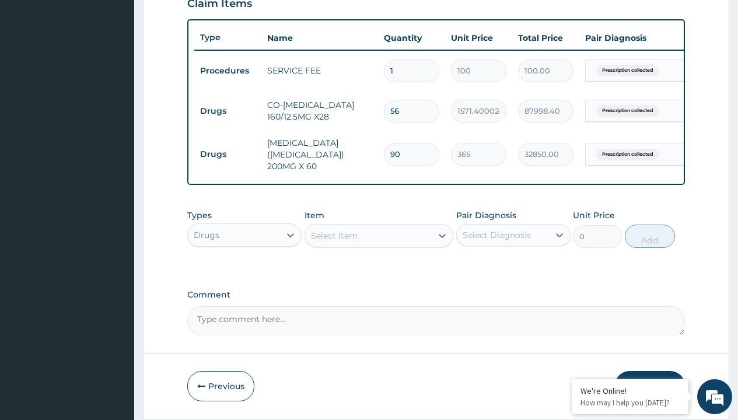
scroll to position [0, 0]
click at [244, 266] on div "Procedures" at bounding box center [244, 264] width 114 height 21
click at [334, 237] on div "Select Item" at bounding box center [334, 236] width 47 height 12
type input "delivery"
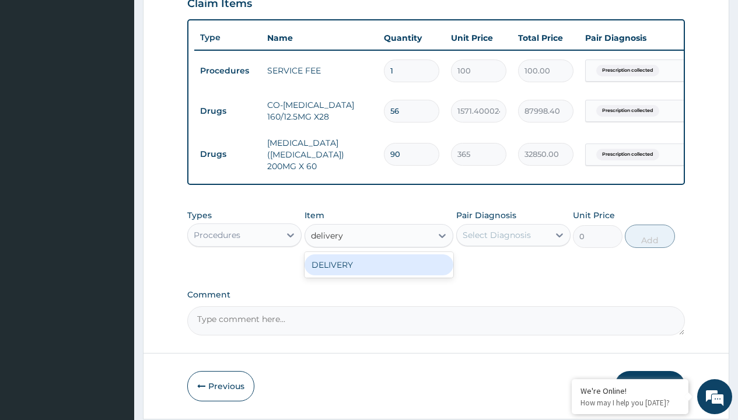
click at [379, 267] on div "DELIVERY" at bounding box center [379, 264] width 149 height 21
type input "2000"
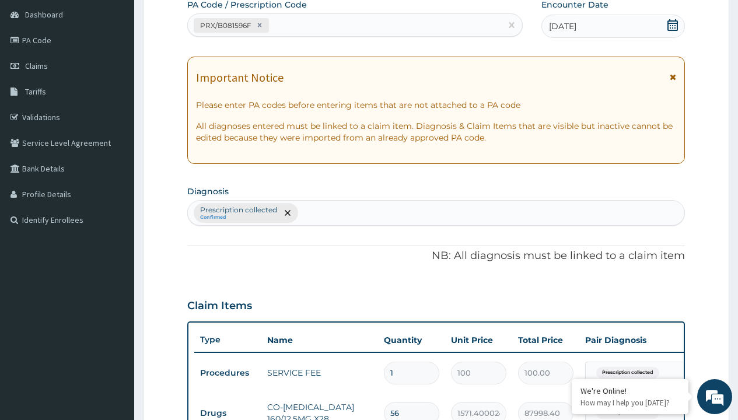
type input "prescription collected"
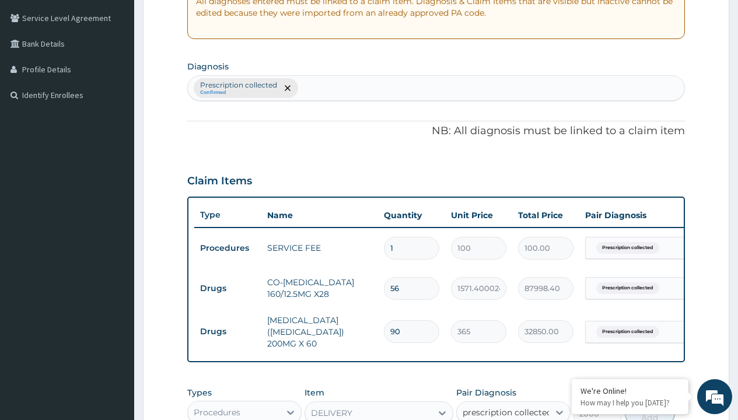
scroll to position [455, 0]
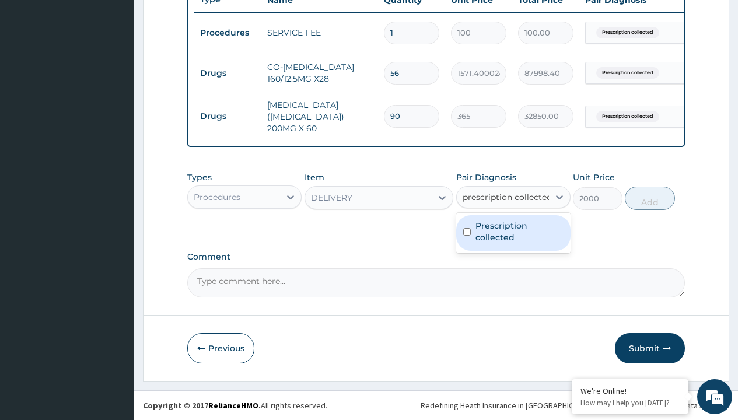
click at [513, 233] on label "Prescription collected" at bounding box center [519, 231] width 88 height 23
checkbox input "true"
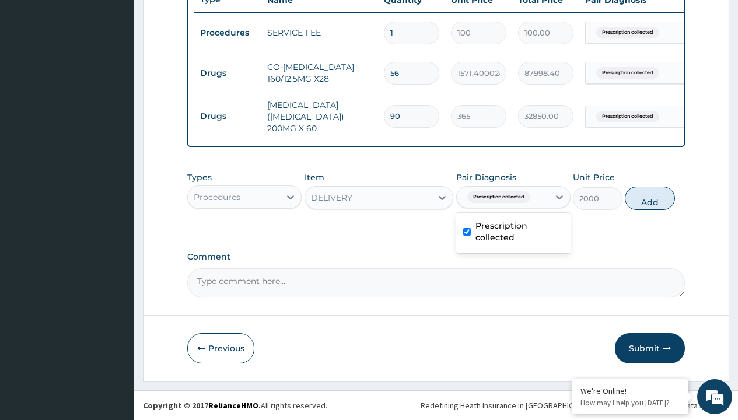
click at [650, 198] on button "Add" at bounding box center [650, 198] width 50 height 23
type input "0"
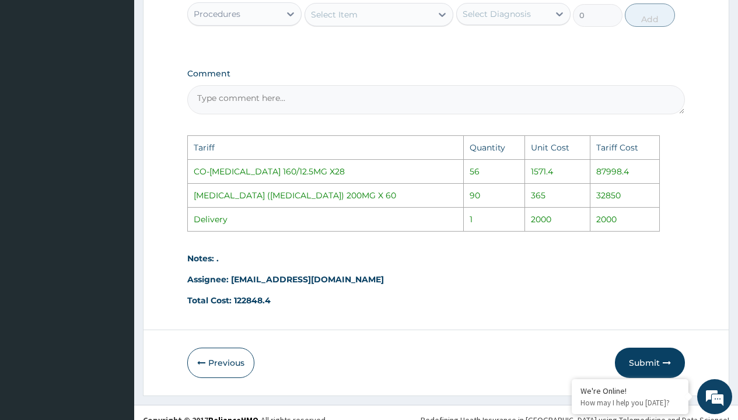
scroll to position [693, 0]
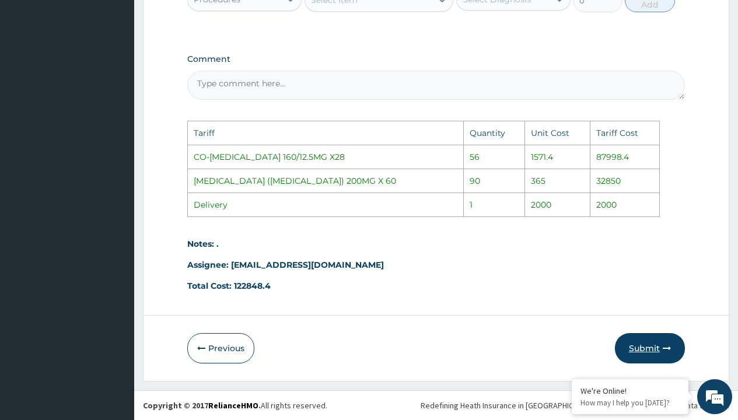
click at [634, 342] on button "Submit" at bounding box center [650, 348] width 70 height 30
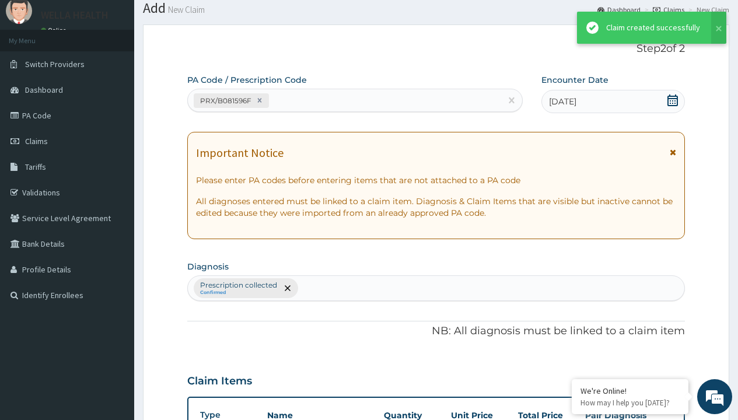
scroll to position [495, 0]
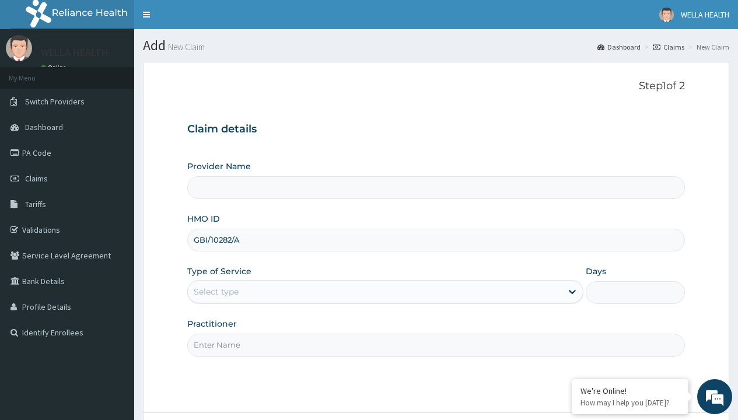
type input "GBI/10282/A"
type input "WellaHealth"
type input "Pharmacy Pick Up ( WellaHealth)"
type input "WellaHealth"
click at [216, 292] on div "Select type" at bounding box center [216, 292] width 45 height 12
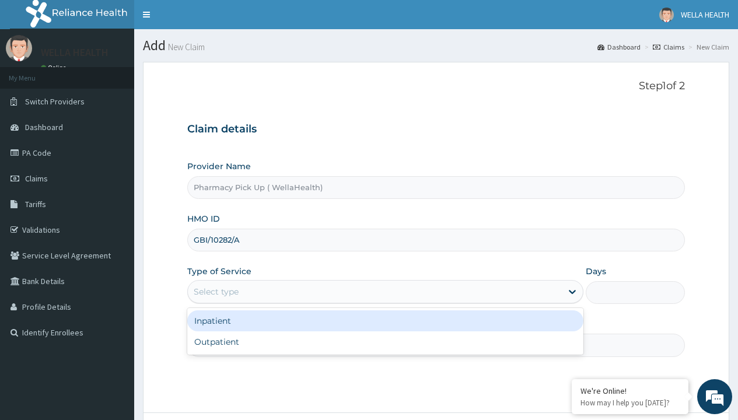
click at [385, 342] on div "Outpatient" at bounding box center [385, 341] width 396 height 21
type input "1"
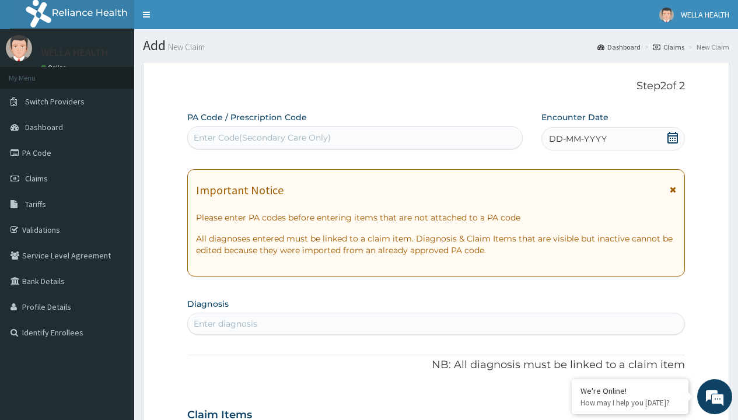
scroll to position [97, 0]
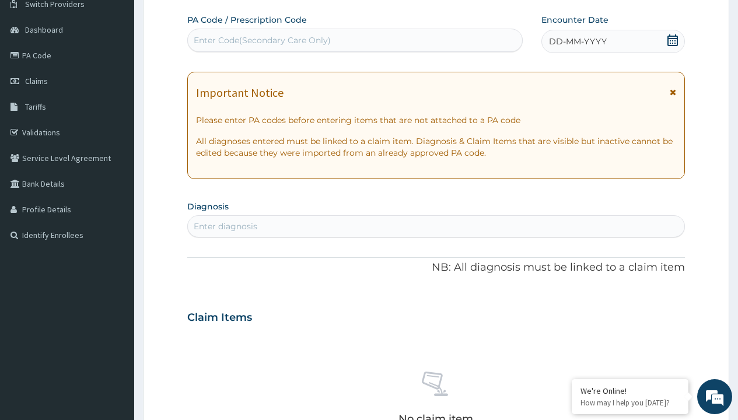
click at [577, 41] on span "DD-MM-YYYY" at bounding box center [578, 42] width 58 height 12
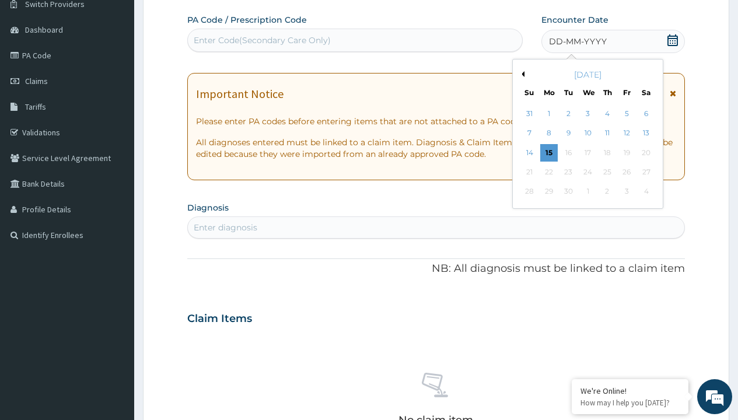
click at [521, 74] on button "Previous Month" at bounding box center [522, 74] width 6 height 6
click at [548, 152] on div "11" at bounding box center [549, 153] width 18 height 18
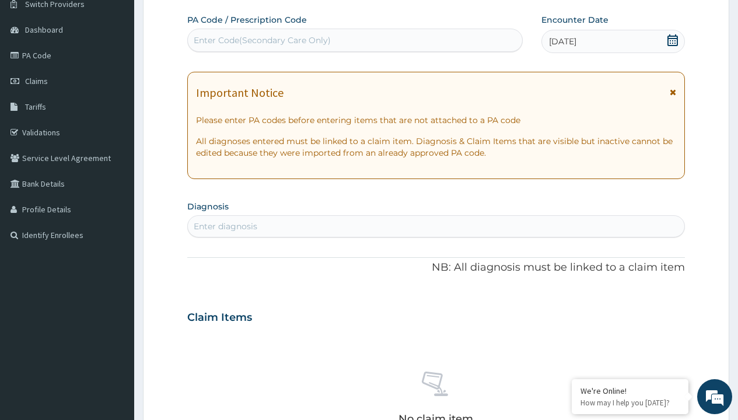
click at [225, 226] on div "Enter diagnosis" at bounding box center [226, 227] width 64 height 12
type input "prescription collected"
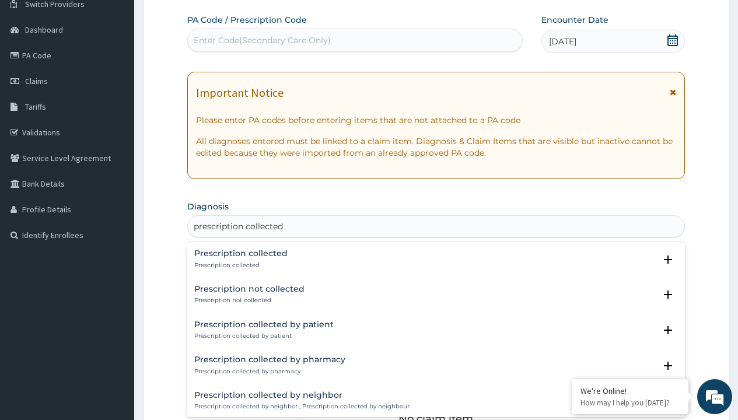
click at [239, 265] on p "Prescription collected" at bounding box center [240, 265] width 93 height 8
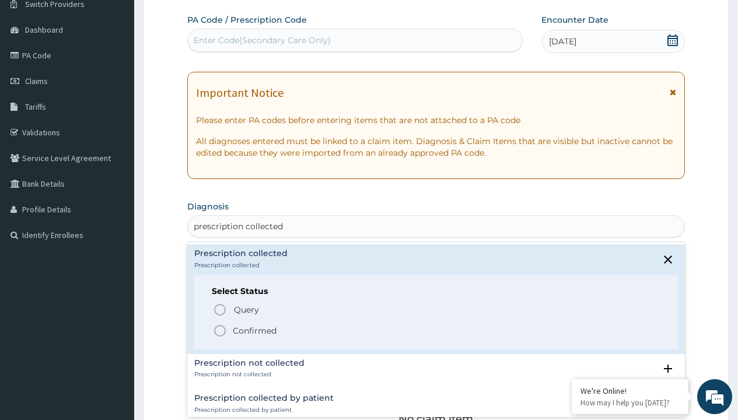
click at [254, 330] on p "Confirmed" at bounding box center [255, 331] width 44 height 12
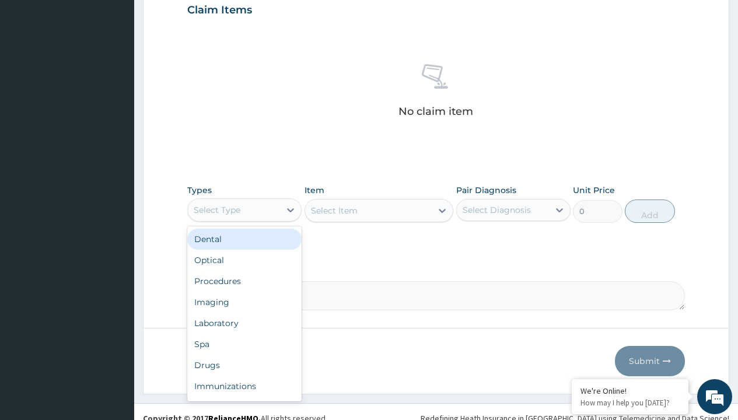
type input "procedures"
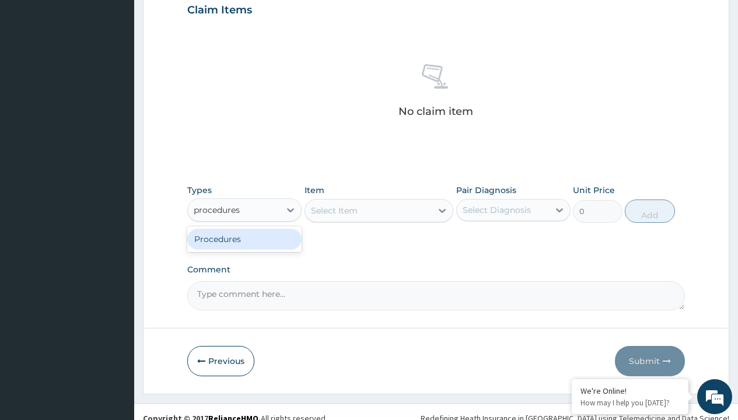
click at [244, 239] on div "Procedures" at bounding box center [244, 239] width 114 height 21
click at [334, 210] on div "Select Item" at bounding box center [379, 210] width 149 height 23
click at [217, 209] on div "Procedures" at bounding box center [217, 210] width 47 height 12
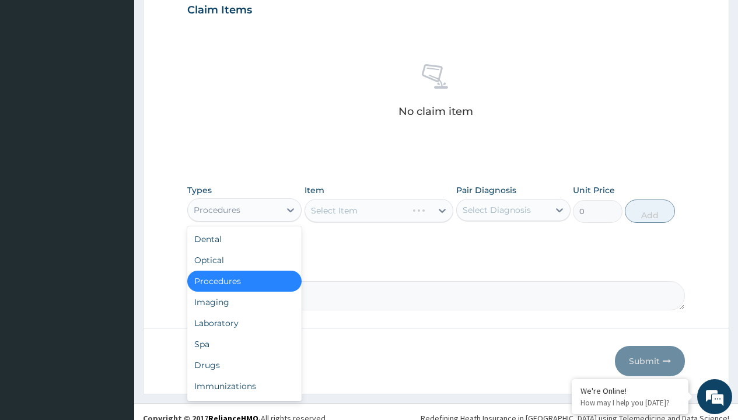
type input "procedures"
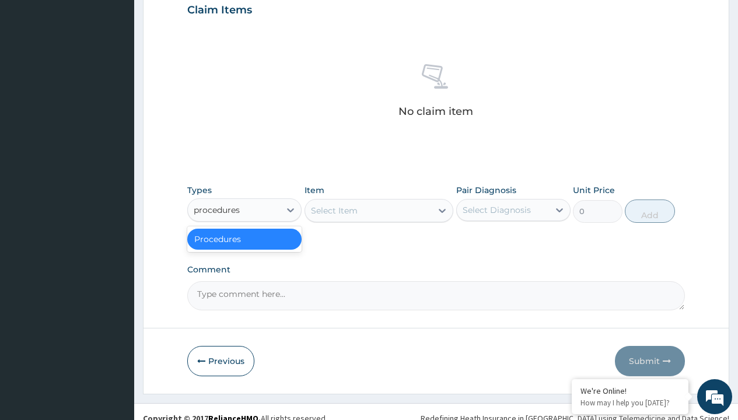
click at [244, 239] on div "Procedures" at bounding box center [244, 239] width 114 height 21
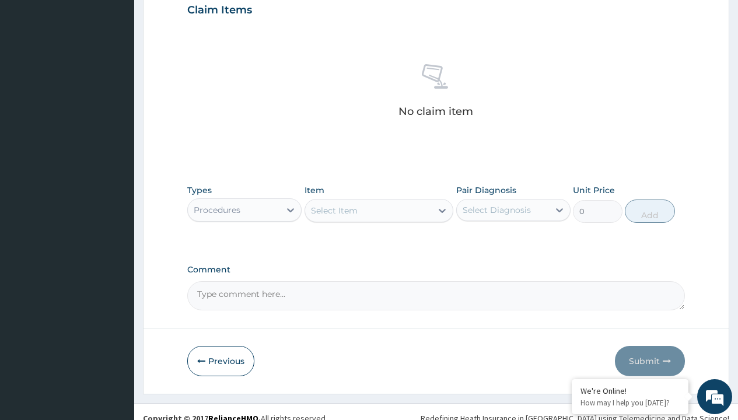
click at [334, 210] on div "Select Item" at bounding box center [334, 211] width 47 height 12
type input "service fee"
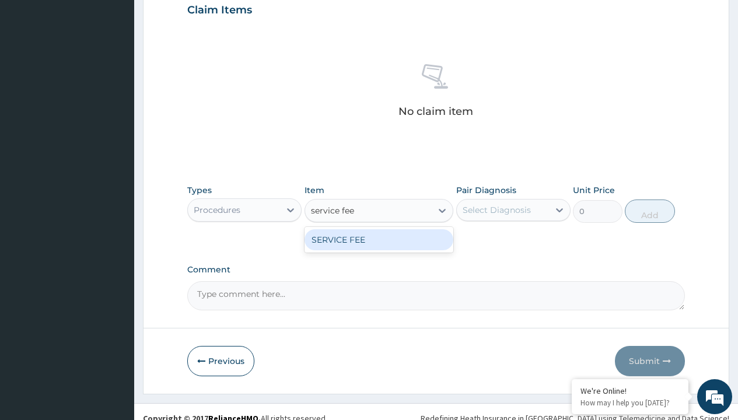
click at [379, 239] on div "SERVICE FEE" at bounding box center [379, 239] width 149 height 21
type input "100"
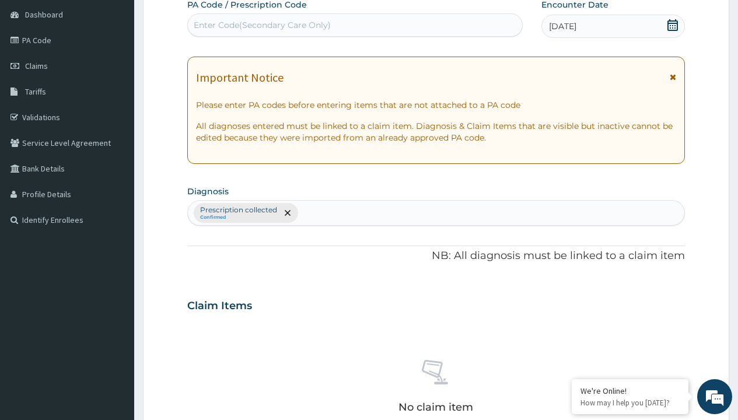
type input "prescription collected"
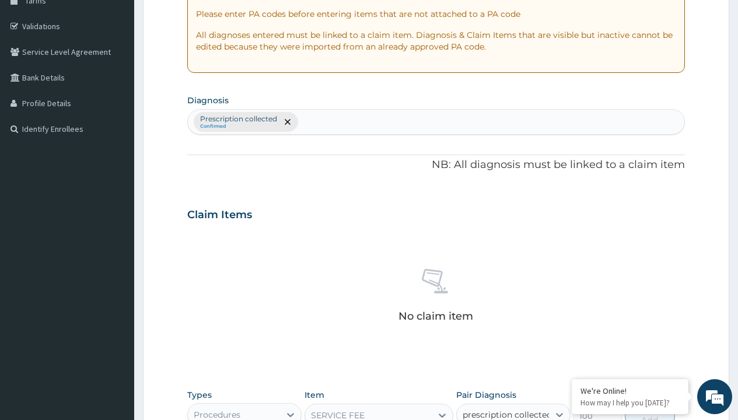
checkbox input "true"
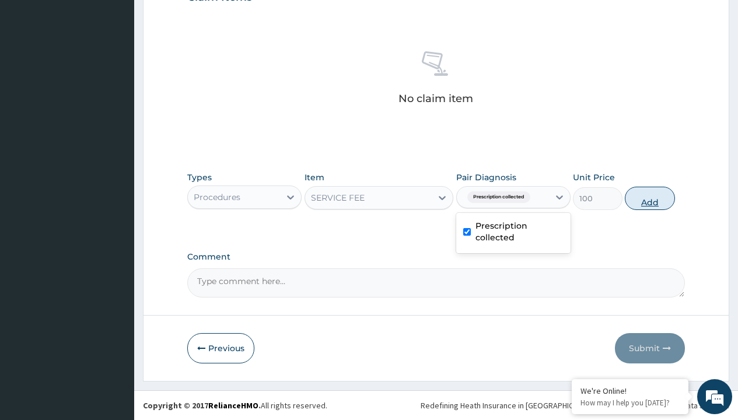
click at [650, 198] on button "Add" at bounding box center [650, 198] width 50 height 23
type input "0"
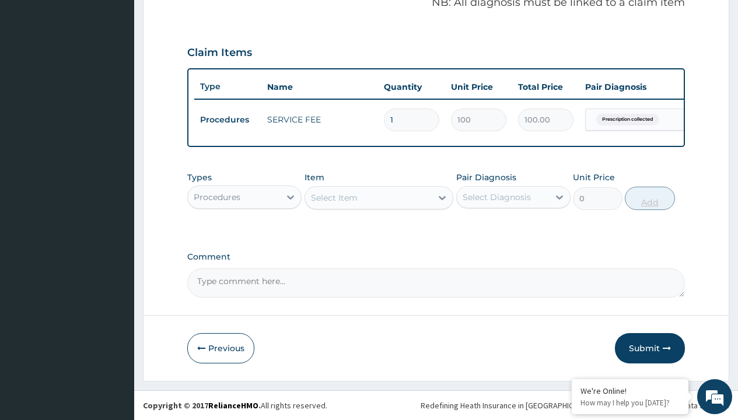
scroll to position [375, 0]
click at [217, 197] on div "Procedures" at bounding box center [217, 197] width 47 height 12
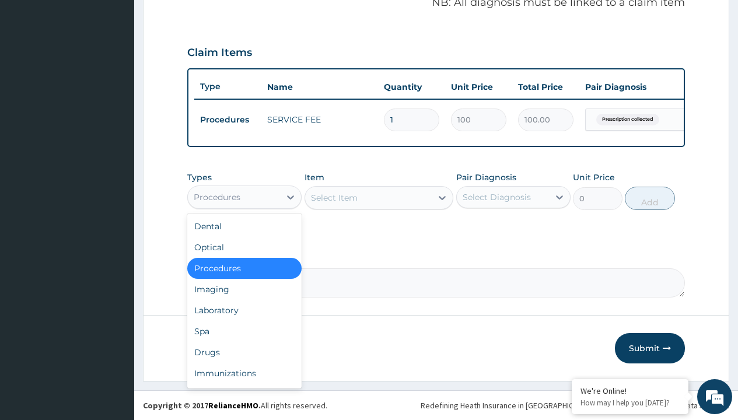
type input "drugs"
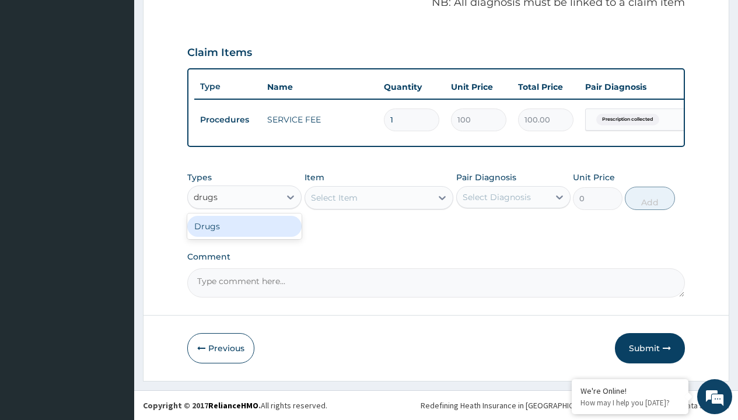
click at [244, 226] on div "Drugs" at bounding box center [244, 226] width 114 height 21
click at [334, 197] on div "Select Item" at bounding box center [379, 197] width 149 height 23
type input "5% [MEDICAL_DATA] acnecide 30g/pack"
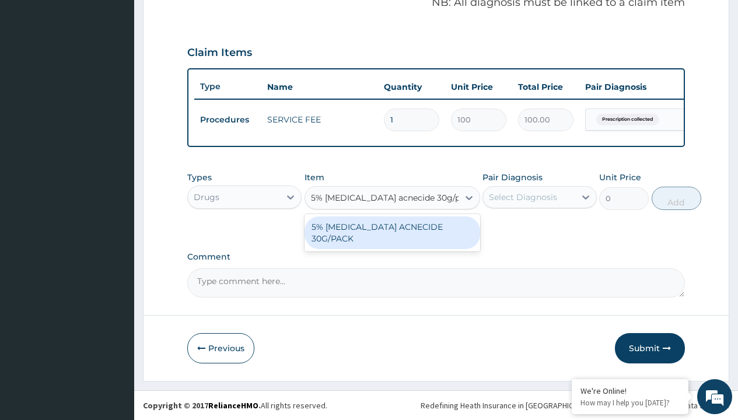
click at [392, 232] on div "5% [MEDICAL_DATA] ACNECIDE 30G/PACK" at bounding box center [393, 232] width 176 height 33
type input "15000"
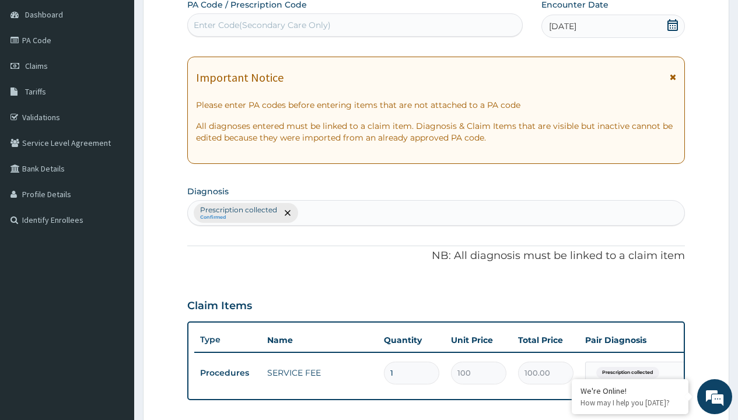
type input "prescription collected"
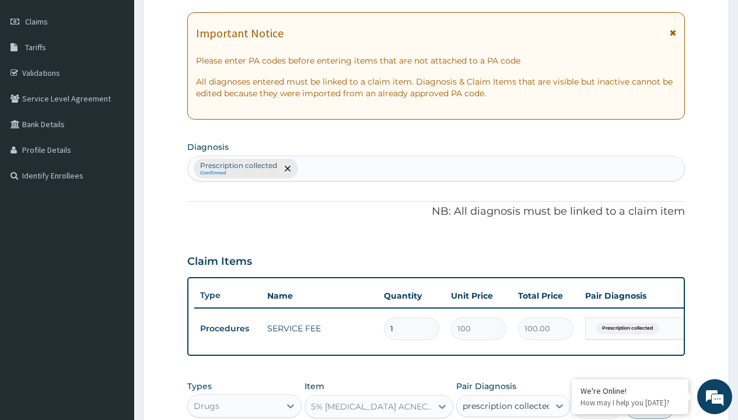
checkbox input "true"
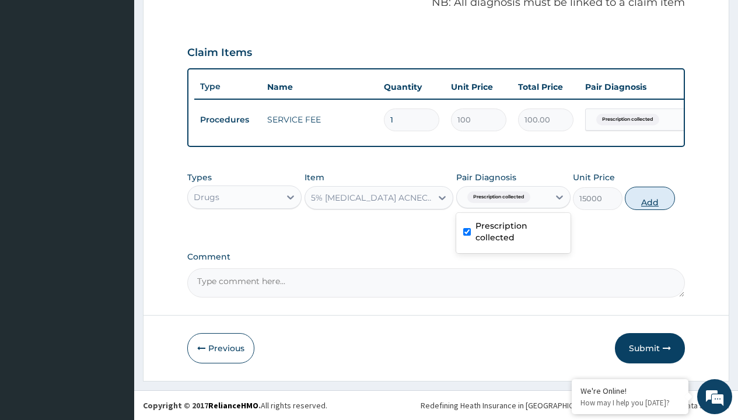
click at [650, 198] on button "Add" at bounding box center [650, 198] width 50 height 23
type input "0"
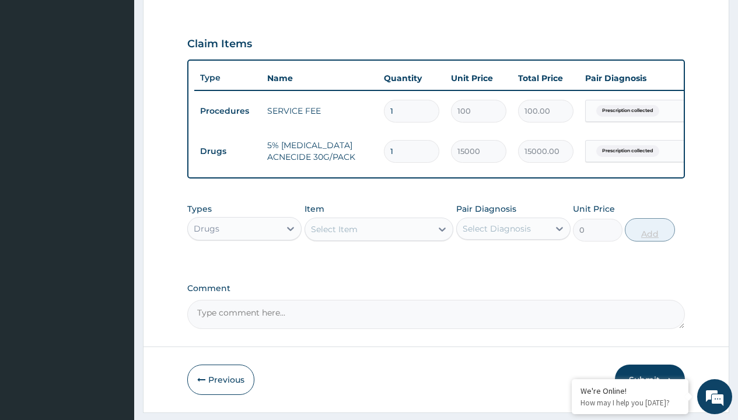
type input "2"
type input "30000.00"
type input "2"
click at [228, 151] on td "Drugs" at bounding box center [227, 152] width 67 height 22
type input "procedures"
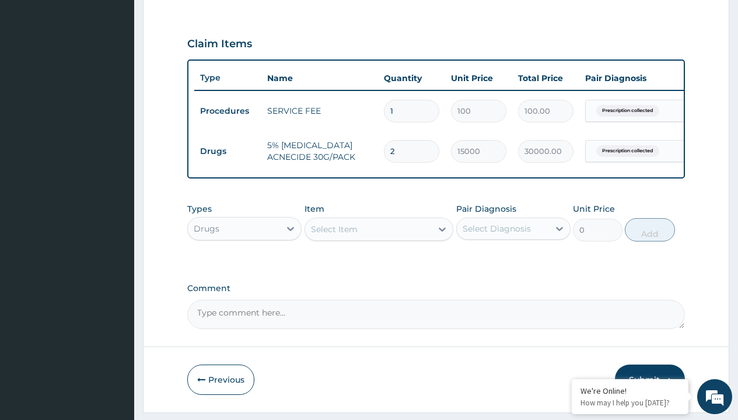
scroll to position [0, 0]
click at [244, 266] on div "Procedures" at bounding box center [244, 257] width 114 height 21
click at [334, 235] on div "Select Item" at bounding box center [334, 229] width 47 height 12
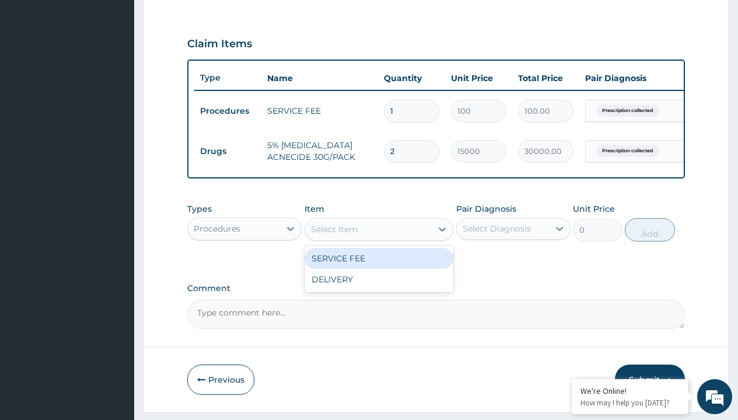
type input "delivery"
click at [379, 267] on div "DELIVERY" at bounding box center [379, 258] width 149 height 21
type input "2000"
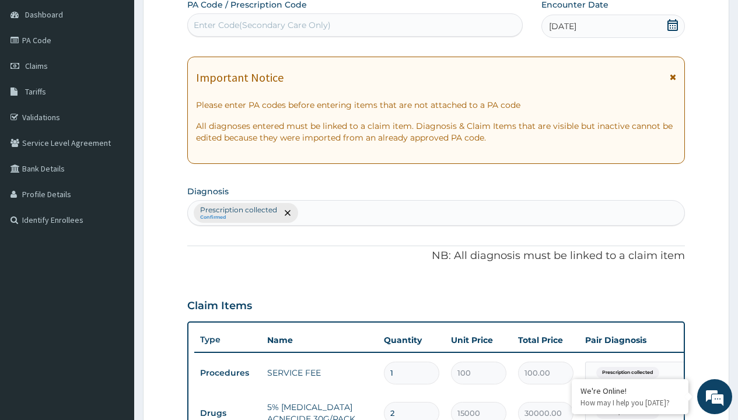
type input "prescription collected"
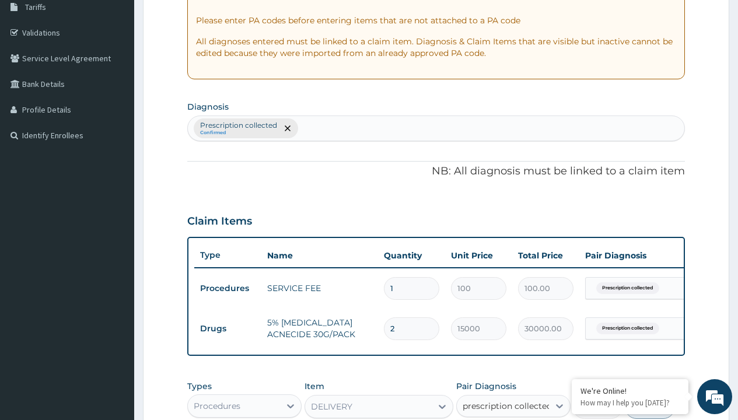
checkbox input "true"
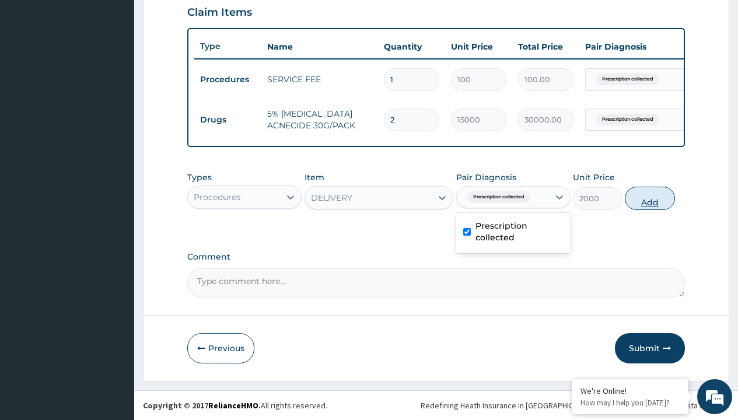
click at [650, 198] on button "Add" at bounding box center [650, 198] width 50 height 23
type input "0"
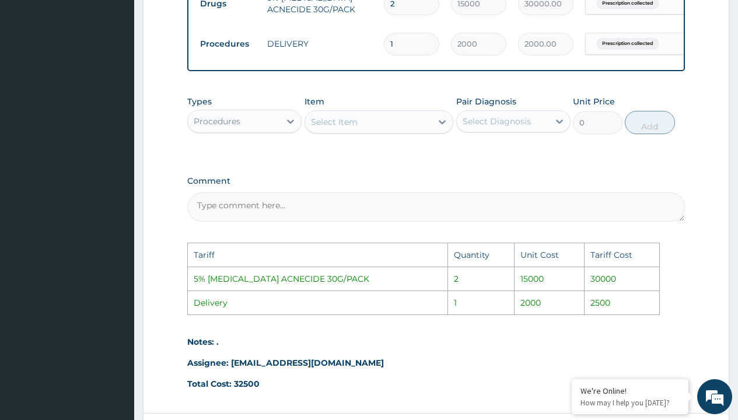
scroll to position [629, 0]
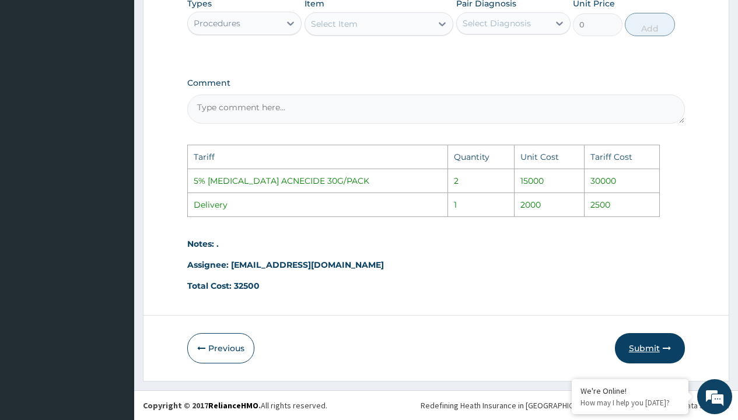
click at [640, 349] on button "Submit" at bounding box center [650, 348] width 70 height 30
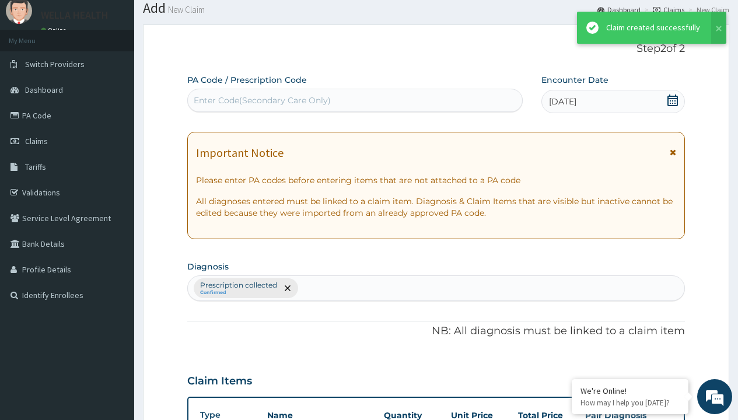
scroll to position [455, 0]
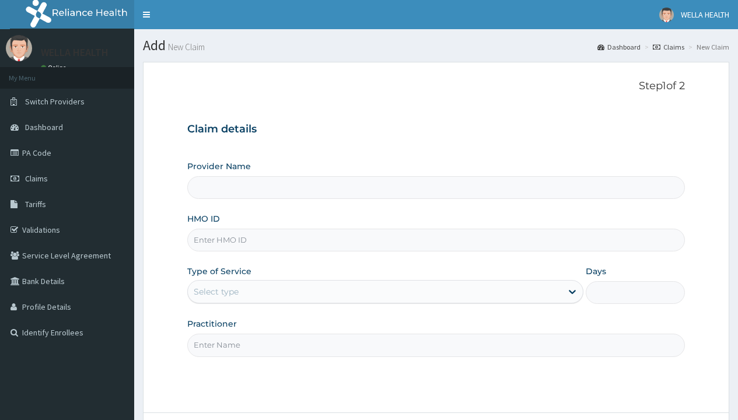
type input "GBI/10343/A"
type input "Pharmacy Pick Up ( WellaHealth)"
type input "GBI/10343/A"
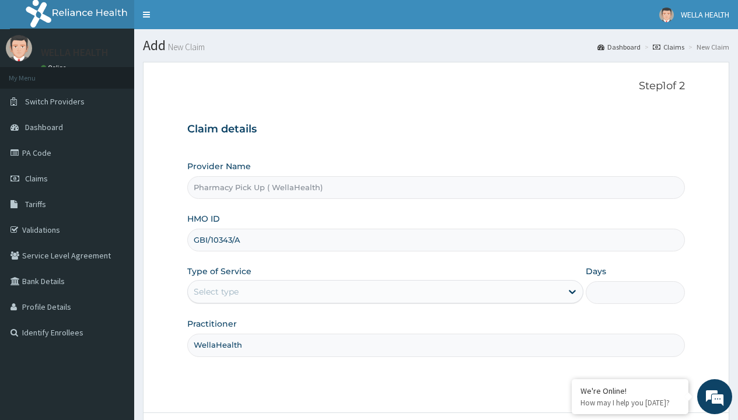
type input "WellaHealth"
click at [216, 292] on div "Select type" at bounding box center [216, 292] width 45 height 12
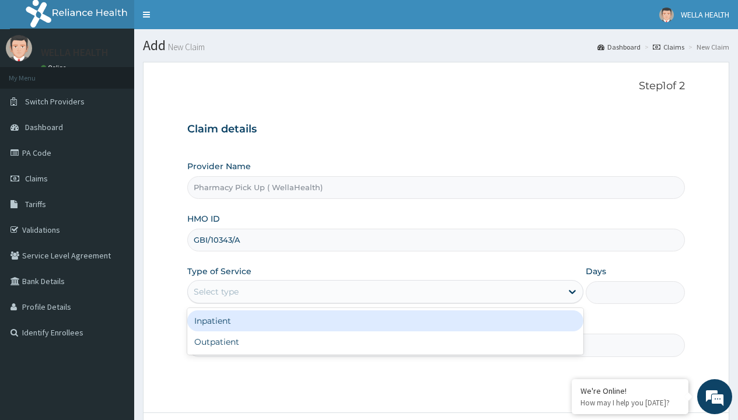
click at [385, 342] on div "Outpatient" at bounding box center [385, 341] width 396 height 21
type input "1"
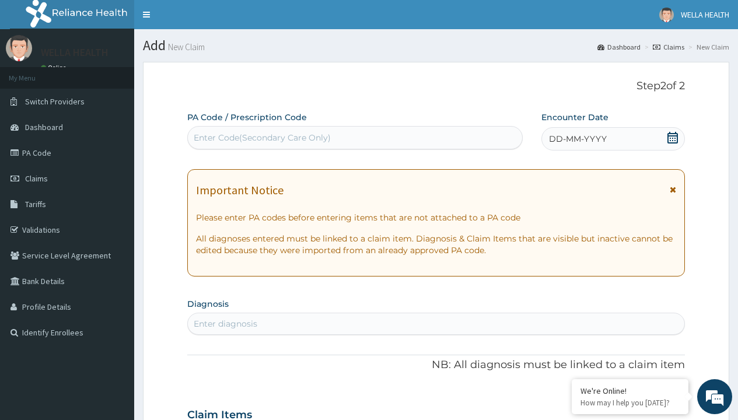
scroll to position [97, 0]
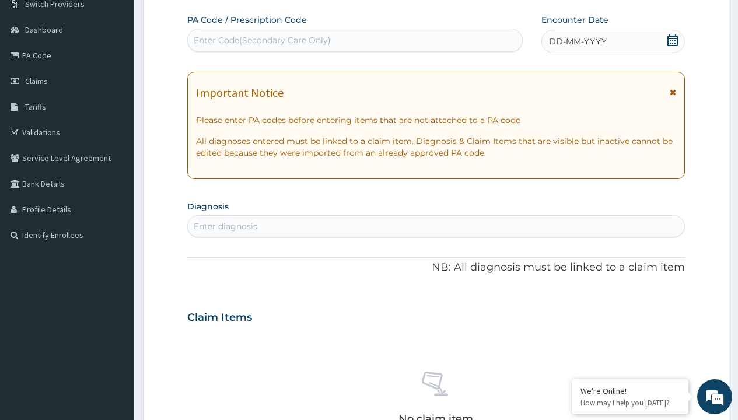
click at [577, 41] on span "DD-MM-YYYY" at bounding box center [578, 42] width 58 height 12
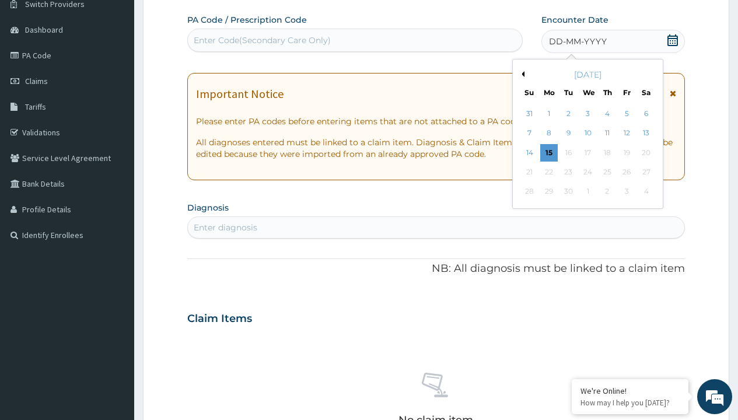
click at [521, 74] on button "Previous Month" at bounding box center [522, 74] width 6 height 6
click at [548, 152] on div "11" at bounding box center [549, 153] width 18 height 18
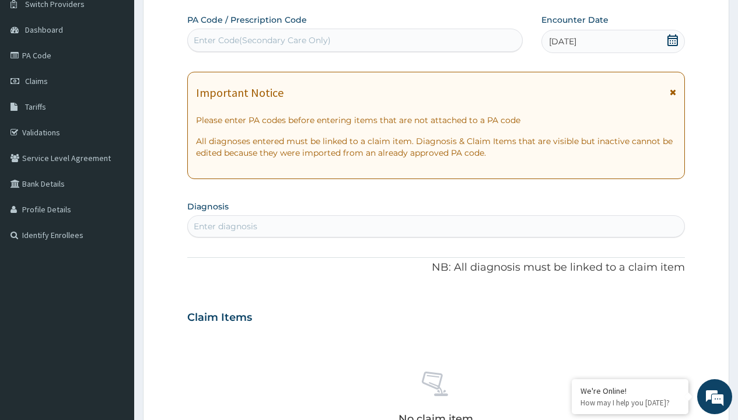
click at [225, 226] on div "Enter diagnosis" at bounding box center [226, 227] width 64 height 12
type input "prescription collected"
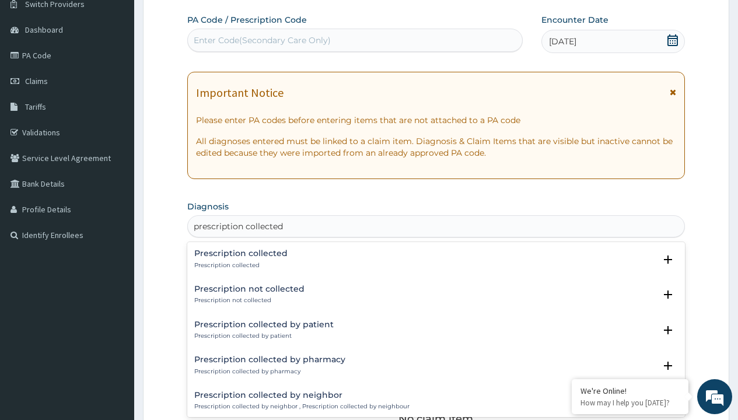
click at [239, 265] on p "Prescription collected" at bounding box center [240, 265] width 93 height 8
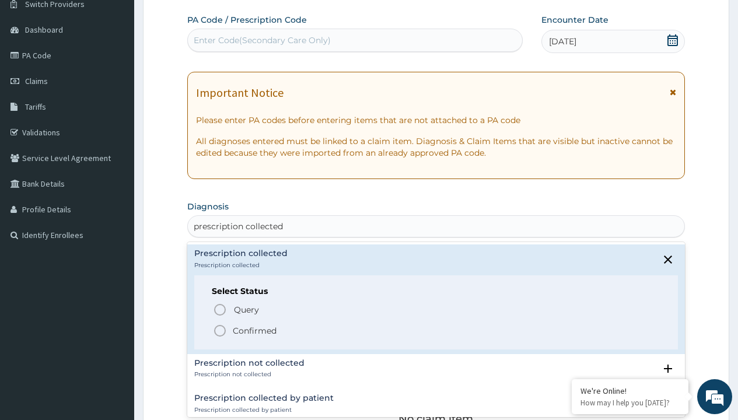
click at [254, 330] on p "Confirmed" at bounding box center [255, 331] width 44 height 12
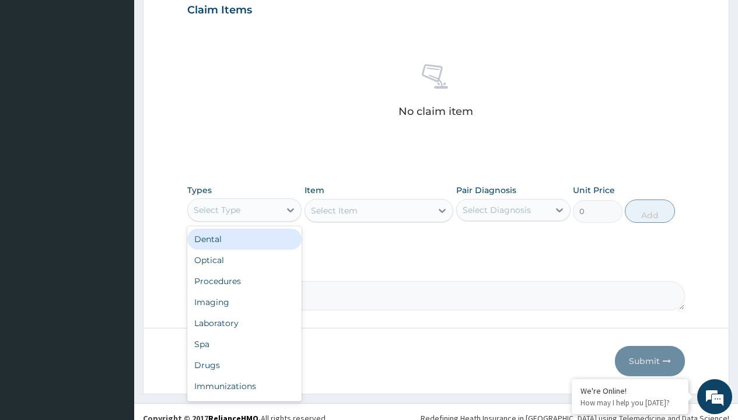
type input "procedures"
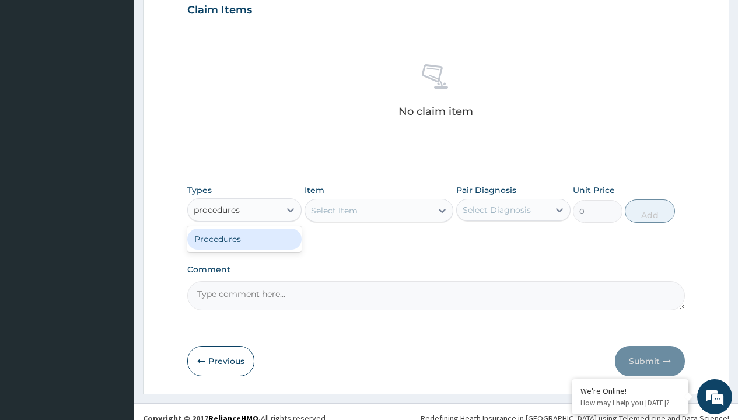
click at [244, 239] on div "Procedures" at bounding box center [244, 239] width 114 height 21
click at [334, 210] on div "Select Item" at bounding box center [379, 210] width 149 height 23
click at [217, 209] on div "Procedures" at bounding box center [217, 210] width 47 height 12
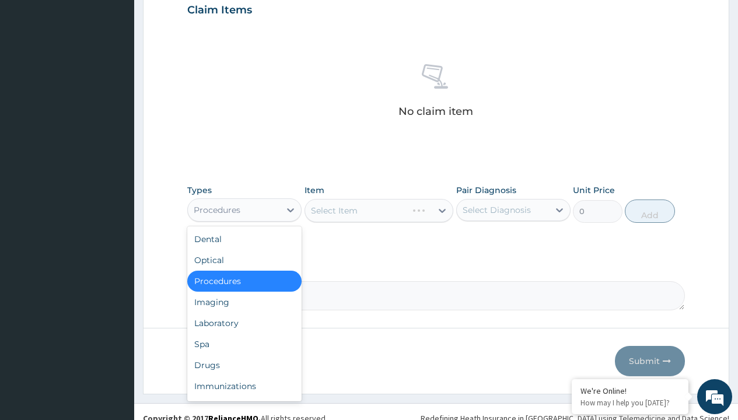
type input "procedures"
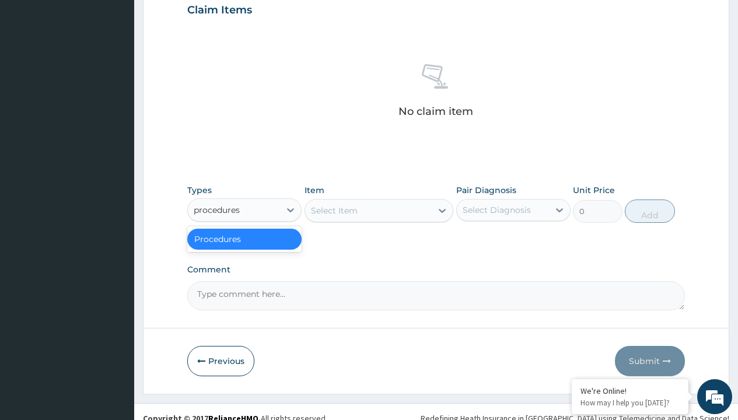
click at [244, 239] on div "Procedures" at bounding box center [244, 239] width 114 height 21
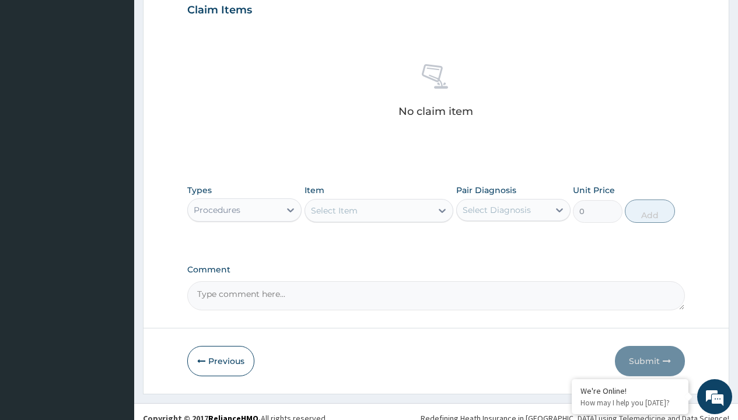
click at [334, 210] on div "Select Item" at bounding box center [334, 211] width 47 height 12
type input "service fee"
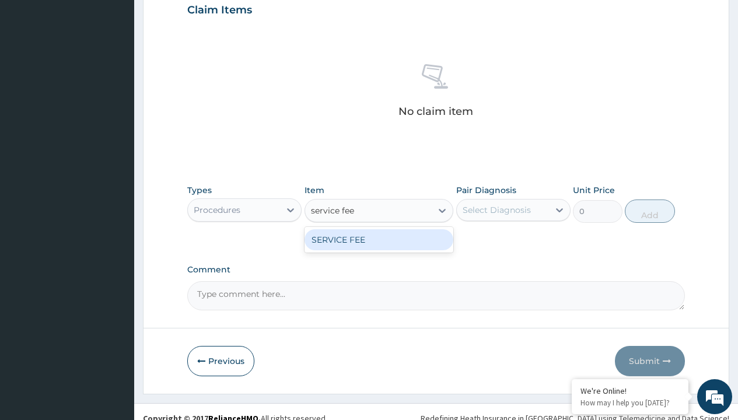
click at [379, 239] on div "SERVICE FEE" at bounding box center [379, 239] width 149 height 21
type input "100"
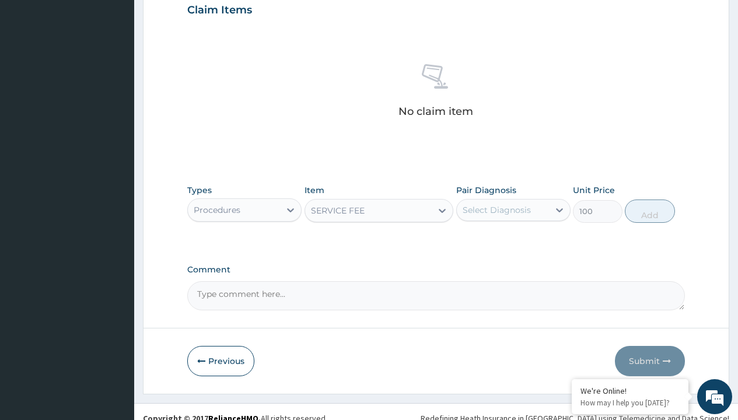
scroll to position [113, 0]
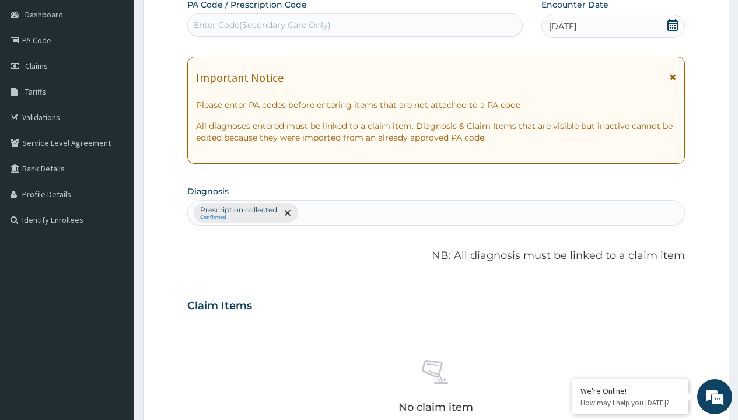
click at [238, 210] on p "Prescription collected" at bounding box center [238, 209] width 77 height 9
type input "prescription collected"
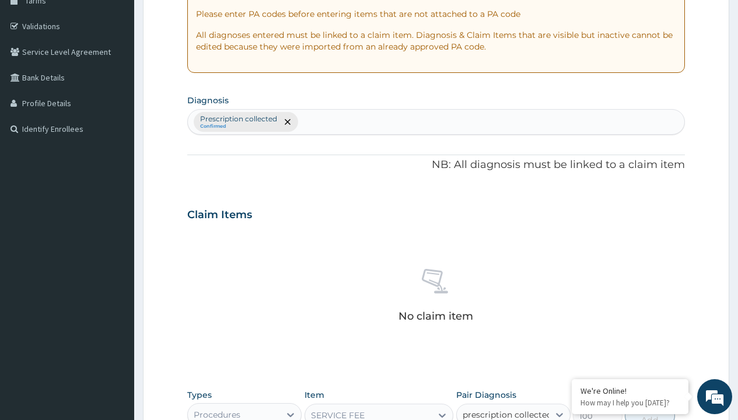
checkbox input "true"
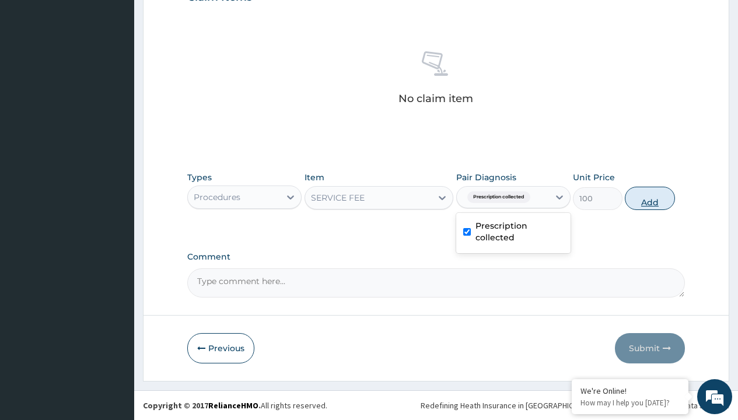
click at [650, 198] on button "Add" at bounding box center [650, 198] width 50 height 23
type input "0"
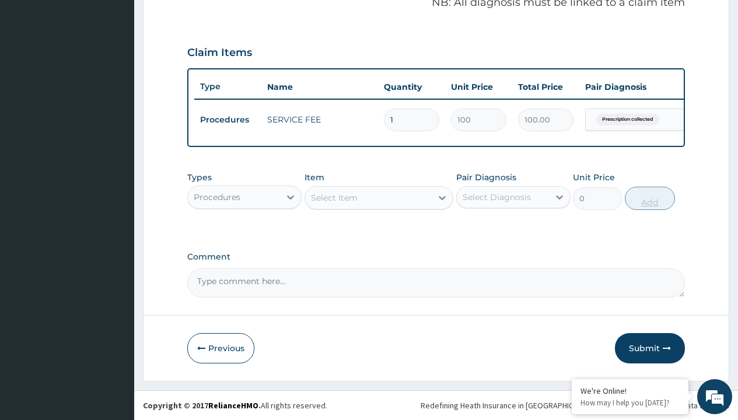
scroll to position [375, 0]
click at [217, 197] on div "Procedures" at bounding box center [217, 197] width 47 height 12
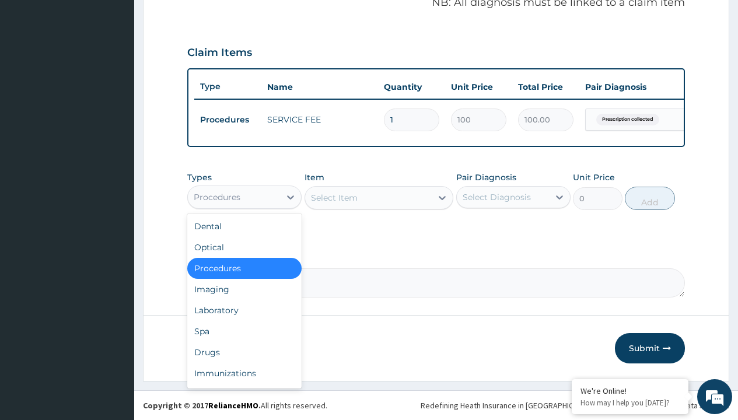
type input "drugs"
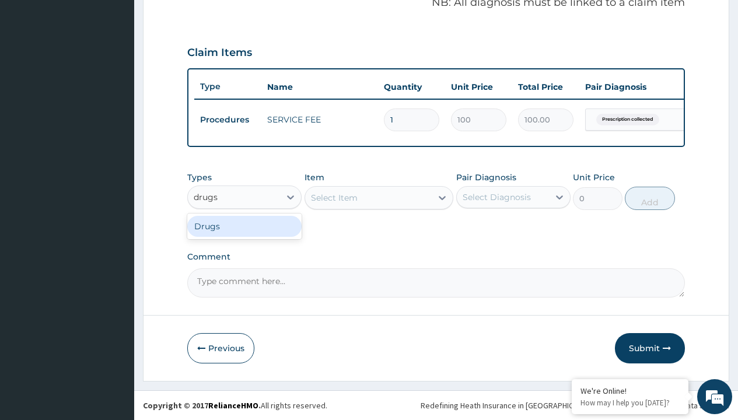
click at [244, 226] on div "Drugs" at bounding box center [244, 226] width 114 height 21
click at [334, 197] on div "Select Item" at bounding box center [379, 197] width 149 height 23
type input "[MEDICAL_DATA] tablets 125mg"
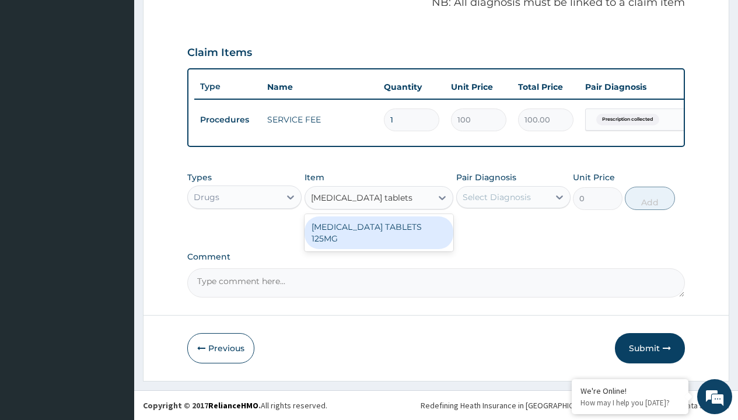
click at [379, 226] on div "[MEDICAL_DATA] TABLETS 125MG" at bounding box center [379, 232] width 149 height 33
type input "140"
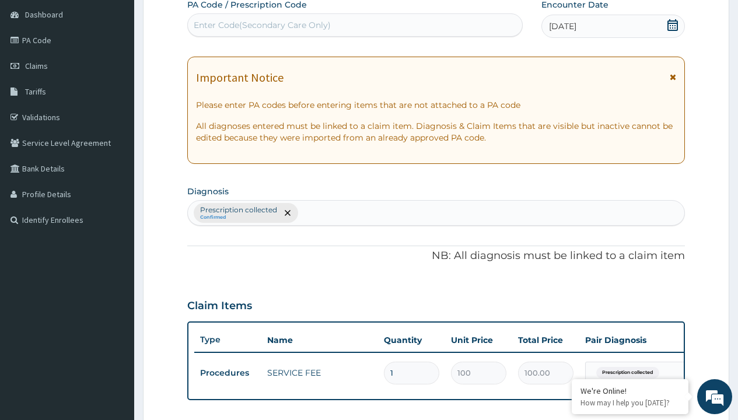
type input "prescription collected"
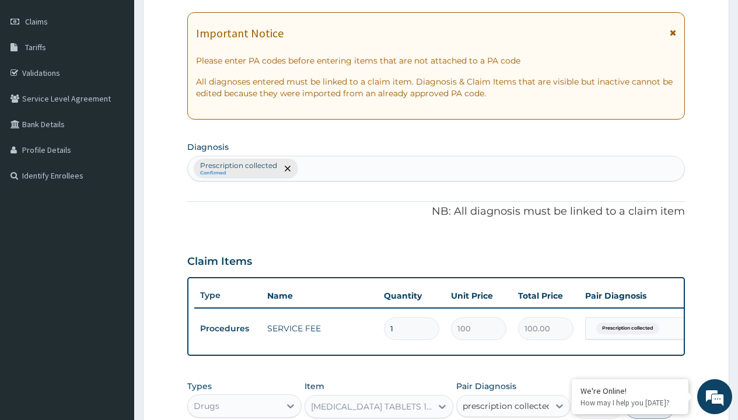
checkbox input "true"
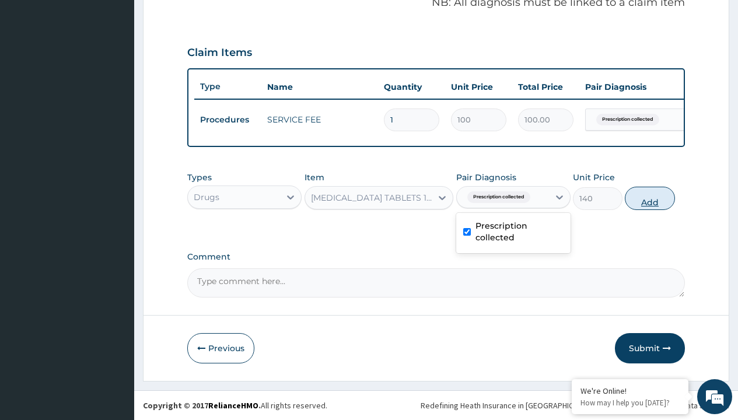
click at [650, 198] on button "Add" at bounding box center [650, 198] width 50 height 23
type input "0"
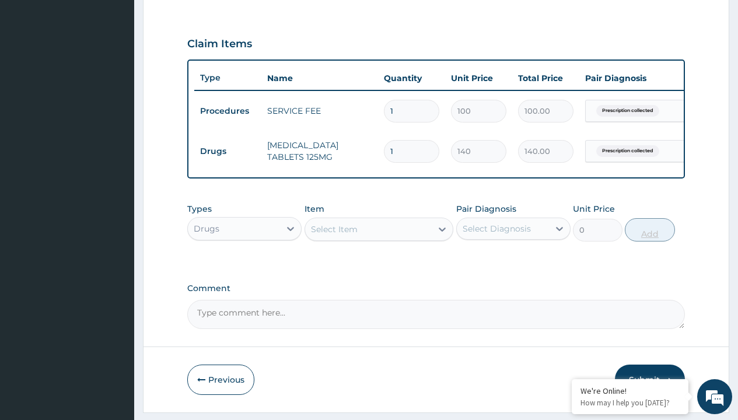
type input "30"
type input "4200.00"
type input "30"
click at [228, 151] on td "Drugs" at bounding box center [227, 152] width 67 height 22
type input "procedures"
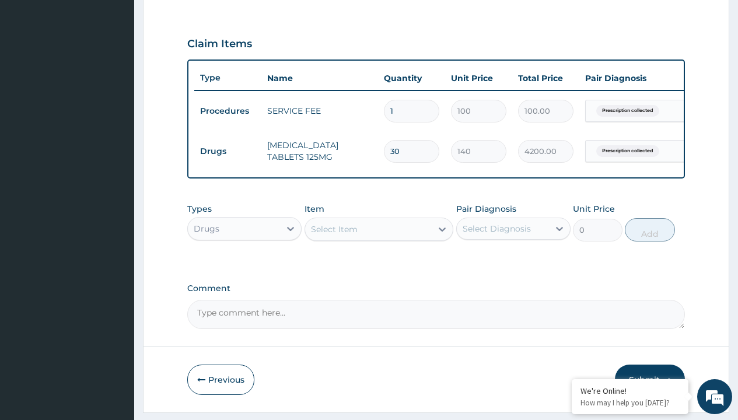
scroll to position [0, 0]
click at [244, 266] on div "Procedures" at bounding box center [244, 257] width 114 height 21
click at [334, 235] on div "Select Item" at bounding box center [334, 229] width 47 height 12
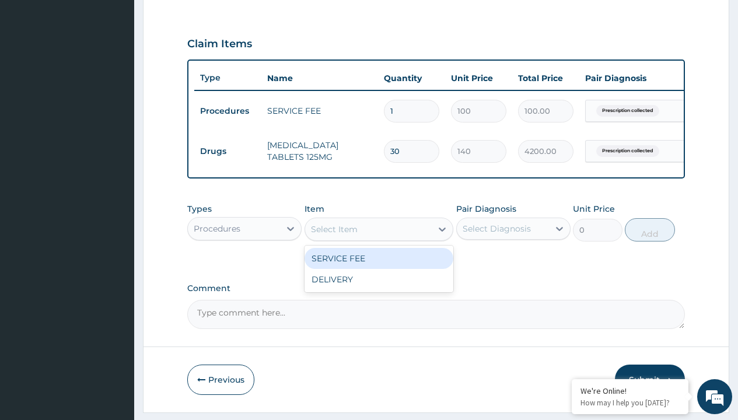
type input "delivery"
click at [379, 267] on div "DELIVERY" at bounding box center [379, 258] width 149 height 21
type input "2000"
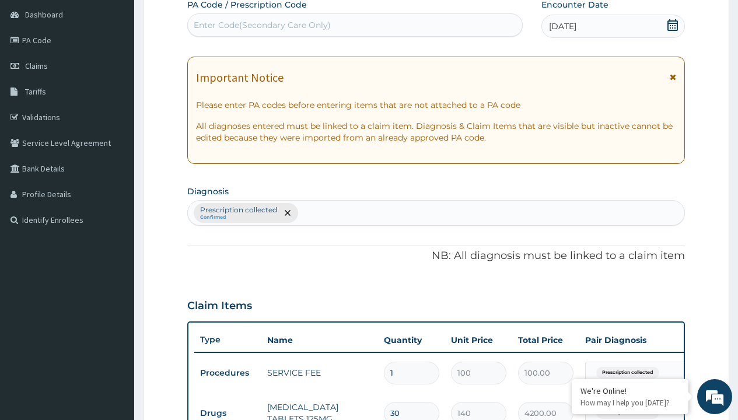
type input "prescription collected"
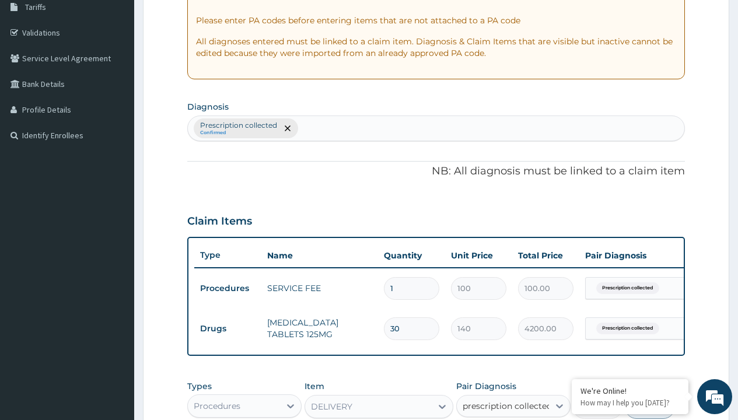
checkbox input "true"
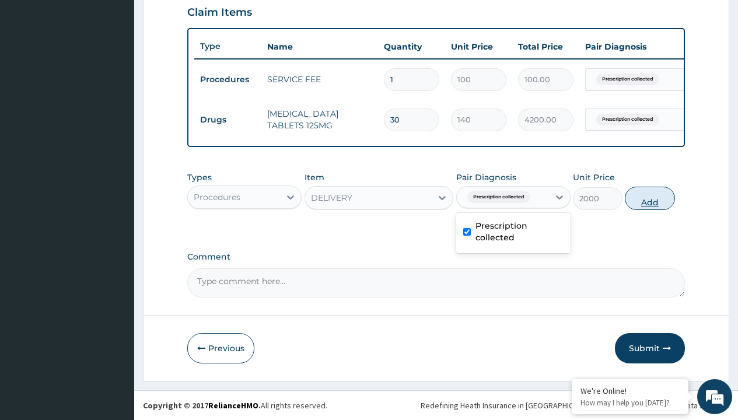
click at [650, 198] on button "Add" at bounding box center [650, 198] width 50 height 23
type input "0"
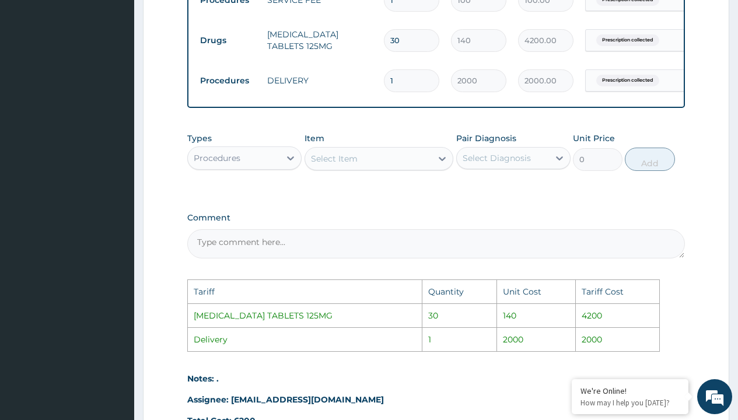
scroll to position [629, 0]
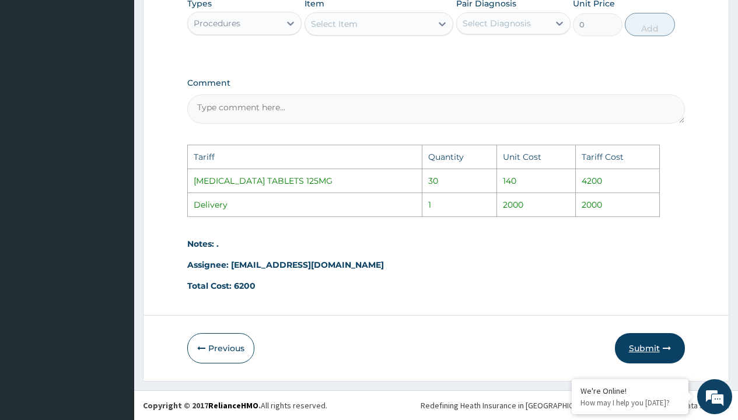
click at [645, 349] on button "Submit" at bounding box center [650, 348] width 70 height 30
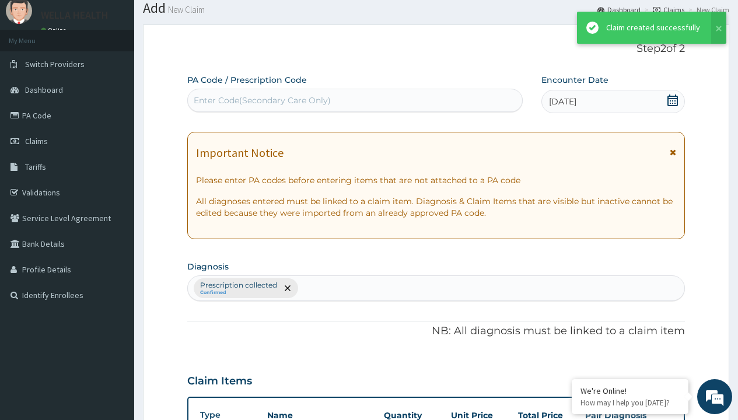
scroll to position [455, 0]
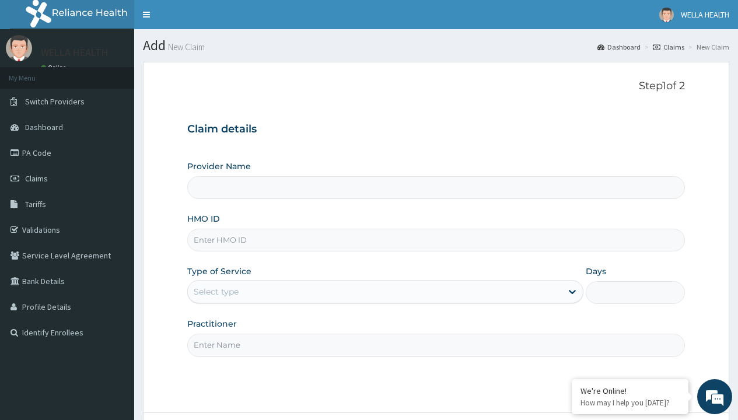
type input "Pharmacy Pick Up ( WellaHealth)"
type input "HAV/10035/E"
type input "WellaHealth"
click at [216, 292] on div "Select type" at bounding box center [216, 292] width 45 height 12
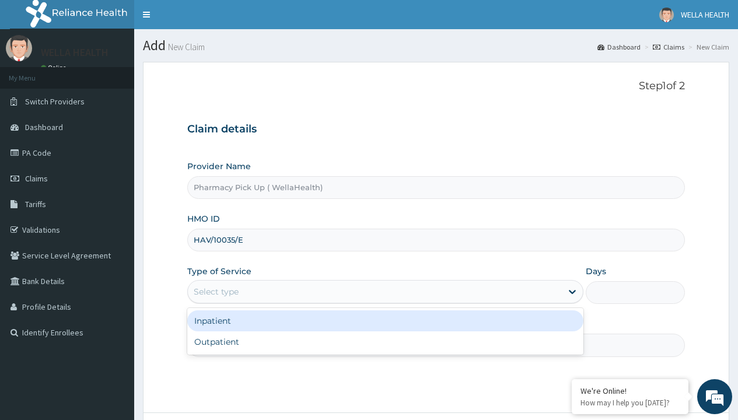
click at [385, 342] on div "Outpatient" at bounding box center [385, 341] width 396 height 21
type input "1"
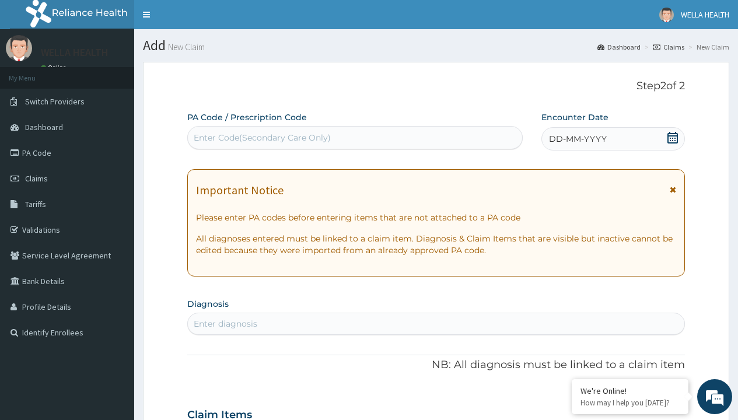
scroll to position [97, 0]
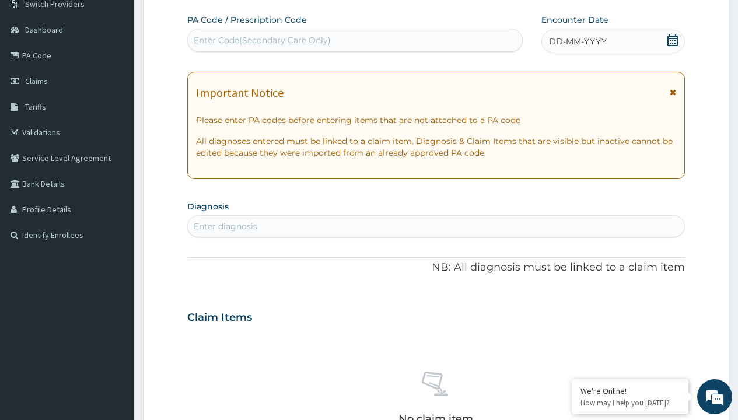
click at [577, 41] on span "DD-MM-YYYY" at bounding box center [578, 42] width 58 height 12
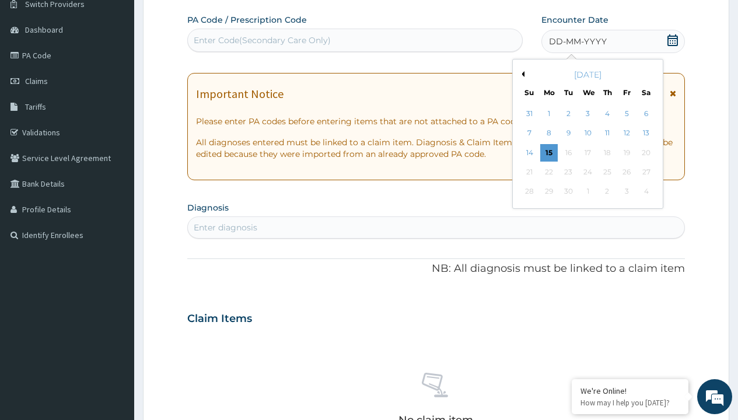
click at [521, 74] on button "Previous Month" at bounding box center [522, 74] width 6 height 6
click at [548, 152] on div "11" at bounding box center [549, 153] width 18 height 18
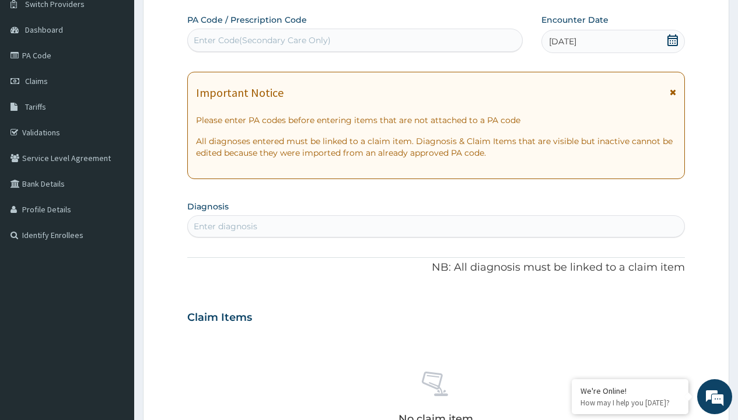
click at [225, 226] on div "Enter diagnosis" at bounding box center [226, 227] width 64 height 12
type input "prescription collected"
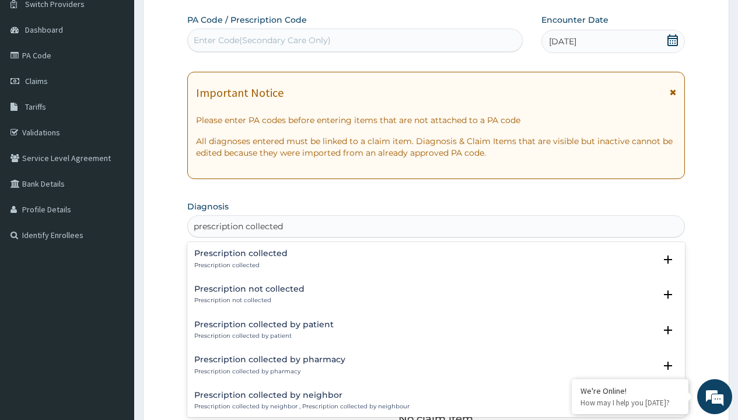
scroll to position [0, 0]
click at [239, 265] on p "Prescription collected" at bounding box center [240, 265] width 93 height 8
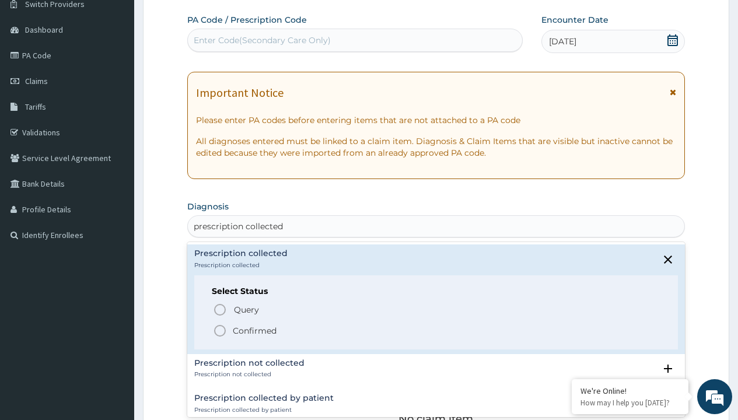
click at [254, 330] on p "Confirmed" at bounding box center [255, 331] width 44 height 12
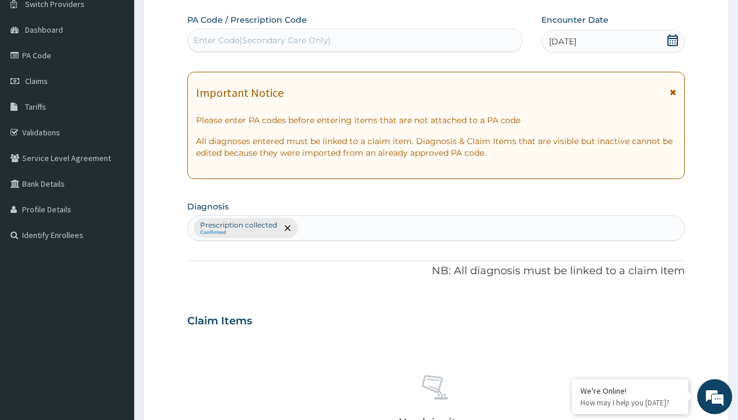
scroll to position [408, 0]
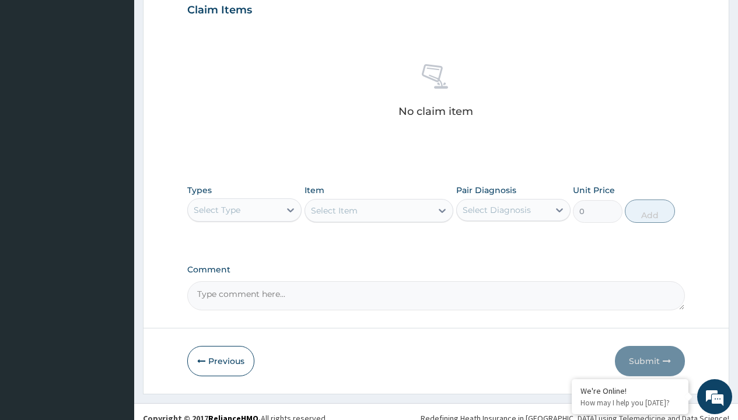
click at [217, 209] on div "Select Type" at bounding box center [217, 210] width 47 height 12
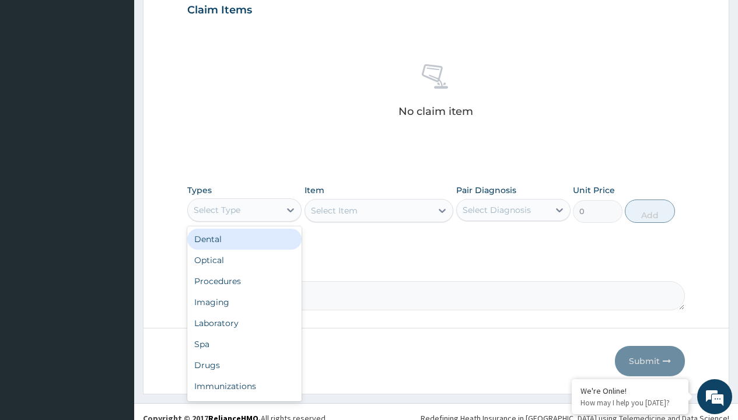
type input "procedures"
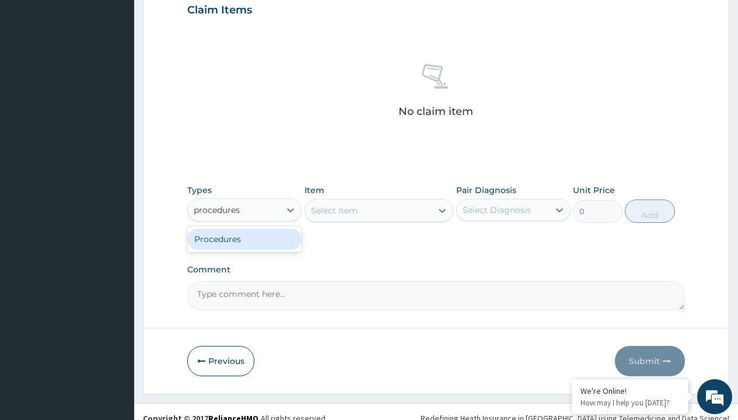
click at [244, 239] on div "Procedures" at bounding box center [244, 239] width 114 height 21
click at [334, 210] on div "Select Item" at bounding box center [379, 210] width 149 height 23
click at [217, 209] on div "Procedures" at bounding box center [217, 210] width 47 height 12
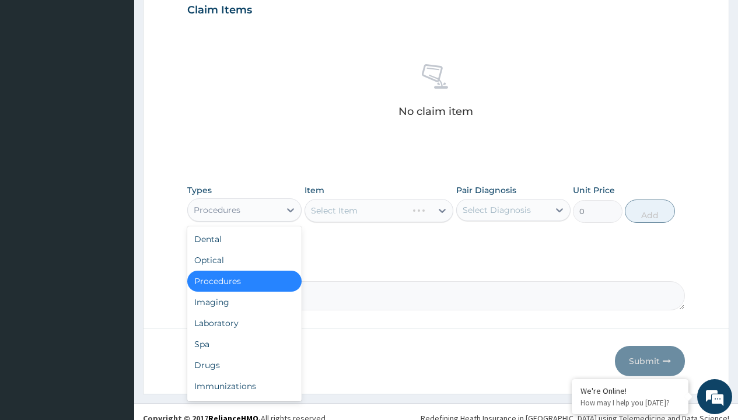
type input "procedures"
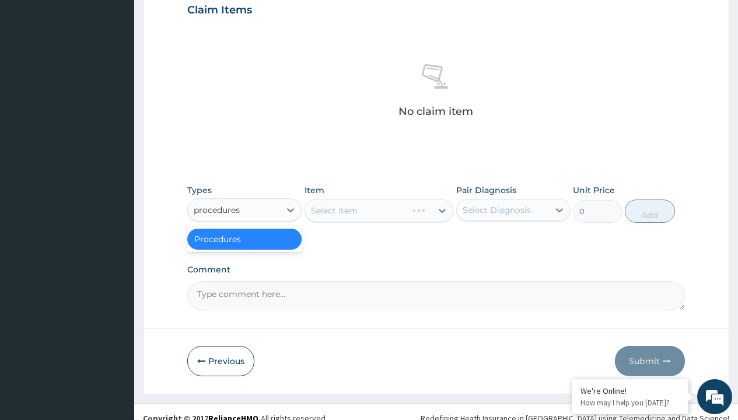
click at [244, 239] on div "Procedures" at bounding box center [244, 239] width 114 height 21
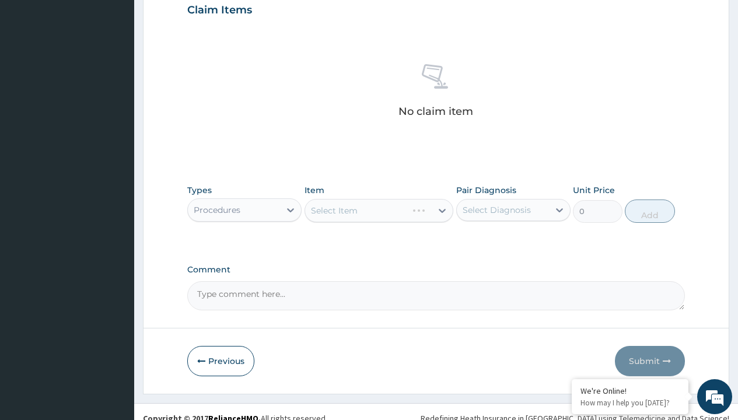
click at [334, 210] on div "Select Item" at bounding box center [379, 210] width 149 height 23
type input "service fee"
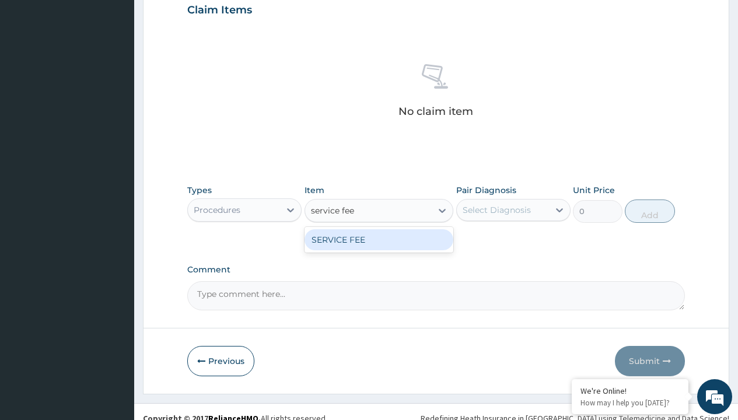
click at [379, 239] on div "SERVICE FEE" at bounding box center [379, 239] width 149 height 21
type input "100"
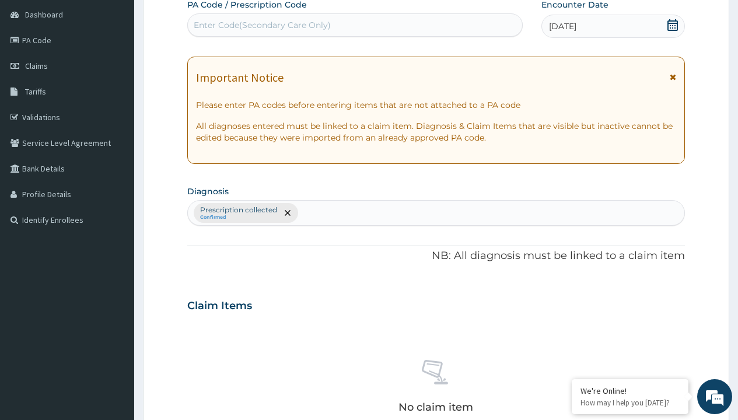
type input "prescription collected"
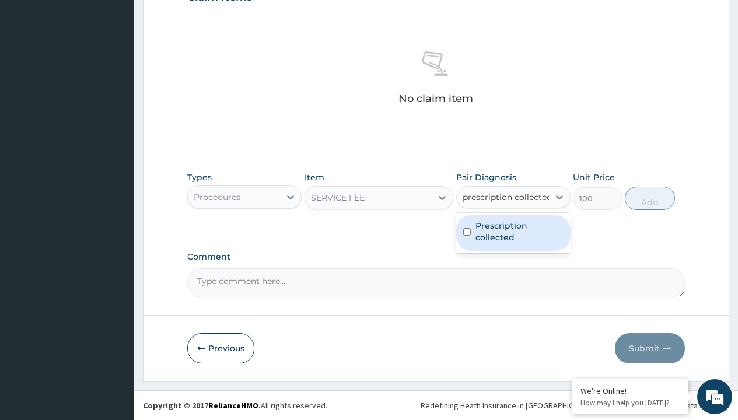
click at [513, 233] on label "Prescription collected" at bounding box center [519, 231] width 88 height 23
checkbox input "true"
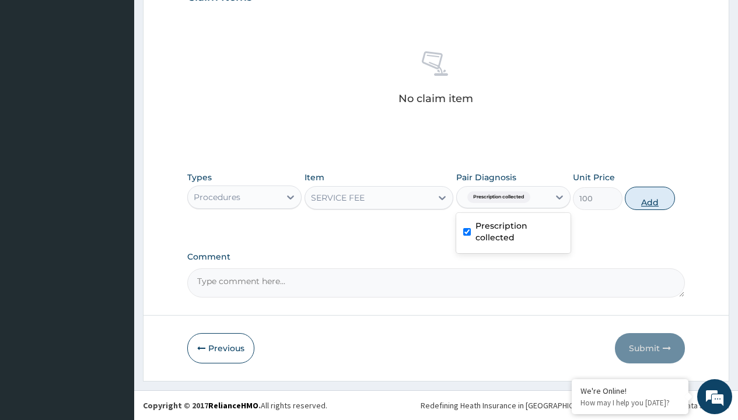
click at [650, 198] on button "Add" at bounding box center [650, 198] width 50 height 23
type input "0"
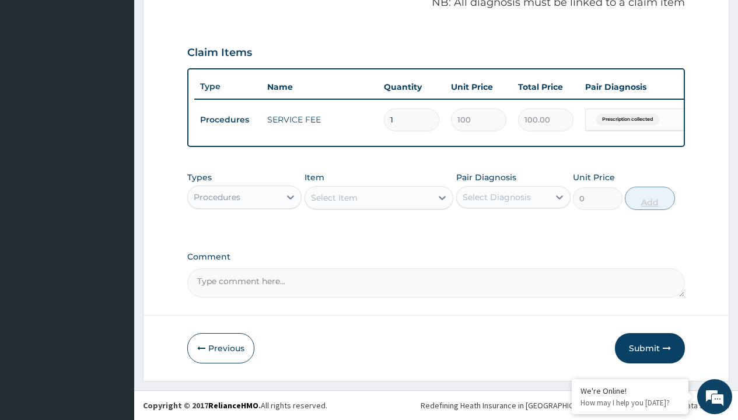
scroll to position [375, 0]
click at [217, 197] on div "Procedures" at bounding box center [217, 197] width 47 height 12
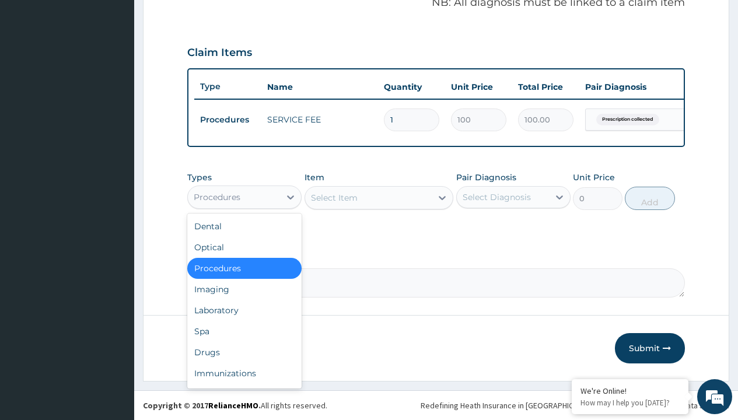
type input "drugs"
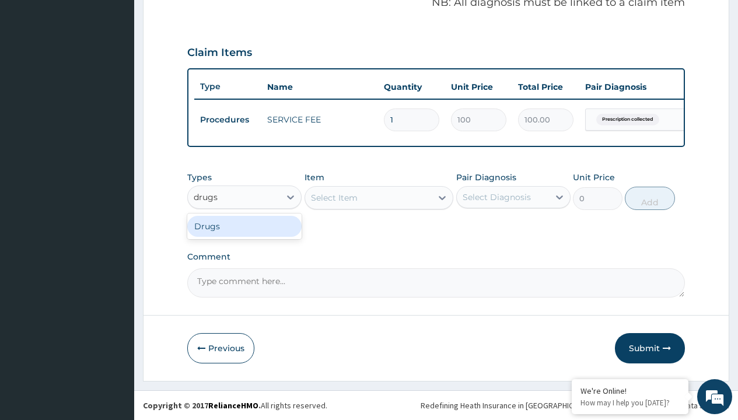
click at [244, 226] on div "Drugs" at bounding box center [244, 226] width 114 height 21
click at [334, 197] on div "Select Item" at bounding box center [379, 197] width 149 height 23
type input "wosan cream"
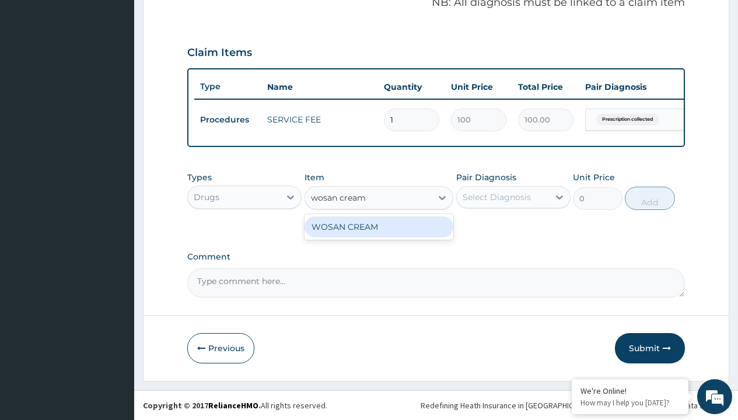
click at [379, 226] on div "WOSAN CREAM" at bounding box center [379, 226] width 149 height 21
type input "1755"
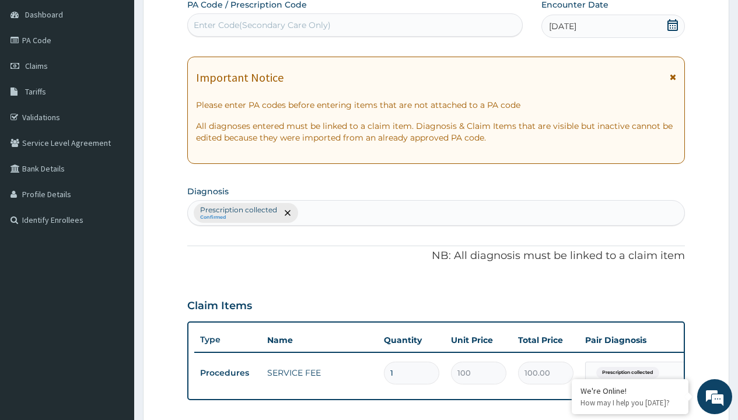
type input "prescription collected"
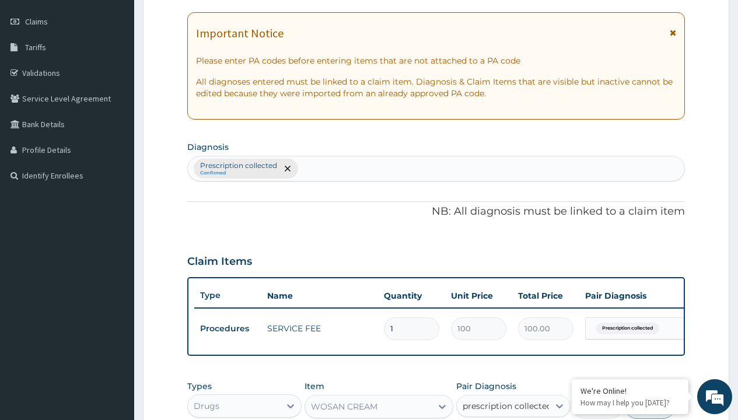
checkbox input "true"
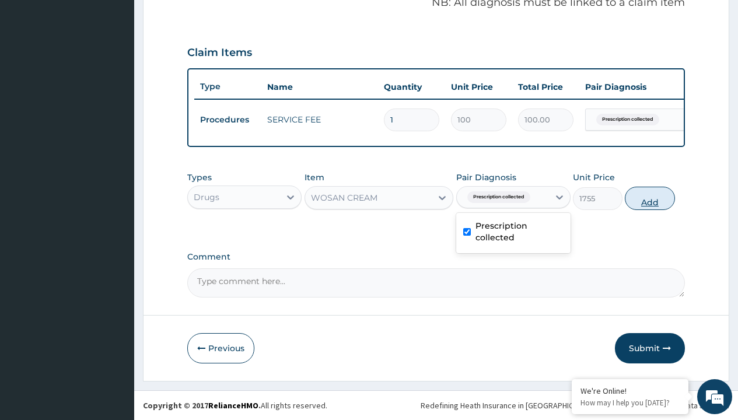
click at [650, 198] on button "Add" at bounding box center [650, 198] width 50 height 23
type input "0"
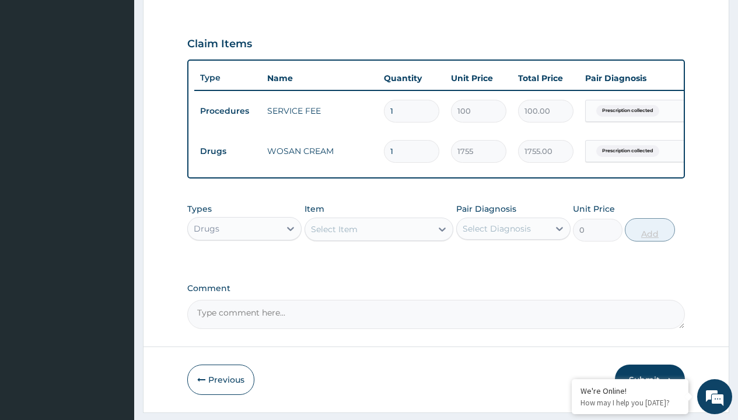
type input "2"
type input "3510.00"
type input "2"
click at [228, 151] on td "Drugs" at bounding box center [227, 152] width 67 height 22
type input "procedures"
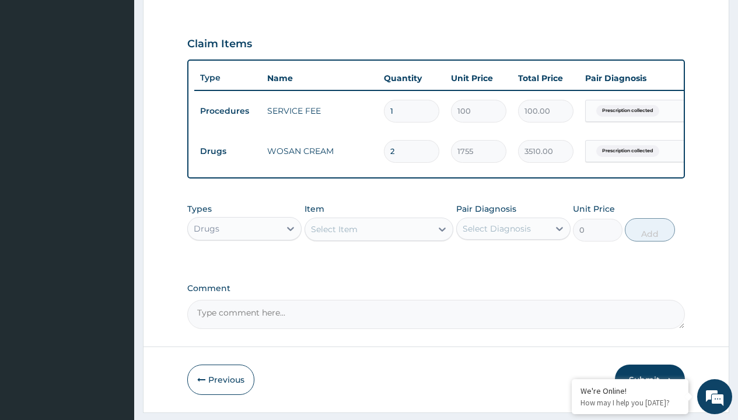
scroll to position [0, 0]
click at [244, 266] on div "Procedures" at bounding box center [244, 257] width 114 height 21
click at [334, 235] on div "Select Item" at bounding box center [334, 229] width 47 height 12
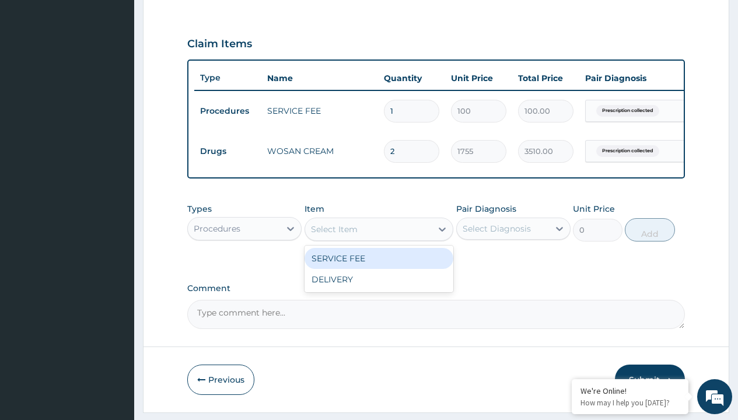
type input "delivery"
click at [379, 267] on div "DELIVERY" at bounding box center [379, 258] width 149 height 21
type input "2000"
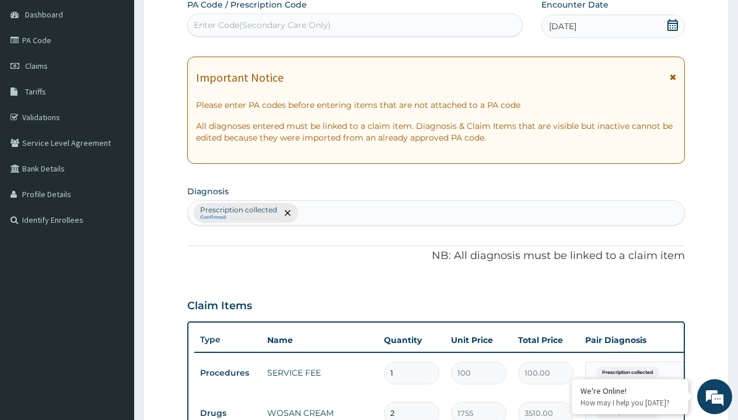
type input "prescription collected"
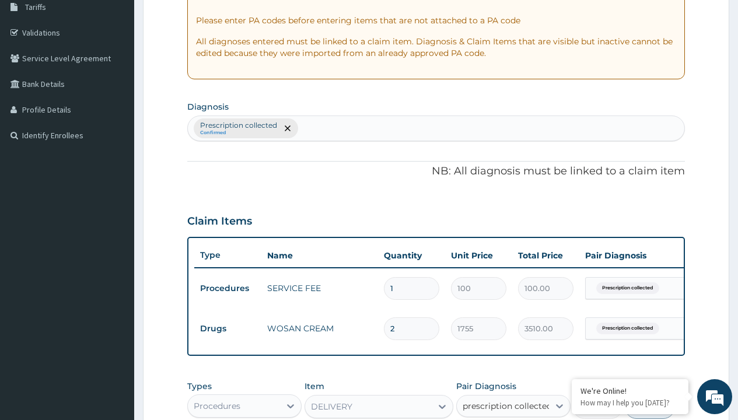
checkbox input "true"
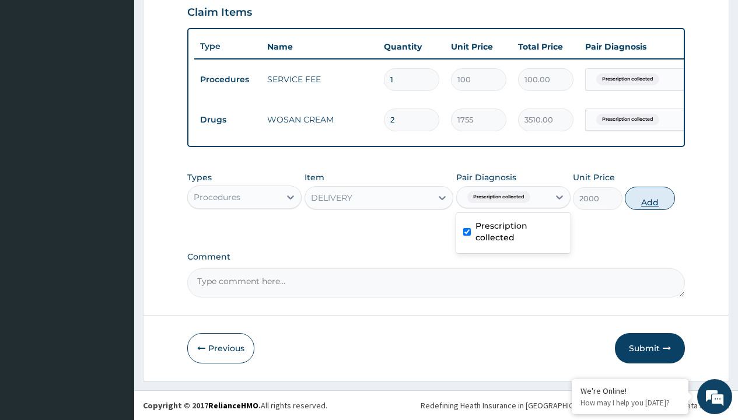
click at [650, 198] on button "Add" at bounding box center [650, 198] width 50 height 23
type input "0"
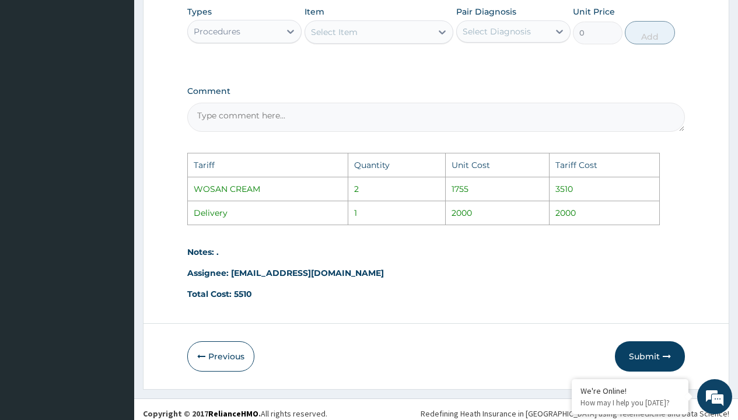
scroll to position [629, 0]
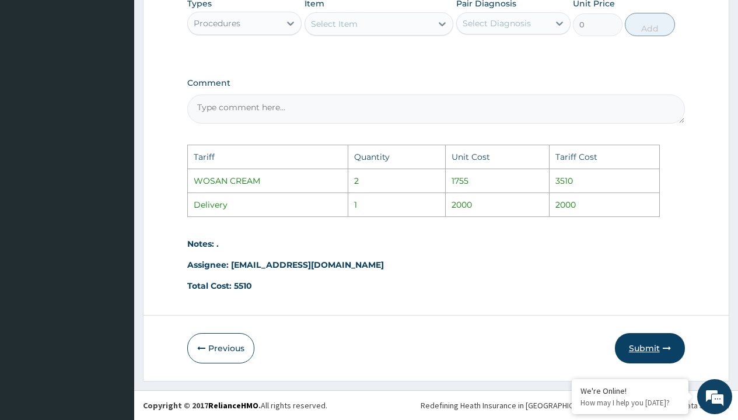
click at [638, 341] on button "Submit" at bounding box center [650, 348] width 70 height 30
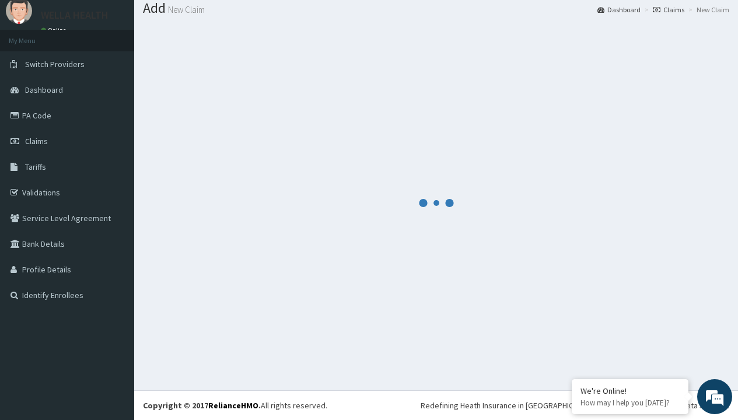
scroll to position [455, 0]
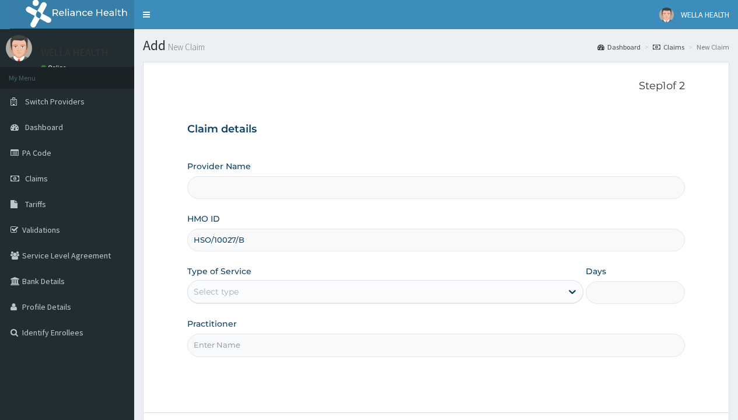
type input "HSO/10027/B"
type input "WellaHealth"
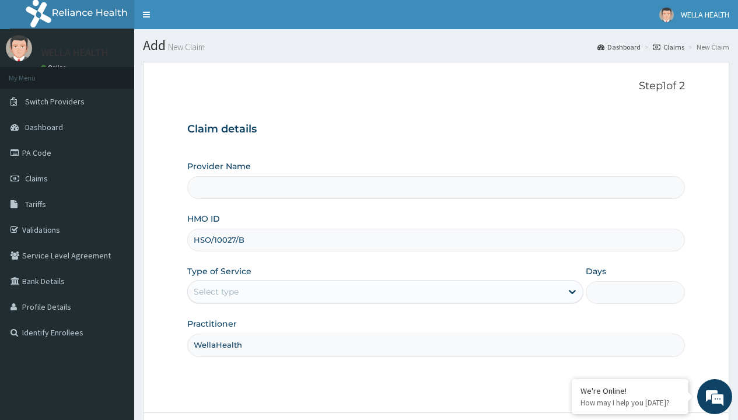
type input "Pharmacy Pick Up ( WellaHealth)"
type input "WellaHealth"
click at [216, 292] on div "Select type" at bounding box center [216, 292] width 45 height 12
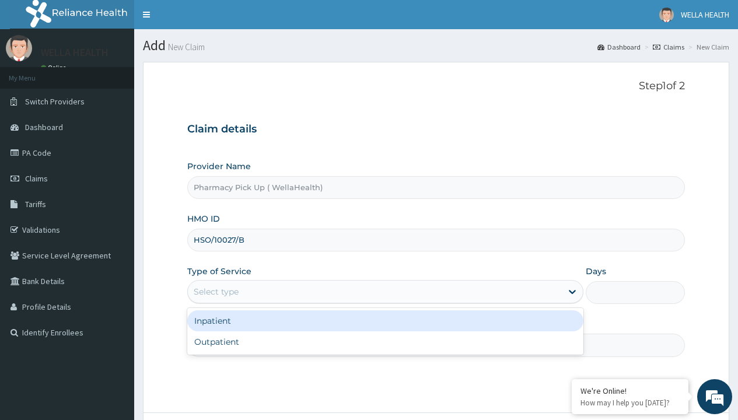
click at [385, 342] on div "Outpatient" at bounding box center [385, 341] width 396 height 21
type input "1"
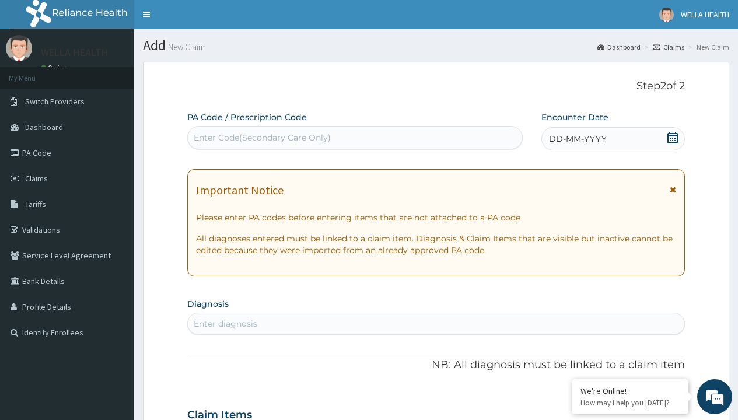
scroll to position [97, 0]
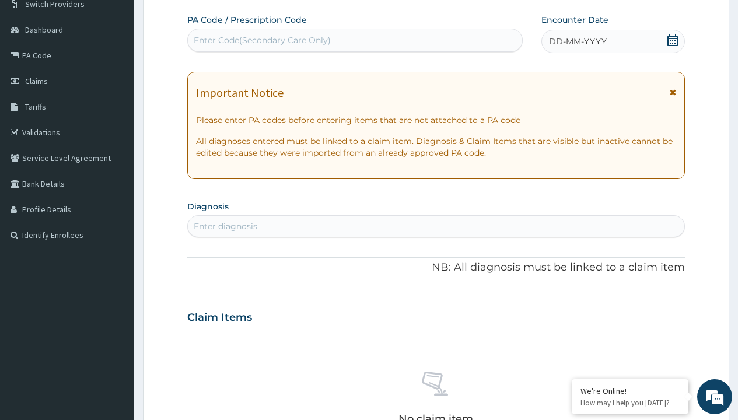
click at [577, 41] on span "DD-MM-YYYY" at bounding box center [578, 42] width 58 height 12
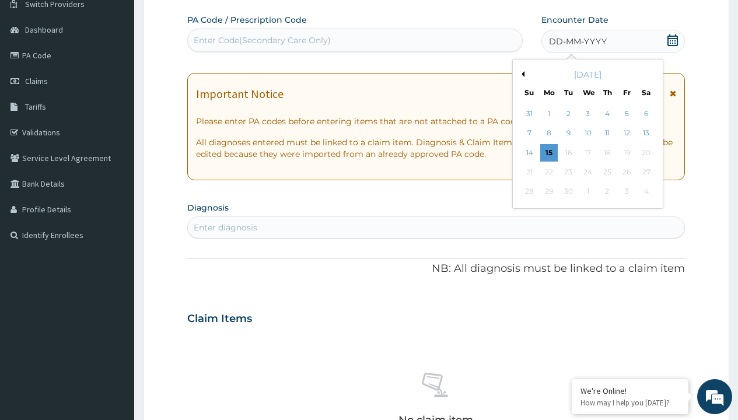
click at [521, 74] on button "Previous Month" at bounding box center [522, 74] width 6 height 6
click at [548, 152] on div "11" at bounding box center [549, 153] width 18 height 18
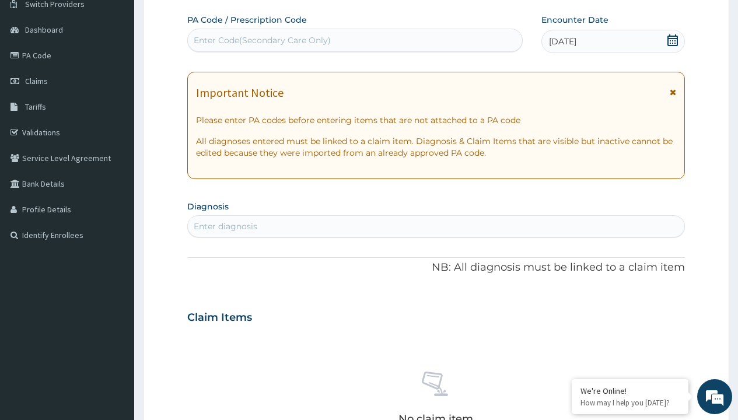
click at [225, 226] on div "Enter diagnosis" at bounding box center [226, 227] width 64 height 12
type input "prescription collected"
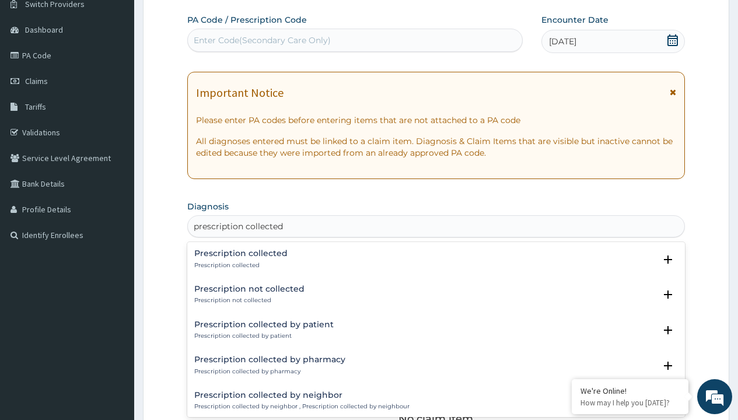
click at [239, 265] on p "Prescription collected" at bounding box center [240, 265] width 93 height 8
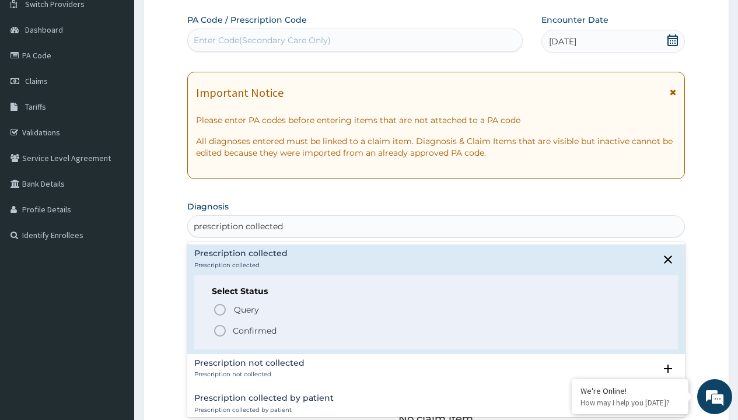
click at [254, 330] on p "Confirmed" at bounding box center [255, 331] width 44 height 12
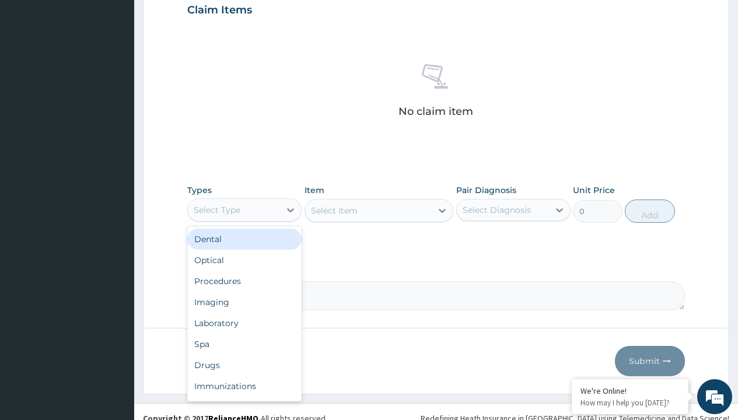
type input "procedures"
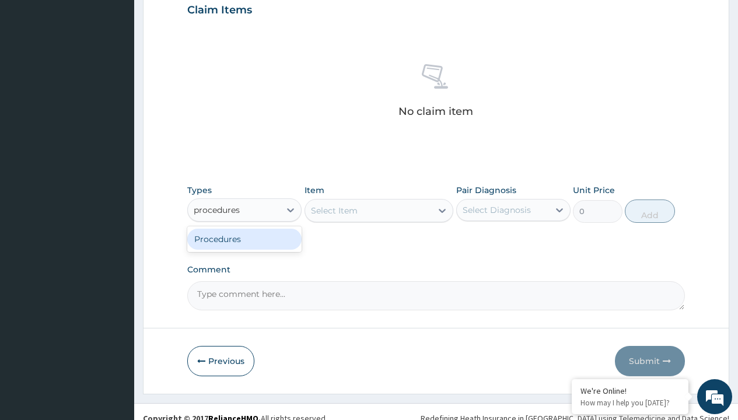
click at [244, 239] on div "Procedures" at bounding box center [244, 239] width 114 height 21
click at [334, 210] on div "Select Item" at bounding box center [379, 210] width 149 height 23
click at [217, 209] on div "Procedures" at bounding box center [217, 210] width 47 height 12
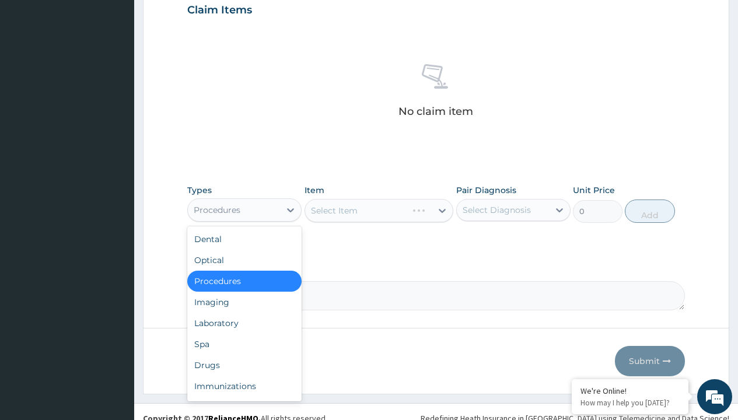
type input "procedures"
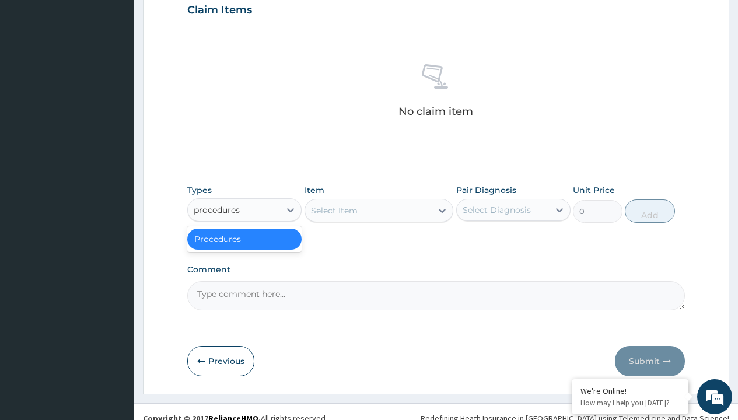
click at [244, 239] on div "Procedures" at bounding box center [244, 239] width 114 height 21
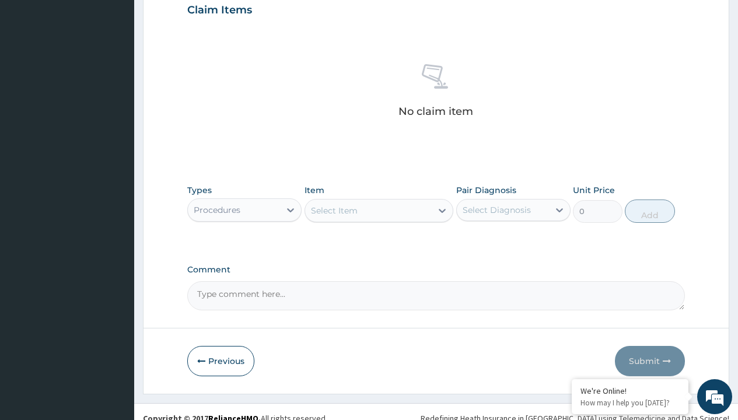
click at [334, 210] on div "Select Item" at bounding box center [334, 211] width 47 height 12
type input "service fee"
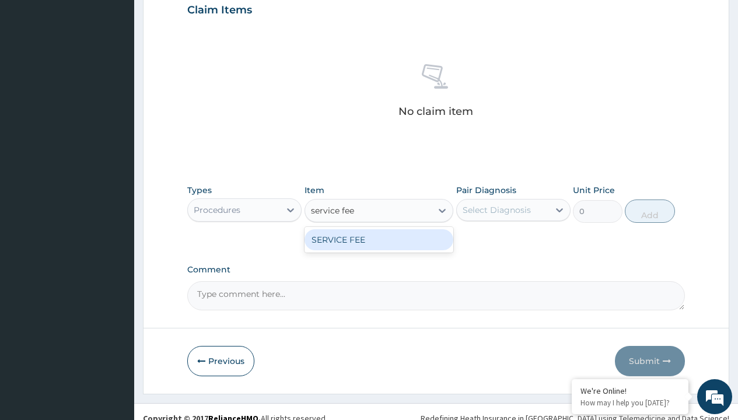
click at [379, 239] on div "SERVICE FEE" at bounding box center [379, 239] width 149 height 21
type input "100"
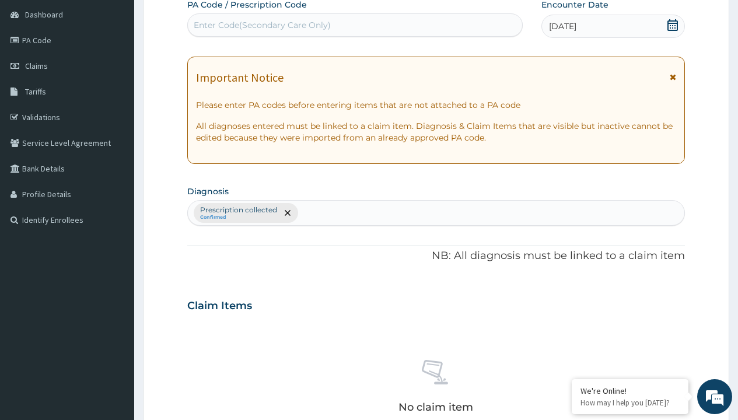
type input "prescription collected"
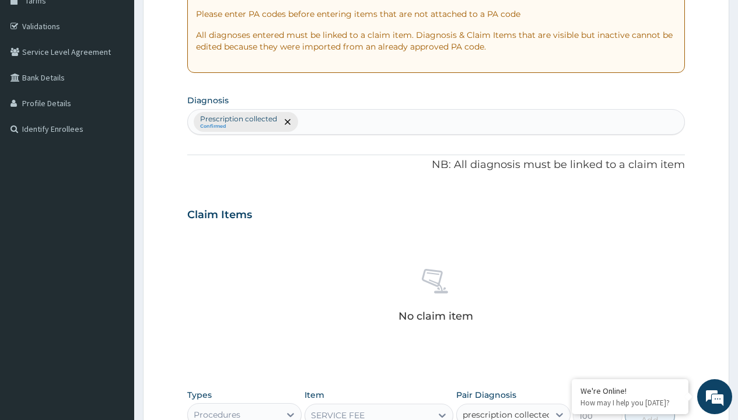
checkbox input "true"
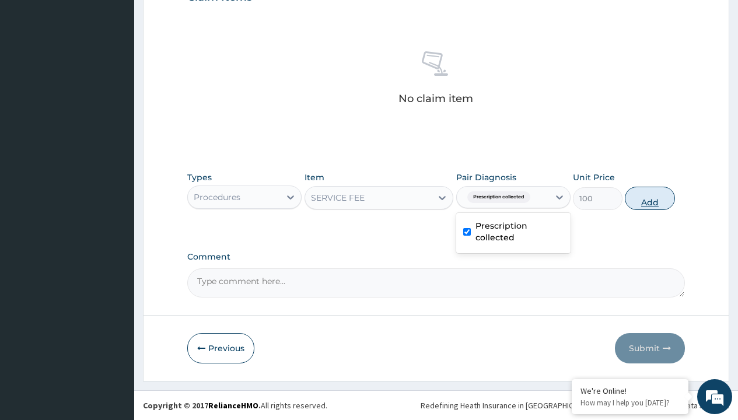
click at [650, 198] on button "Add" at bounding box center [650, 198] width 50 height 23
type input "0"
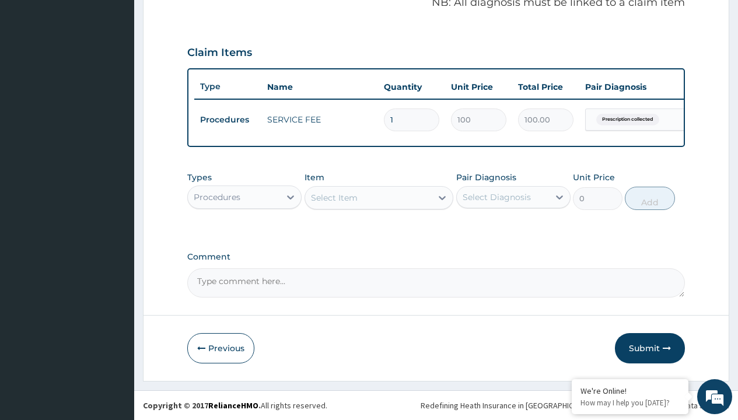
click at [217, 197] on div "Procedures" at bounding box center [217, 197] width 47 height 12
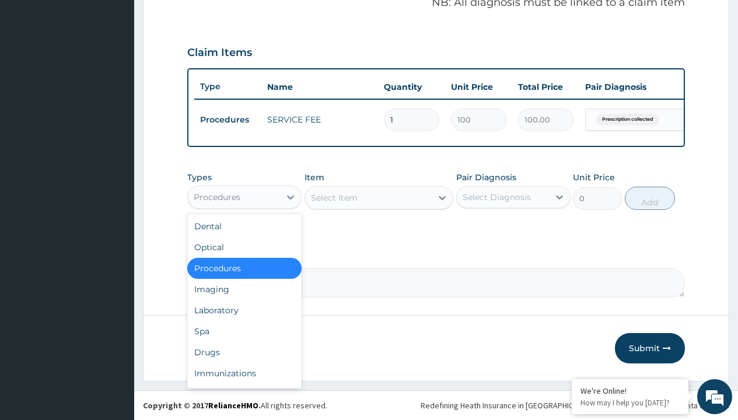
type input "drugs"
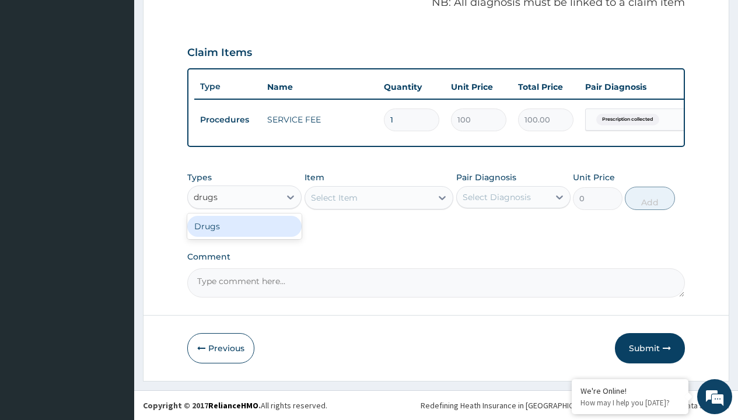
scroll to position [0, 0]
click at [244, 226] on div "Drugs" at bounding box center [244, 226] width 114 height 21
click at [334, 197] on div "Select Item" at bounding box center [379, 197] width 149 height 23
type input "[MEDICAL_DATA] hctz 16/12.5mg (advantec)/pack"
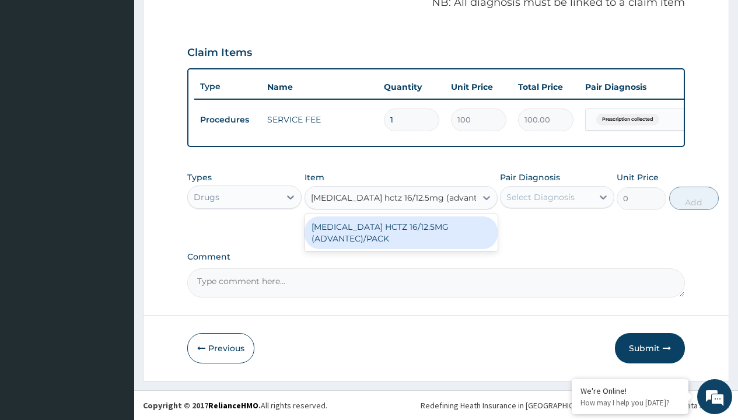
click at [401, 232] on div "[MEDICAL_DATA] HCTZ 16/12.5MG (ADVANTEC)/PACK" at bounding box center [401, 232] width 193 height 33
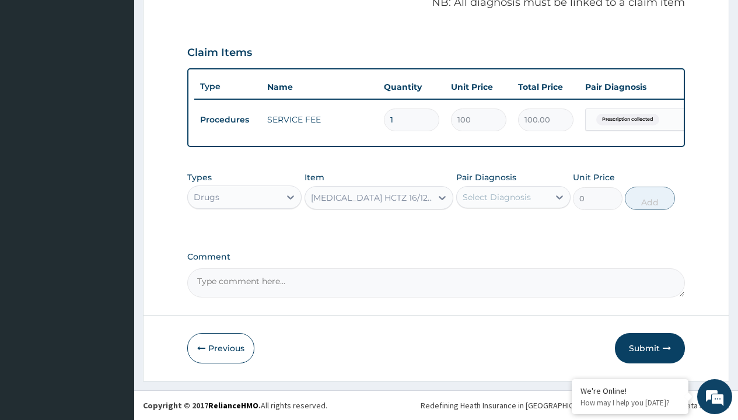
type input "478.1000061035156"
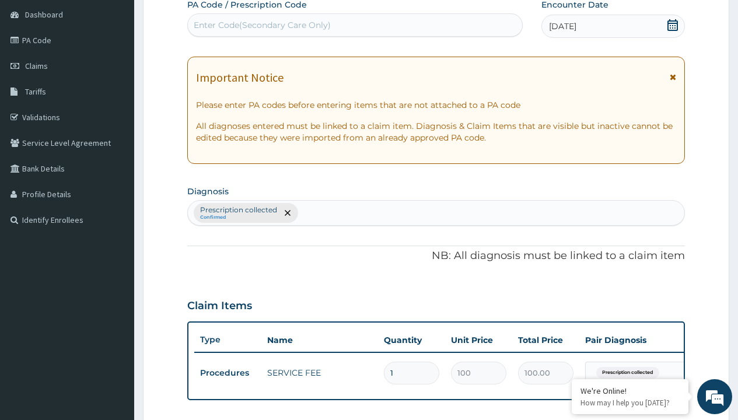
type input "prescription collected"
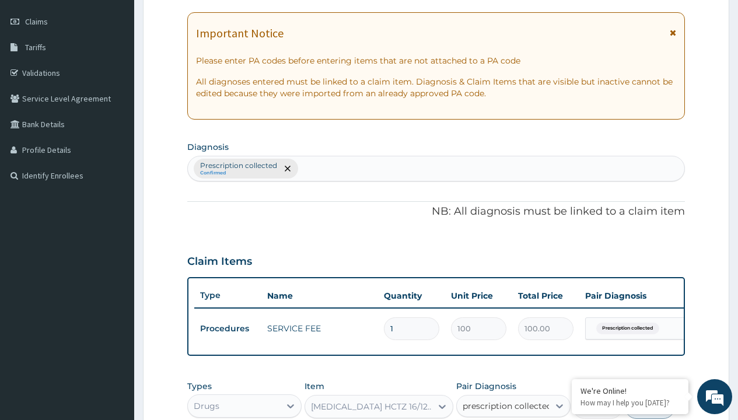
checkbox input "true"
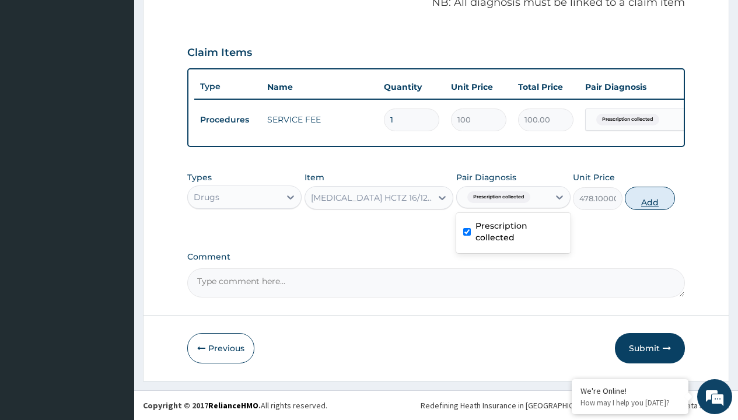
click at [650, 198] on button "Add" at bounding box center [650, 198] width 50 height 23
type input "0"
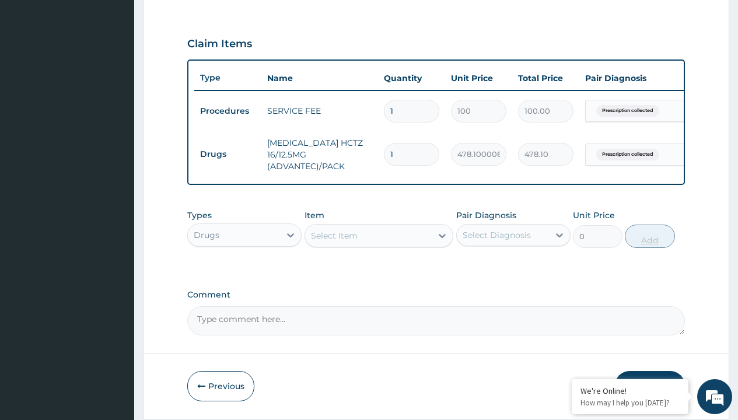
type input "28"
type input "13386.80"
type input "28"
click at [228, 154] on td "Drugs" at bounding box center [227, 155] width 67 height 22
type input "procedures"
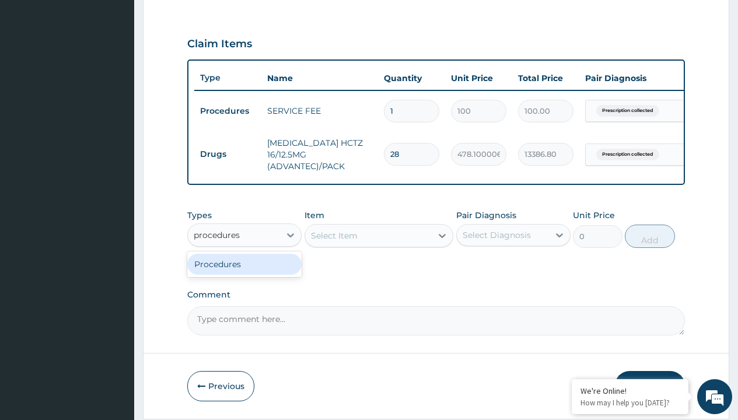
scroll to position [0, 0]
click at [244, 272] on div "Procedures" at bounding box center [244, 264] width 114 height 21
click at [334, 242] on div "Select Item" at bounding box center [334, 236] width 47 height 12
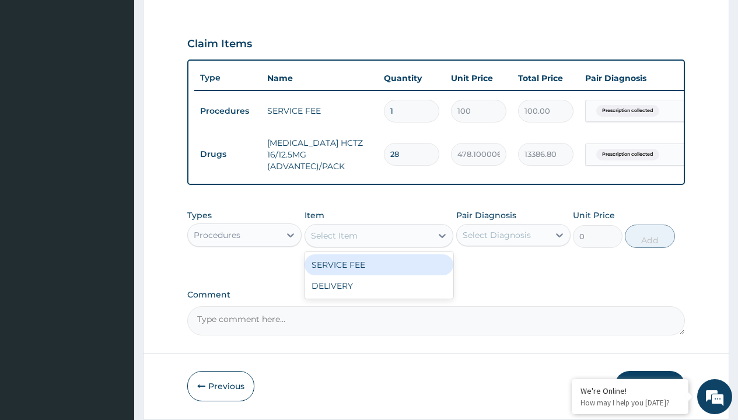
type input "delivery"
click at [379, 273] on div "DELIVERY" at bounding box center [379, 264] width 149 height 21
type input "2000"
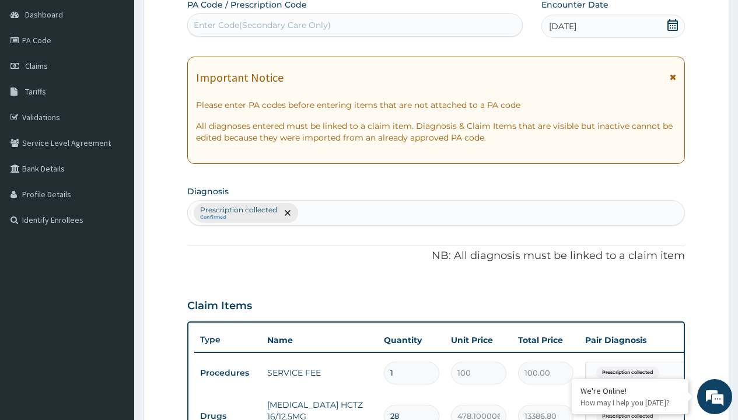
type input "prescription collected"
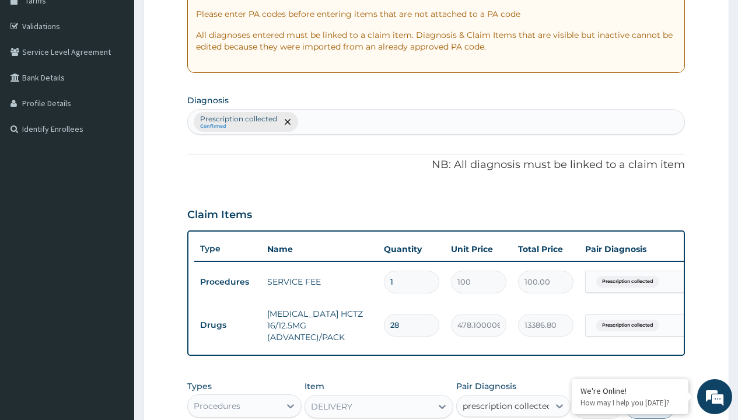
checkbox input "true"
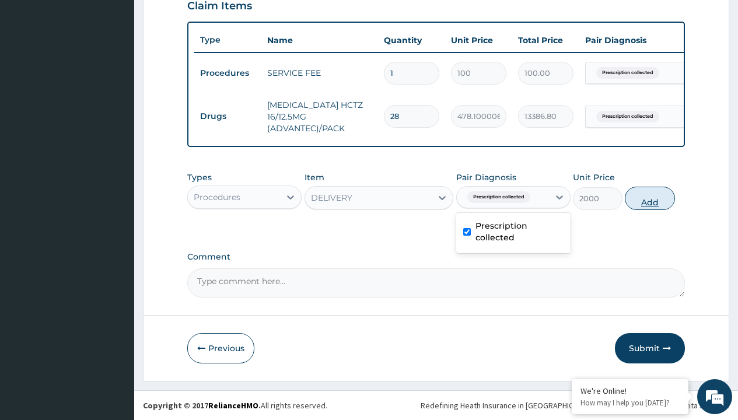
click at [650, 198] on button "Add" at bounding box center [650, 198] width 50 height 23
type input "0"
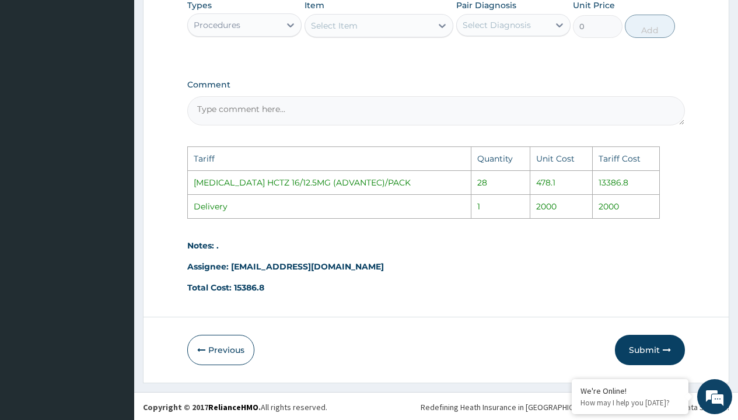
scroll to position [635, 0]
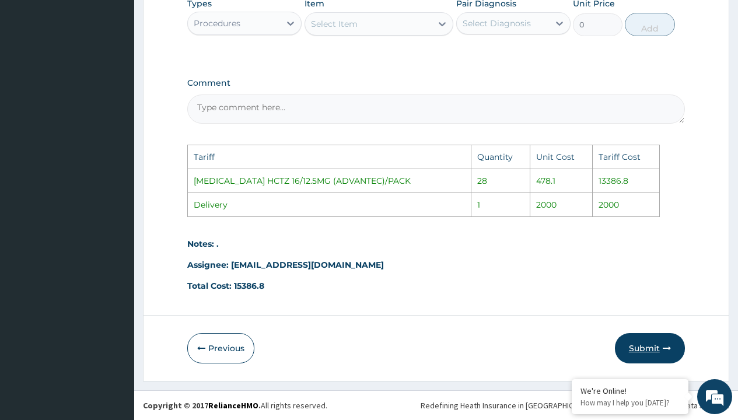
click at [634, 345] on button "Submit" at bounding box center [650, 348] width 70 height 30
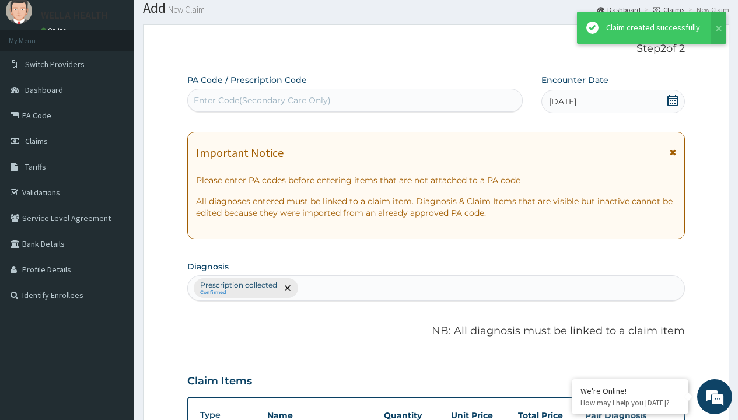
scroll to position [461, 0]
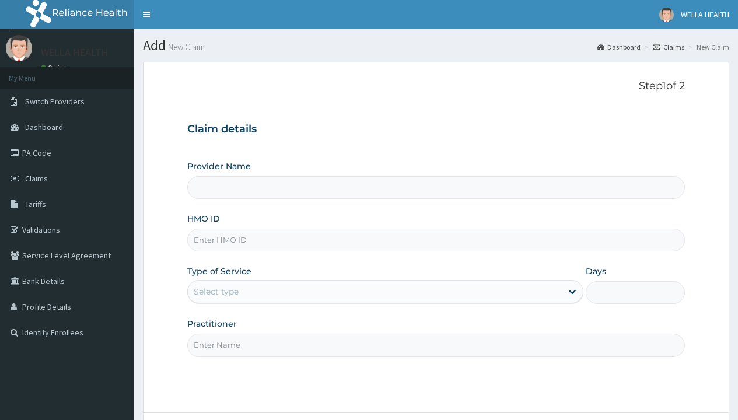
type input "IHL/10005/A"
type input "Pharmacy Pick Up ( WellaHealth)"
type input "IHL/10005/A"
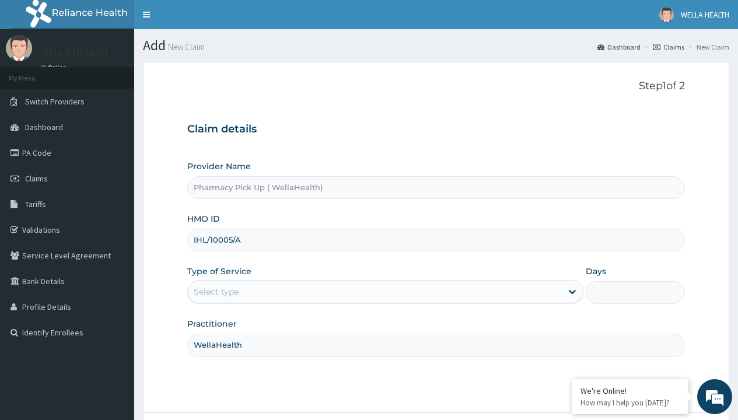
type input "WellaHealth"
click at [216, 292] on div "Select type" at bounding box center [216, 292] width 45 height 12
type input "KSB/10310/B"
type input "WellaHealth"
click at [216, 292] on div "Select type" at bounding box center [216, 292] width 45 height 12
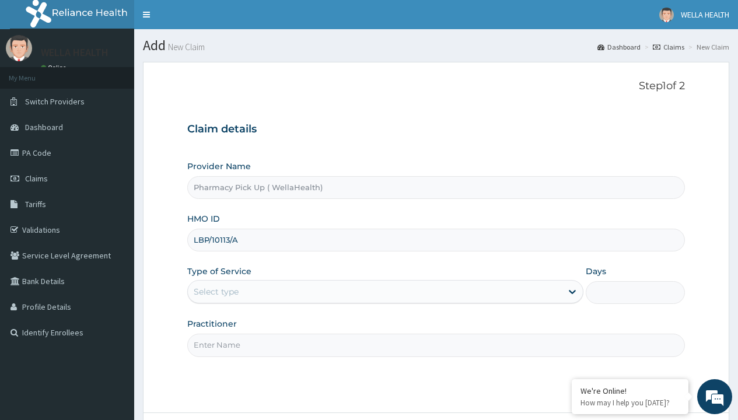
type input "LBP/10113/A"
type input "WellaHealth"
click at [216, 292] on div "Select type" at bounding box center [216, 292] width 45 height 12
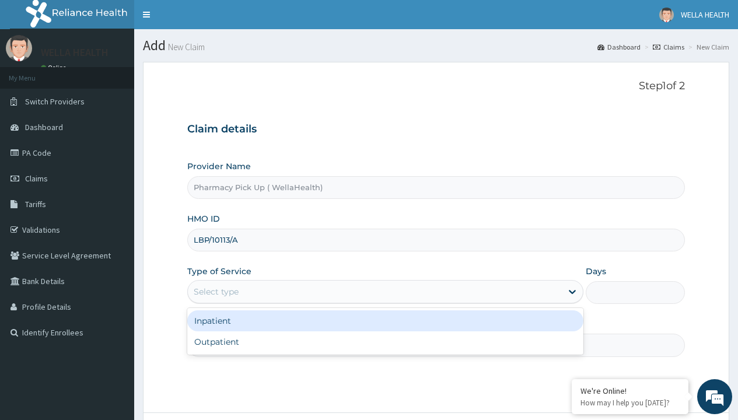
click at [385, 342] on div "Outpatient" at bounding box center [385, 341] width 396 height 21
type input "1"
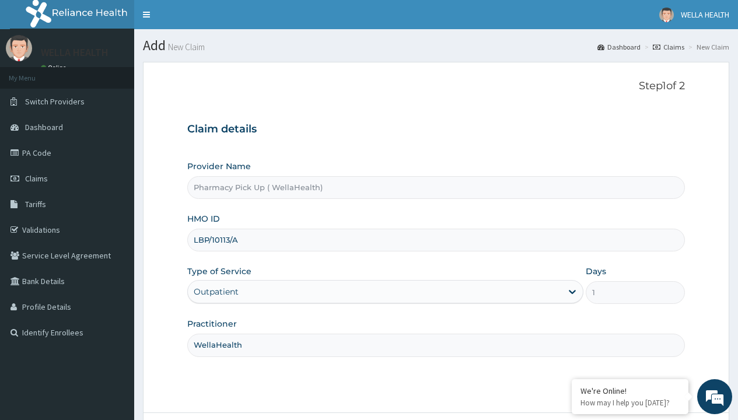
scroll to position [97, 0]
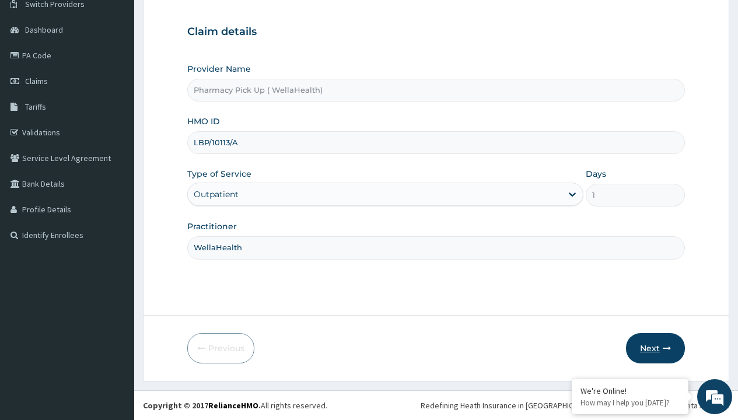
click at [655, 348] on button "Next" at bounding box center [655, 348] width 59 height 30
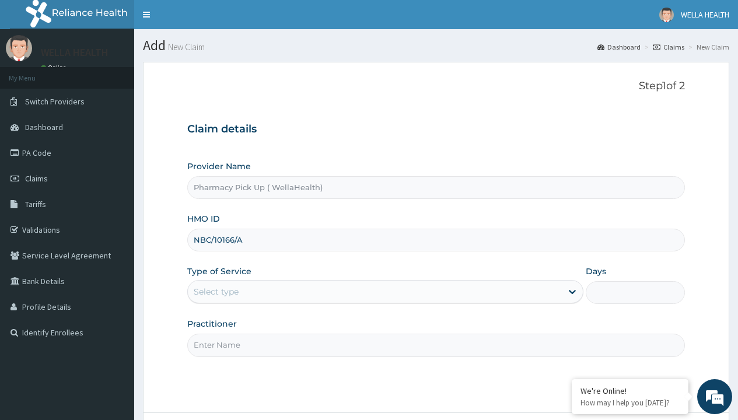
type input "NBC/10166/A"
type input "WellaHealth"
click at [216, 292] on div "Select type" at bounding box center [216, 292] width 45 height 12
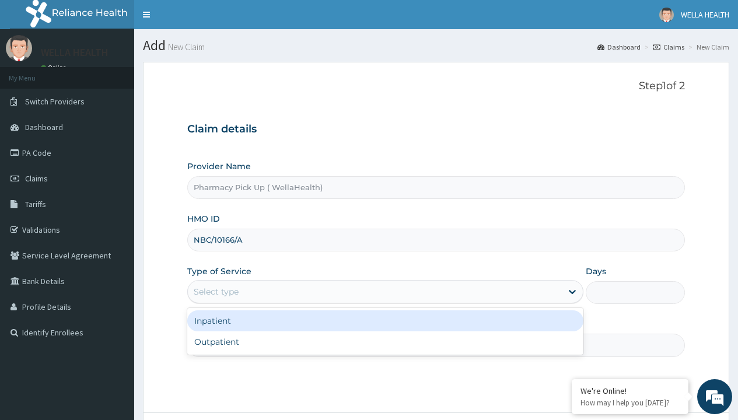
click at [385, 342] on div "Outpatient" at bounding box center [385, 341] width 396 height 21
type input "1"
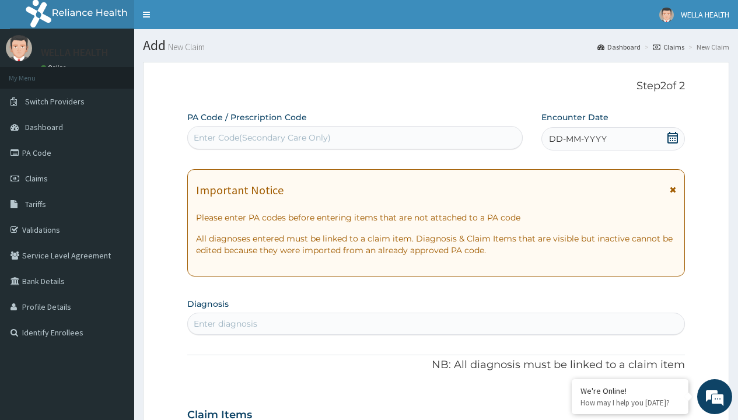
scroll to position [97, 0]
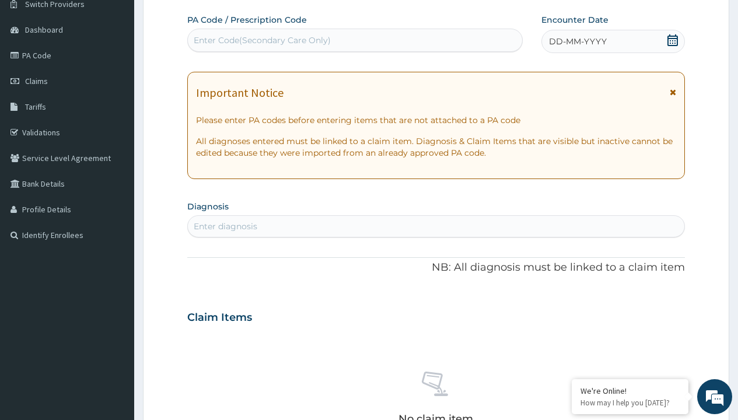
click at [577, 41] on span "DD-MM-YYYY" at bounding box center [578, 42] width 58 height 12
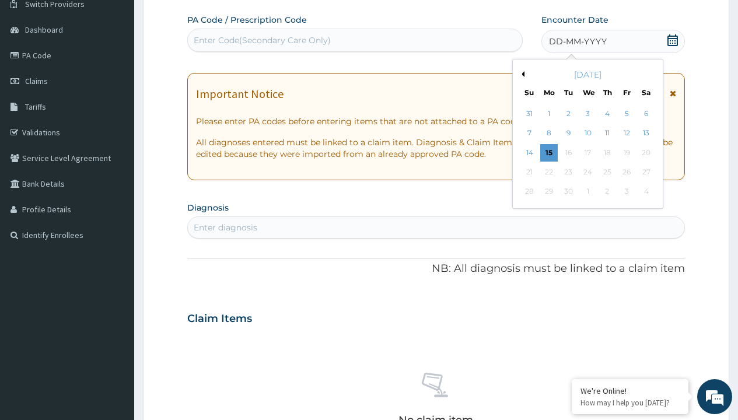
click at [521, 74] on button "Previous Month" at bounding box center [522, 74] width 6 height 6
click at [548, 152] on div "11" at bounding box center [549, 153] width 18 height 18
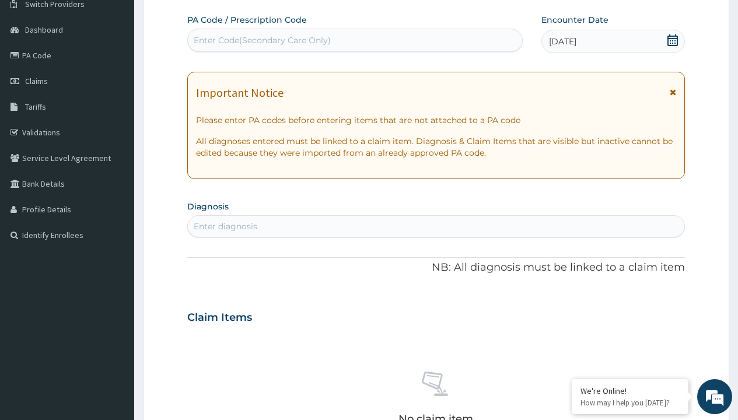
scroll to position [0, 0]
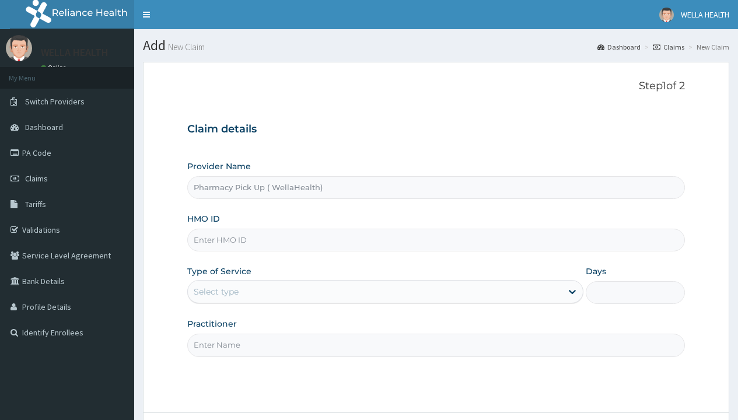
type input "Pharmacy Pick Up ( WellaHealth)"
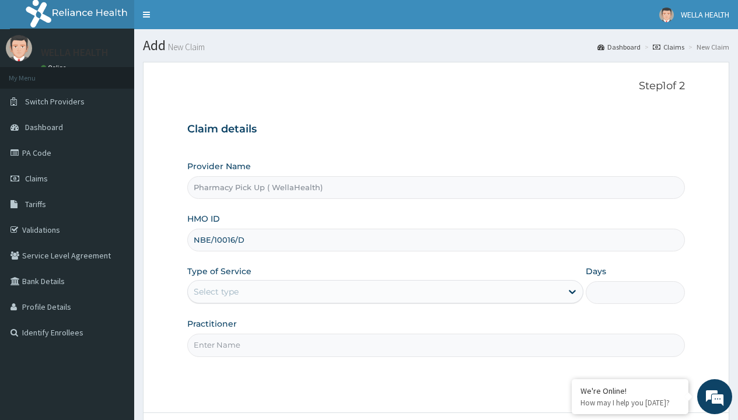
type input "NBE/10016/D"
type input "WellaHealth"
click at [216, 292] on div "Select type" at bounding box center [216, 292] width 45 height 12
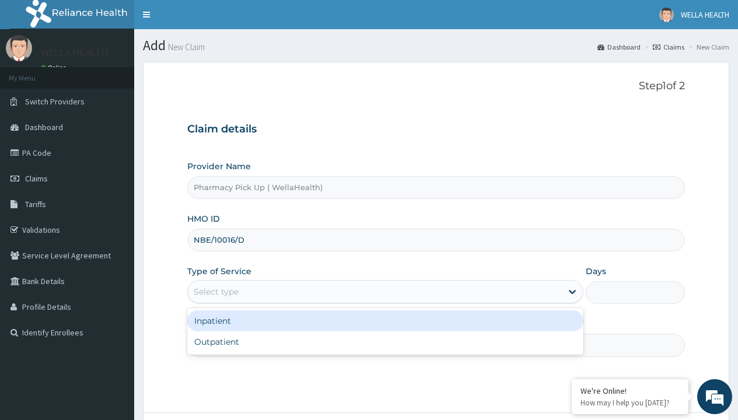
click at [385, 342] on div "Outpatient" at bounding box center [385, 341] width 396 height 21
type input "1"
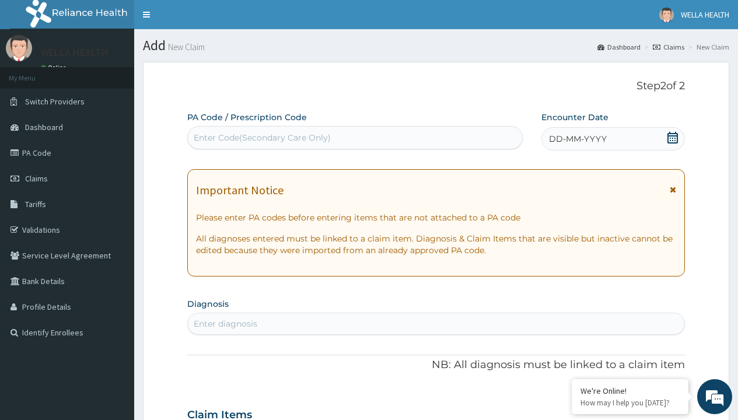
scroll to position [97, 0]
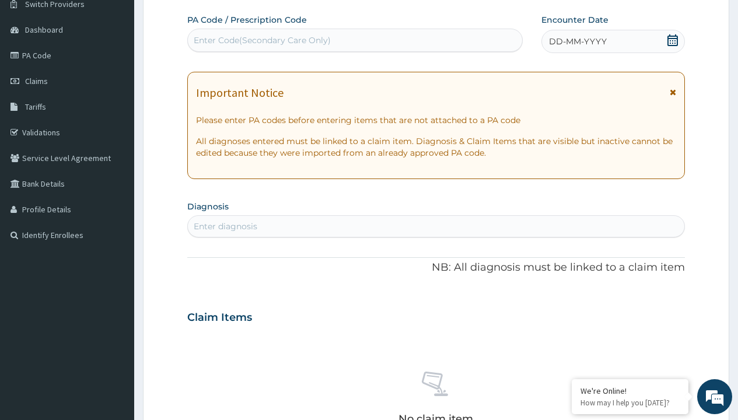
click at [577, 41] on span "DD-MM-YYYY" at bounding box center [578, 42] width 58 height 12
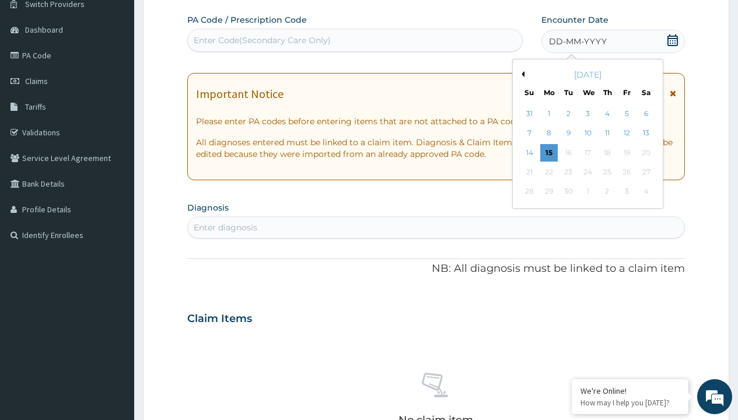
click at [521, 74] on button "Previous Month" at bounding box center [522, 74] width 6 height 6
